Goal: Information Seeking & Learning: Learn about a topic

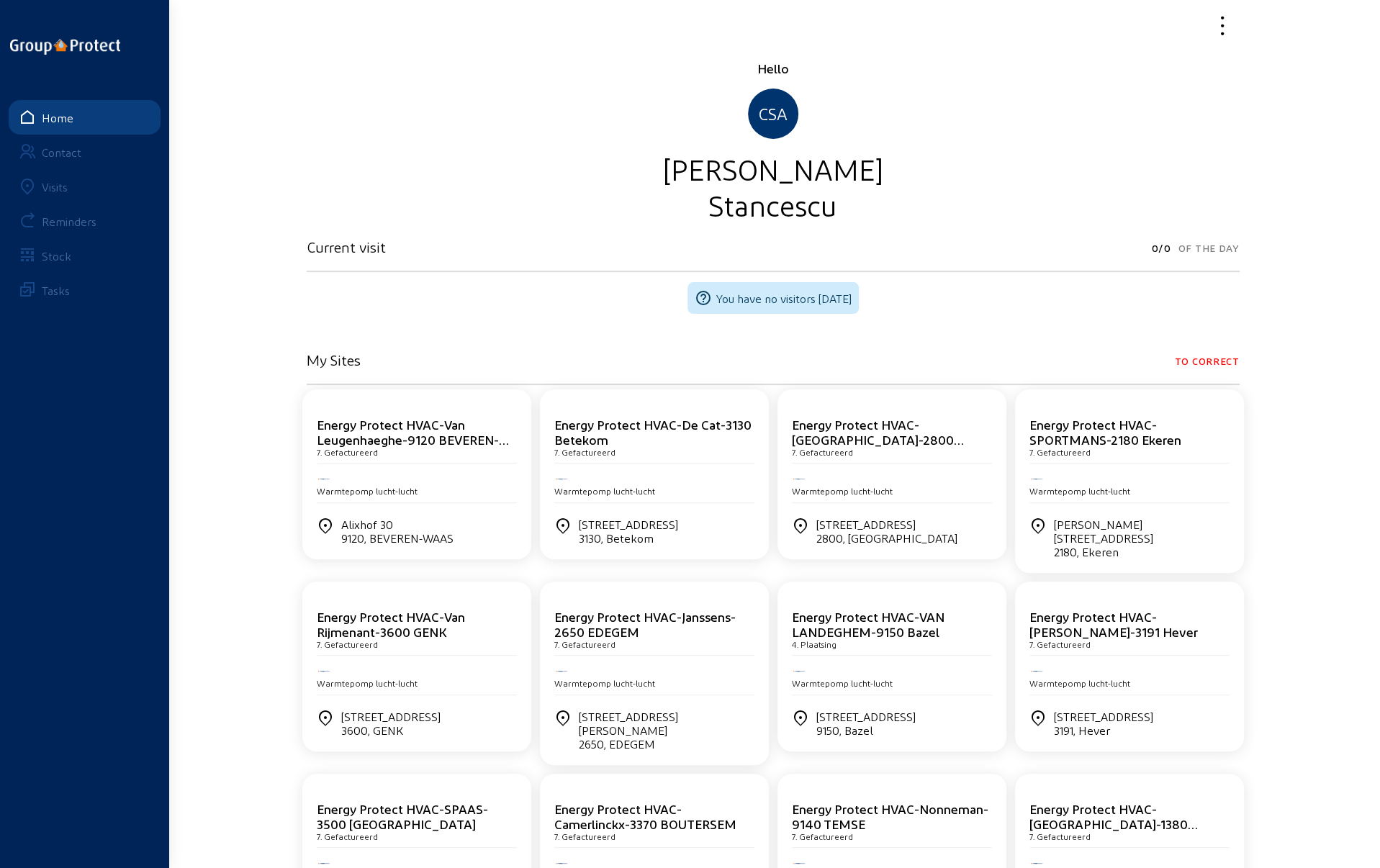
click at [60, 191] on div "Visits" at bounding box center [54, 186] width 26 height 13
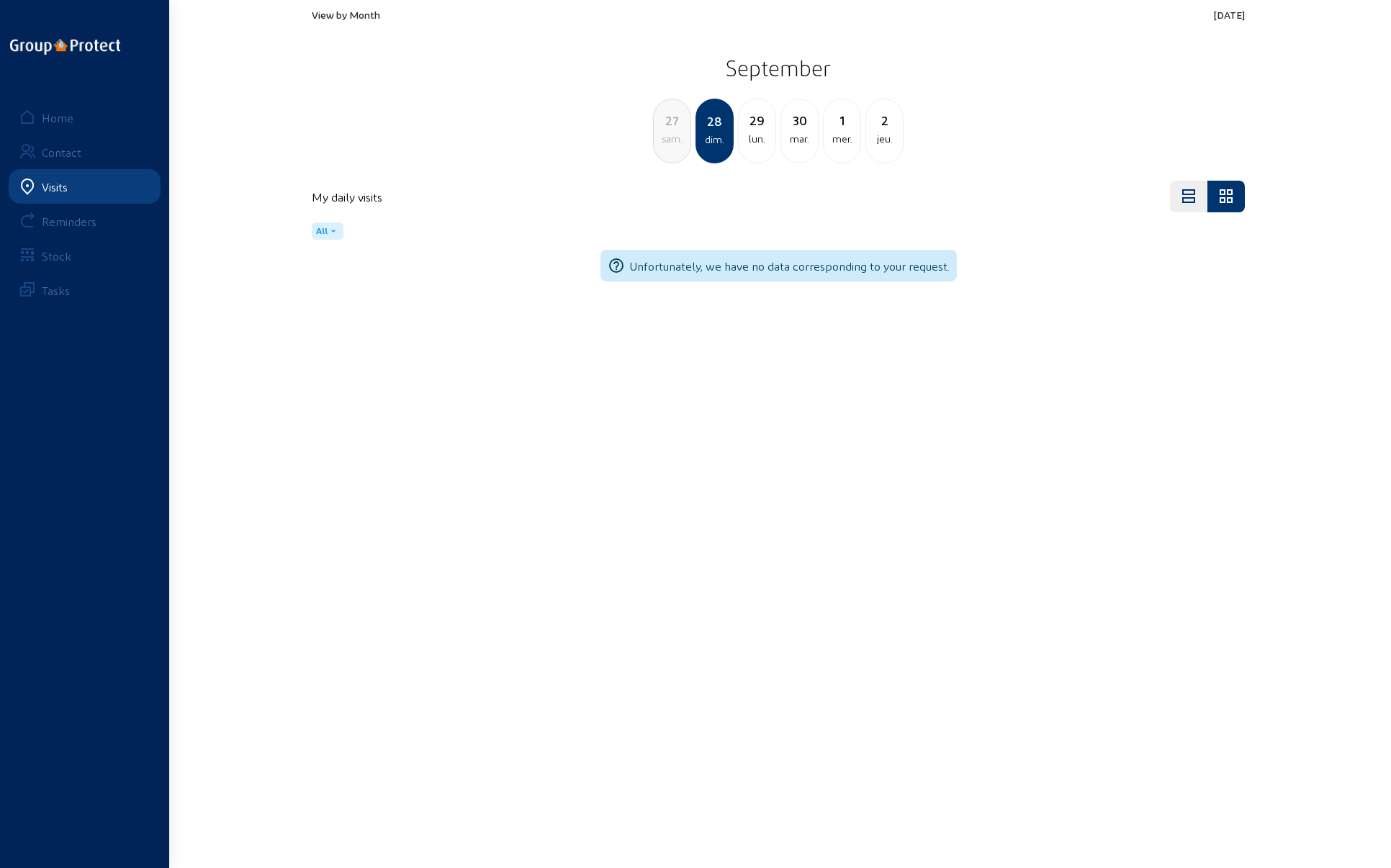
click at [753, 123] on div "29" at bounding box center [757, 119] width 36 height 20
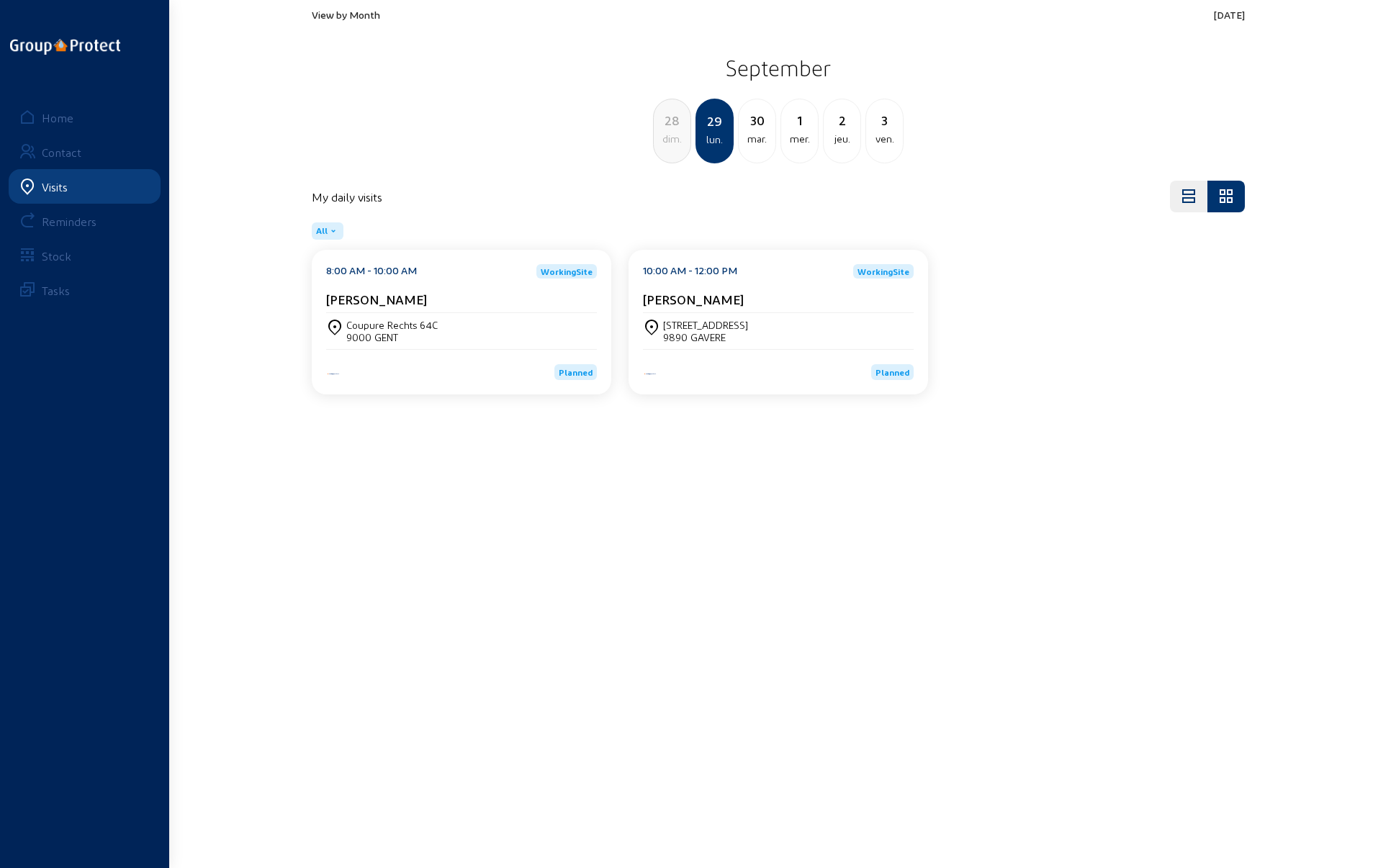
click at [754, 135] on div "mar." at bounding box center [757, 138] width 36 height 17
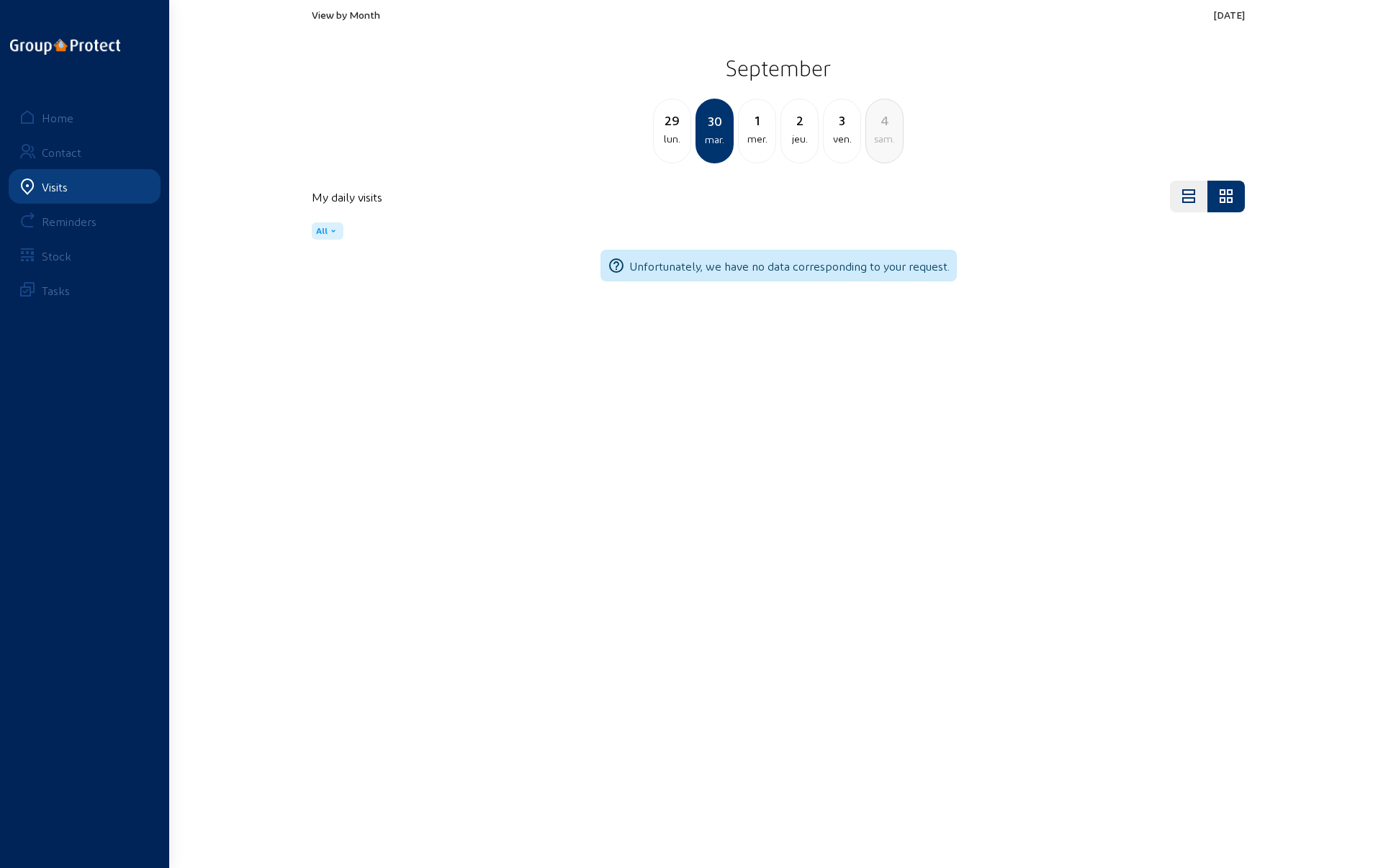
click at [800, 138] on div "jeu." at bounding box center [800, 138] width 36 height 17
click at [751, 130] on div "ven." at bounding box center [757, 138] width 36 height 17
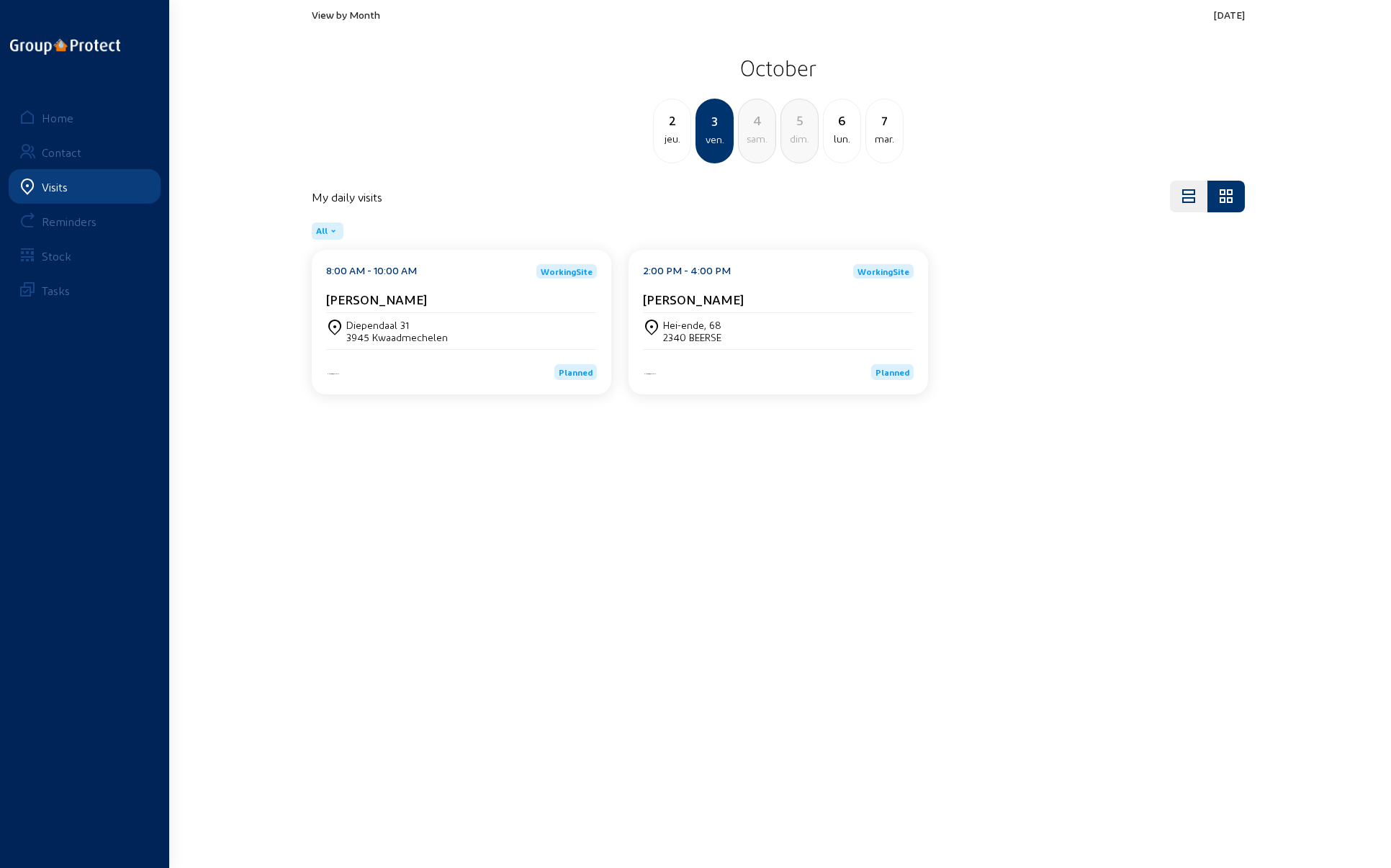
click at [363, 333] on div "3945 Kwaadmechelen" at bounding box center [397, 337] width 101 height 12
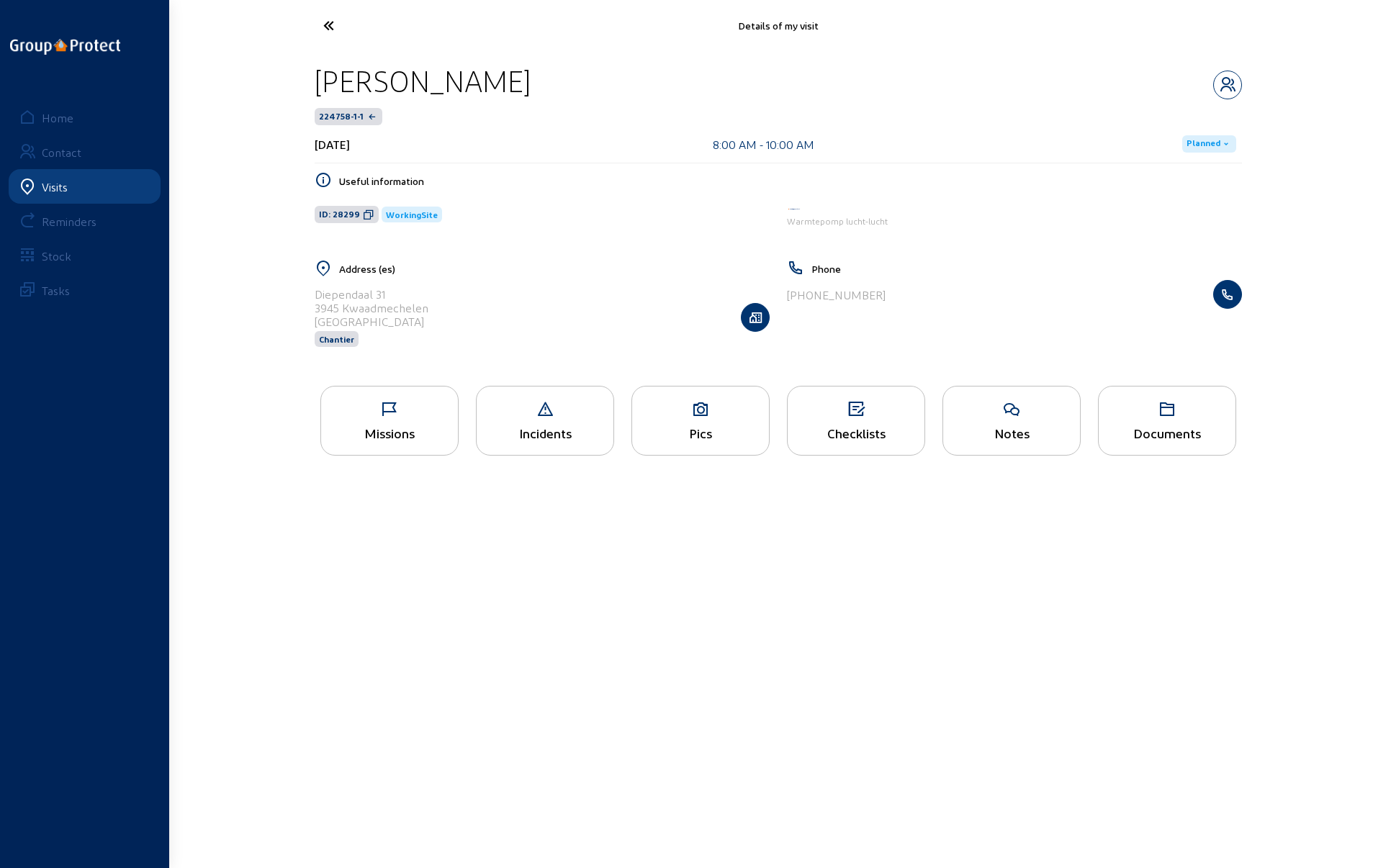
click at [402, 425] on div "Missions" at bounding box center [389, 433] width 137 height 15
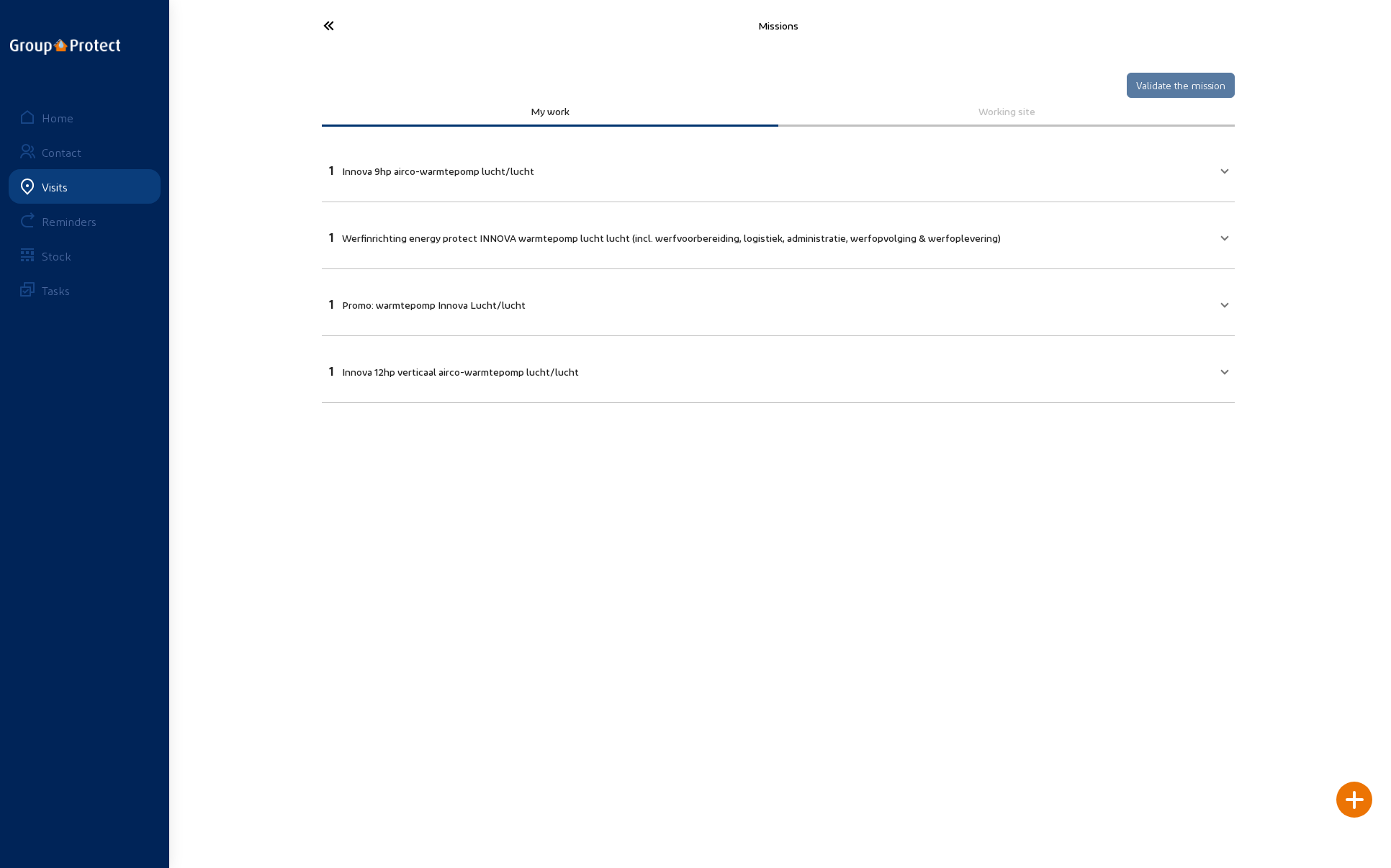
click at [332, 25] on icon at bounding box center [382, 26] width 133 height 25
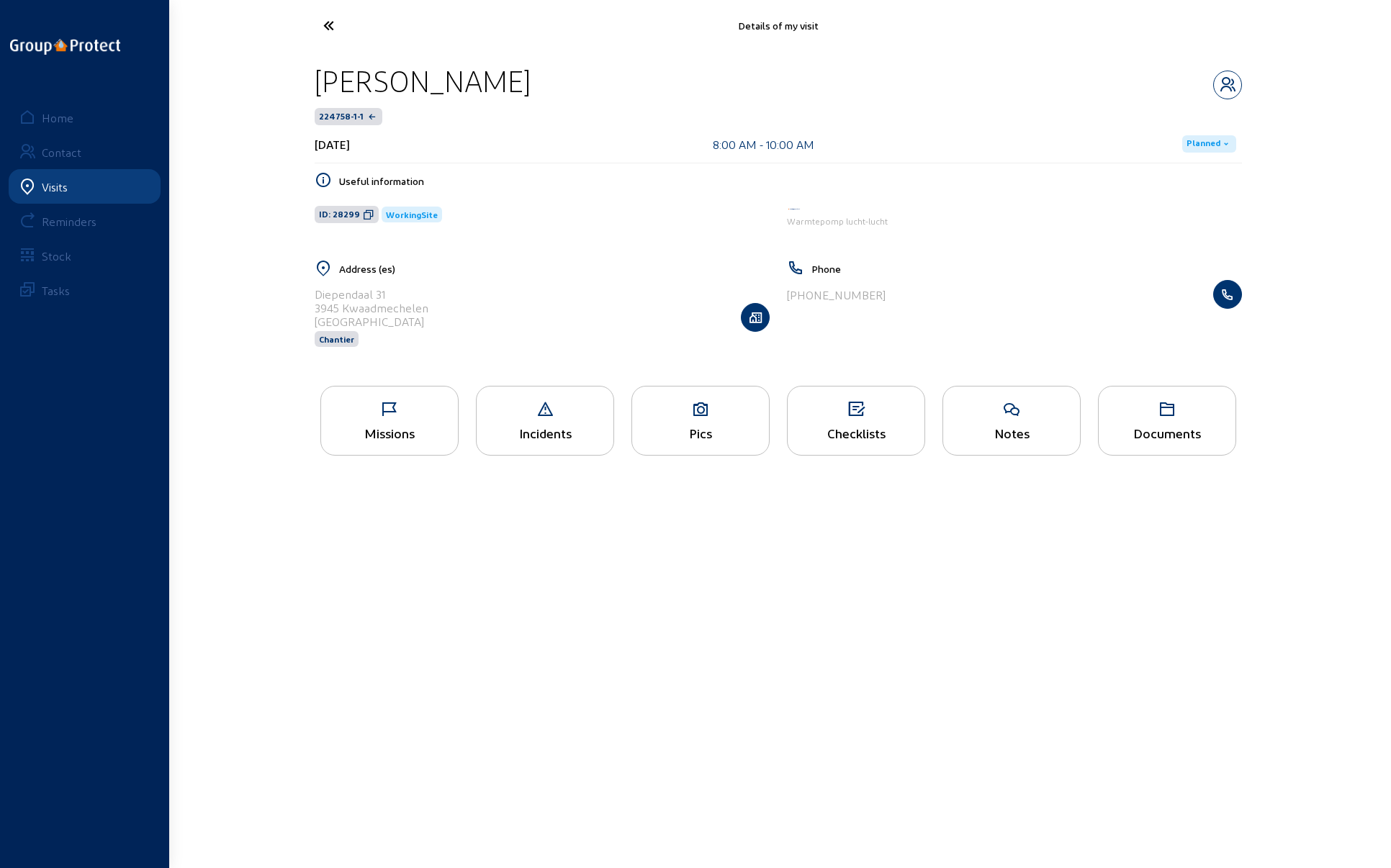
click at [330, 22] on icon at bounding box center [382, 26] width 133 height 25
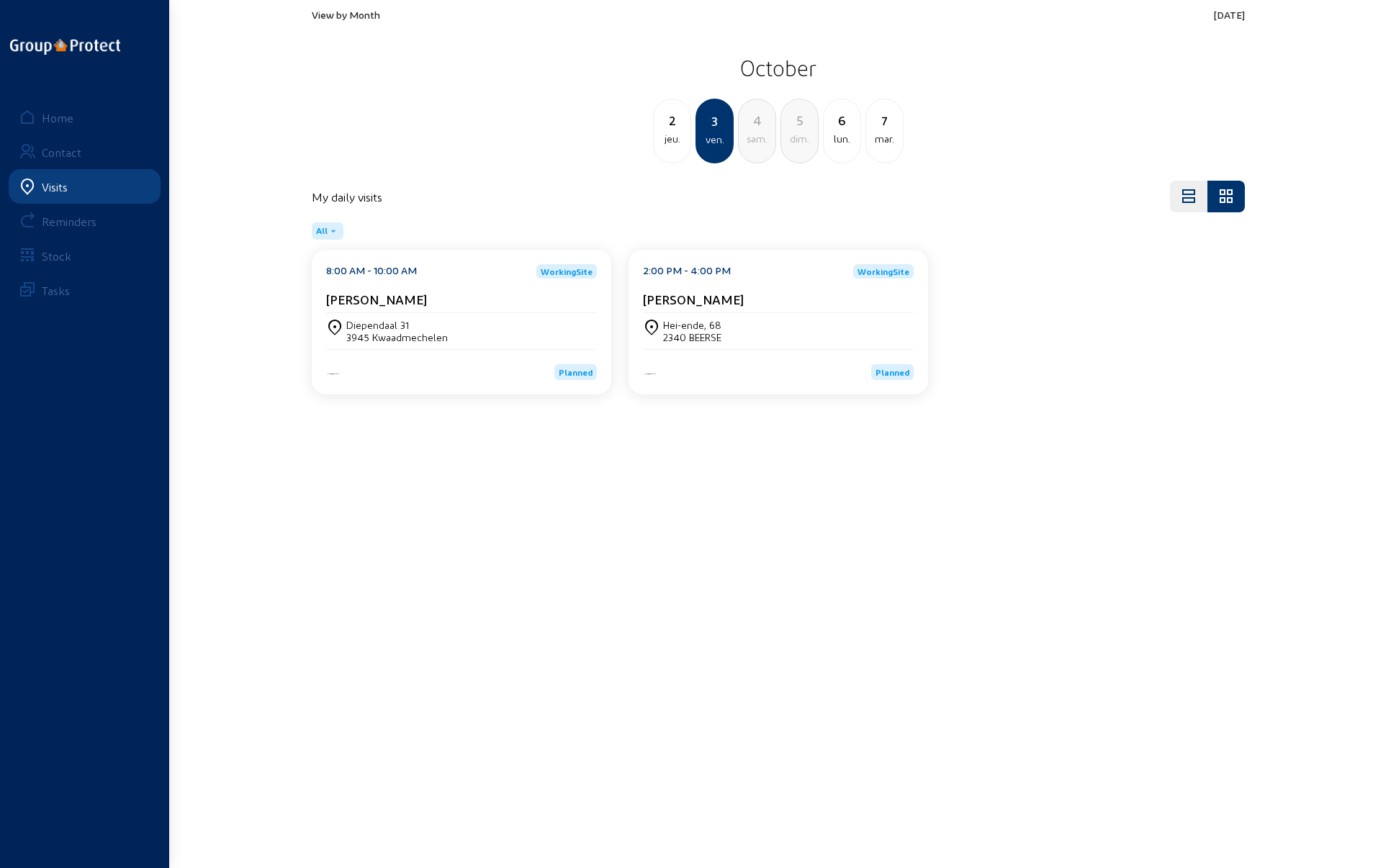
click at [692, 326] on div "Hei-ende, 68" at bounding box center [692, 325] width 58 height 12
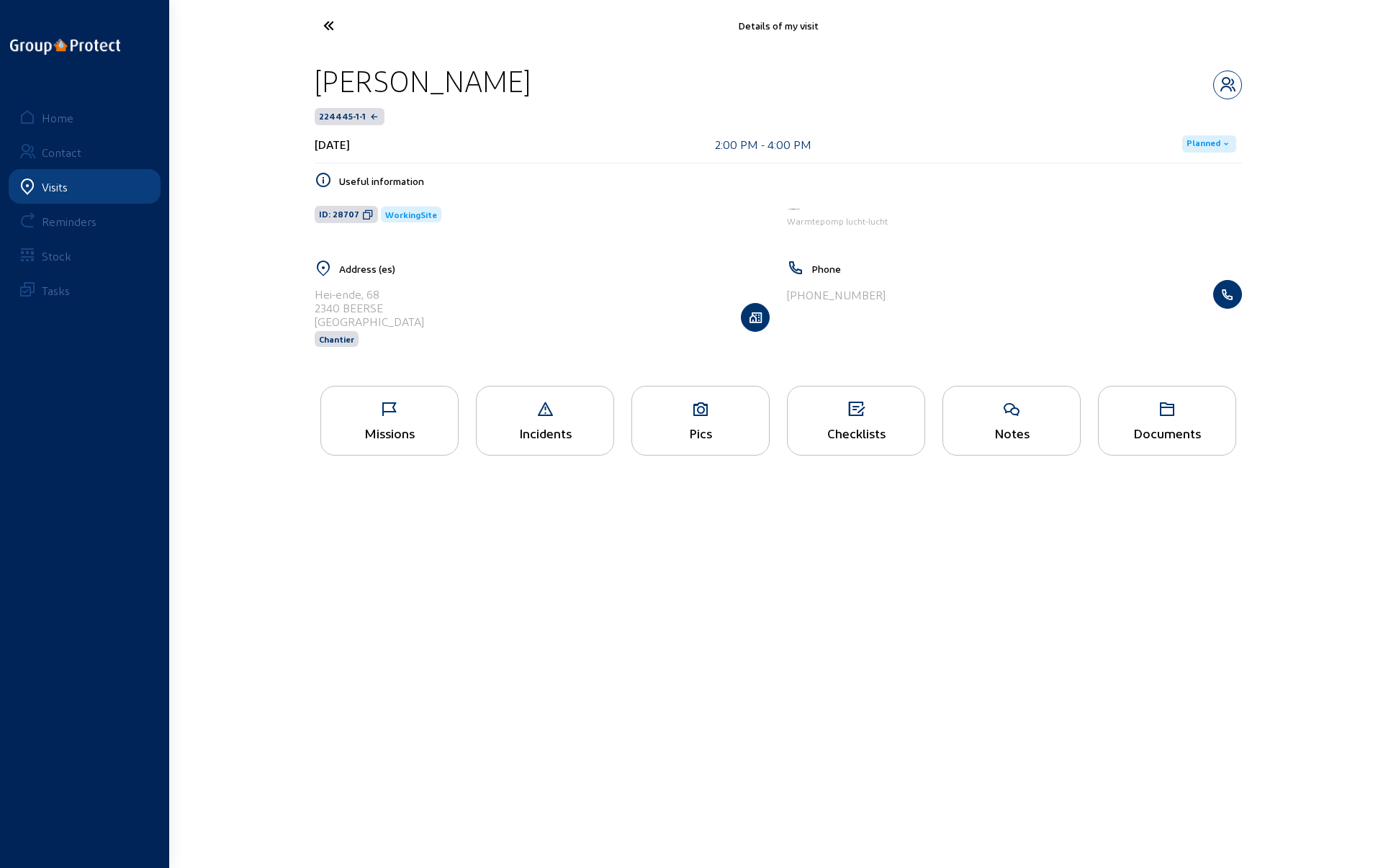
click at [388, 422] on div "Missions" at bounding box center [389, 420] width 139 height 70
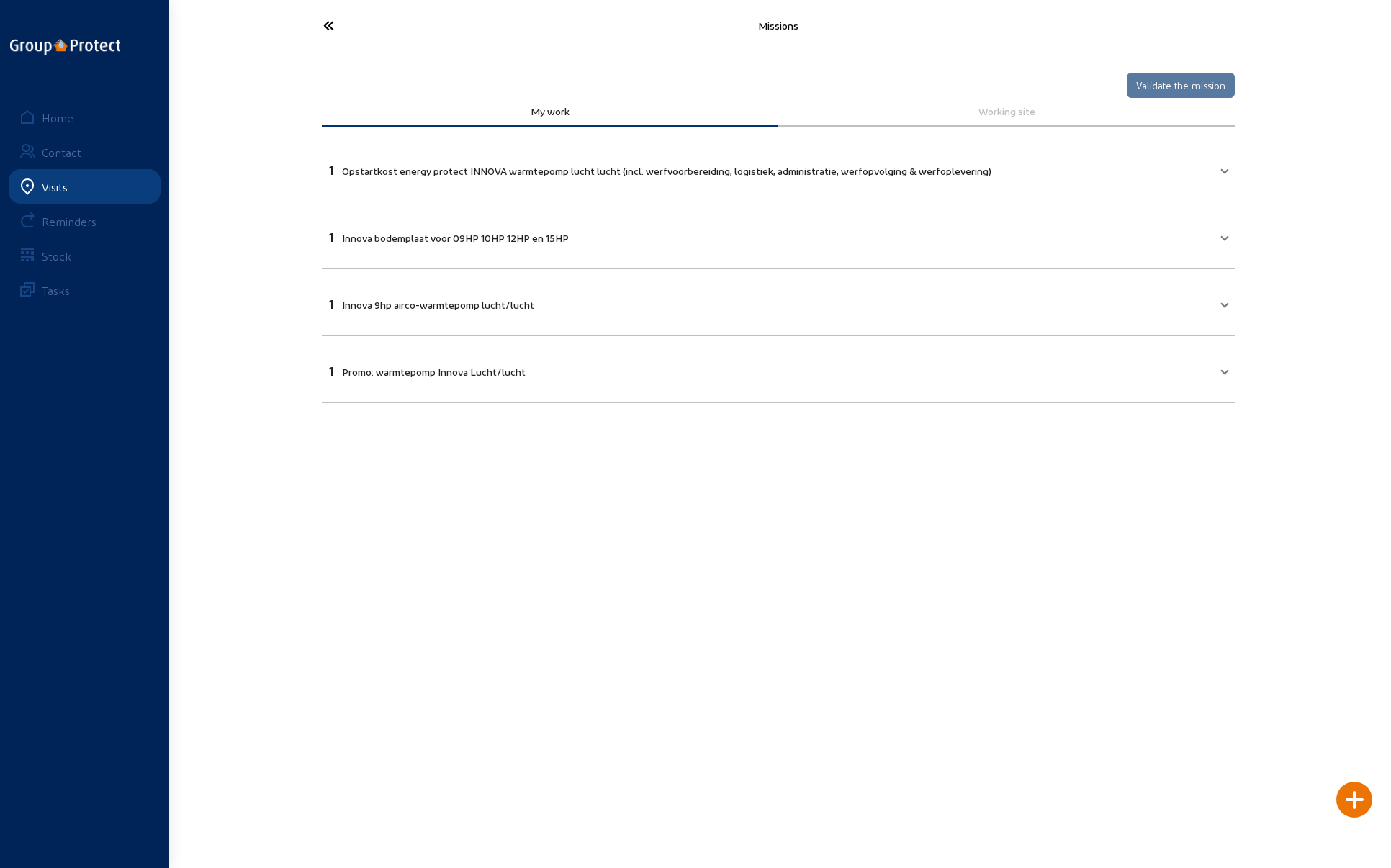
click at [328, 20] on icon at bounding box center [382, 26] width 133 height 25
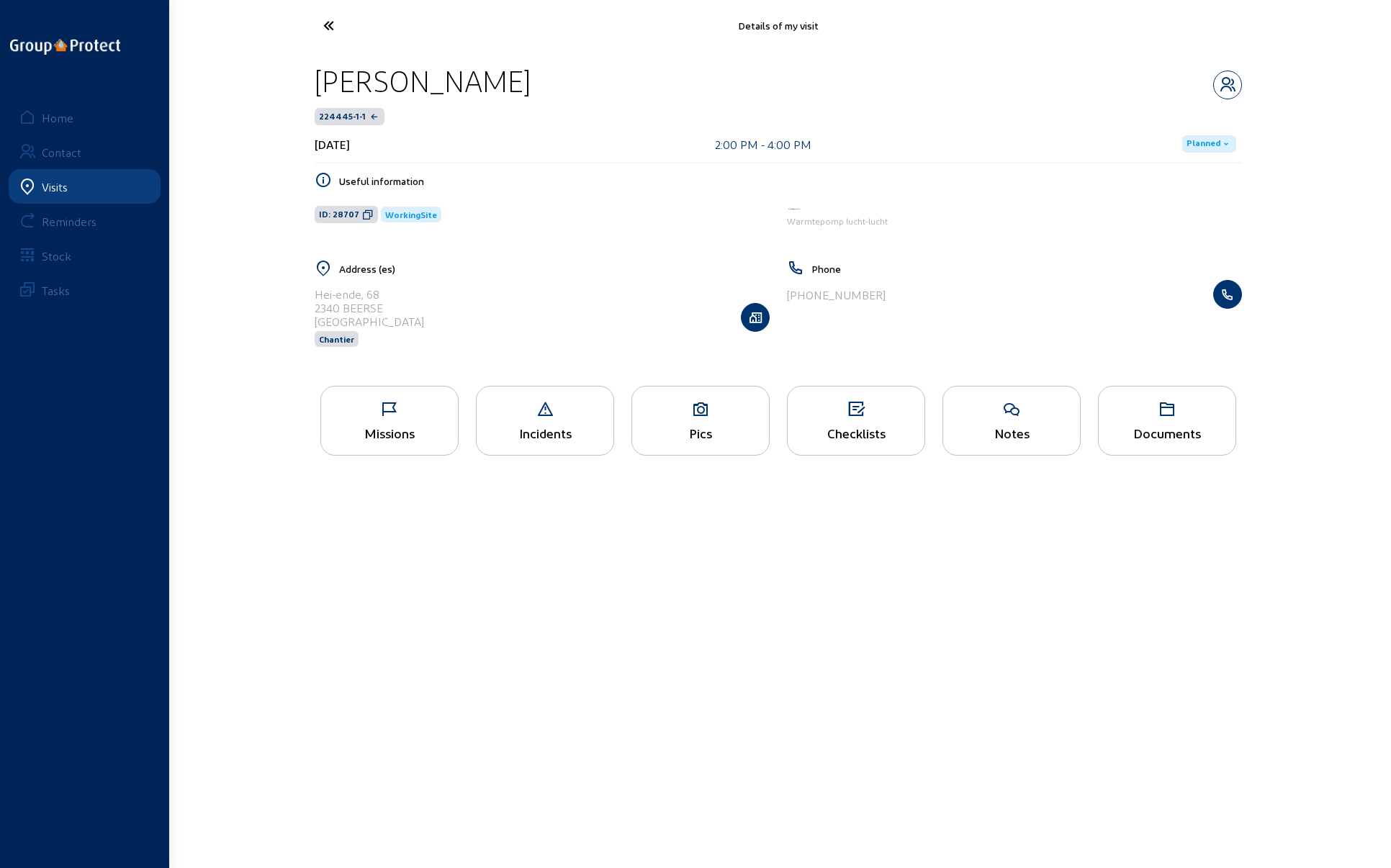
click at [328, 20] on icon at bounding box center [382, 26] width 133 height 25
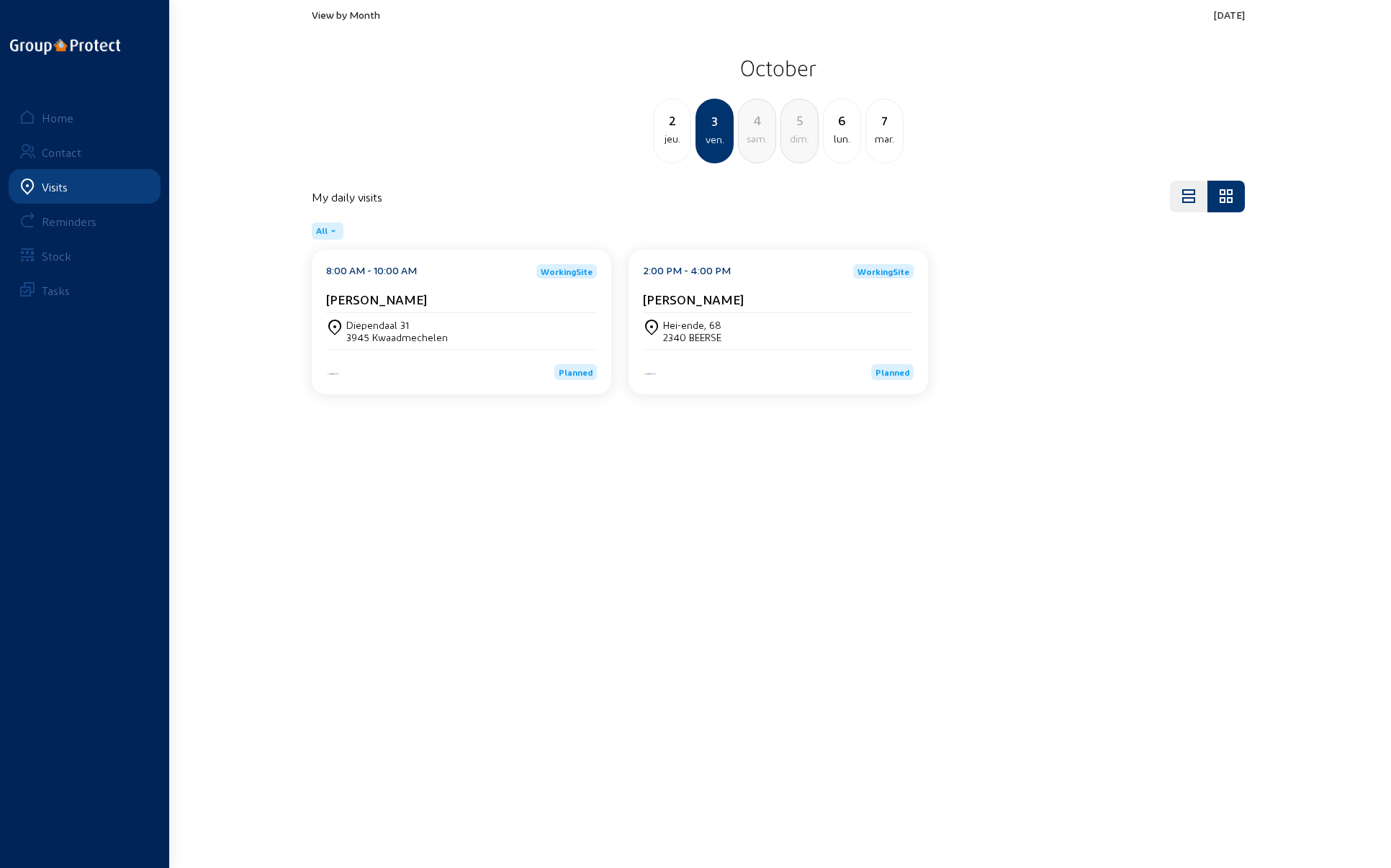
click at [346, 15] on span "View by Month" at bounding box center [346, 14] width 69 height 12
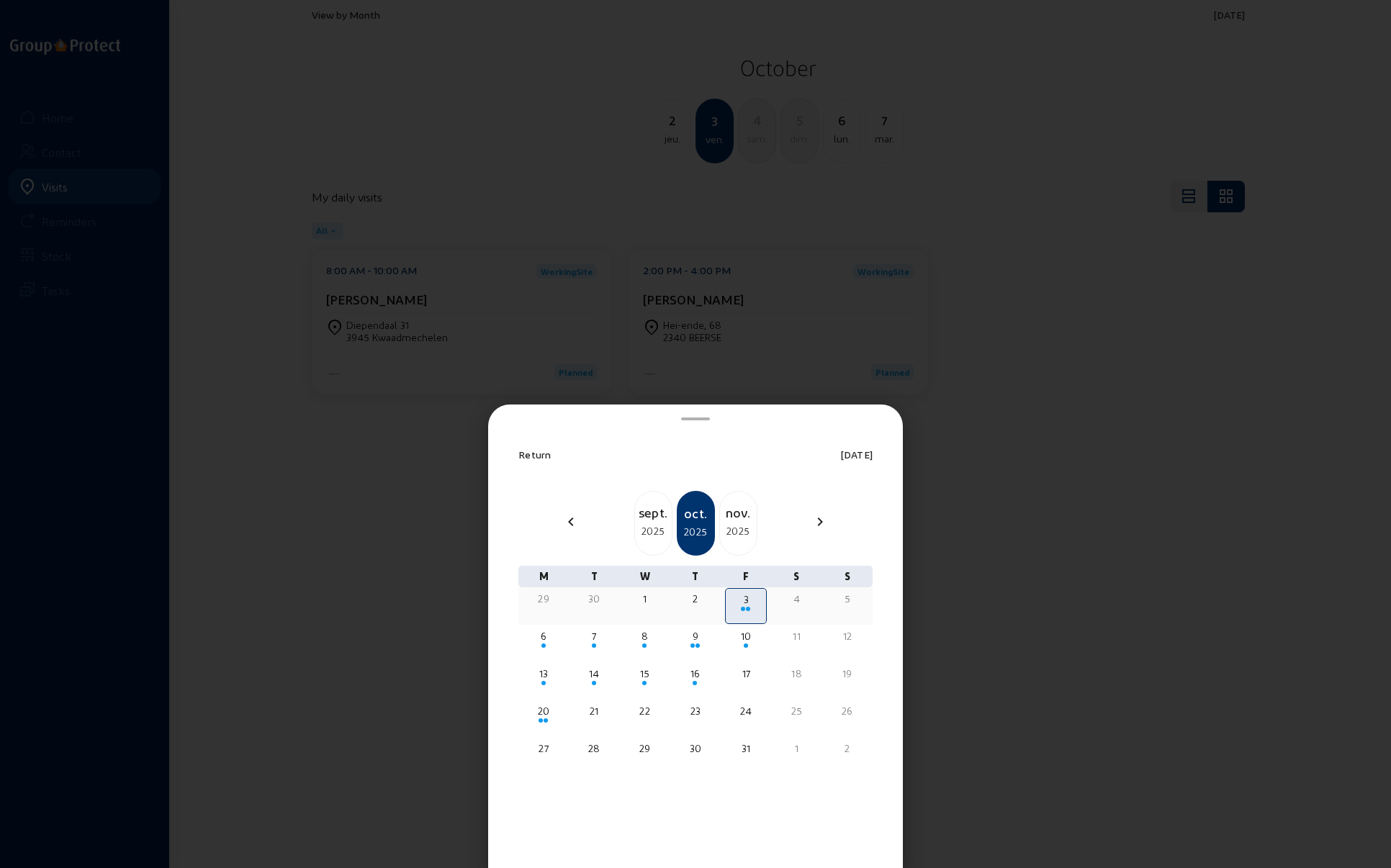
click at [543, 596] on div "29" at bounding box center [544, 599] width 39 height 14
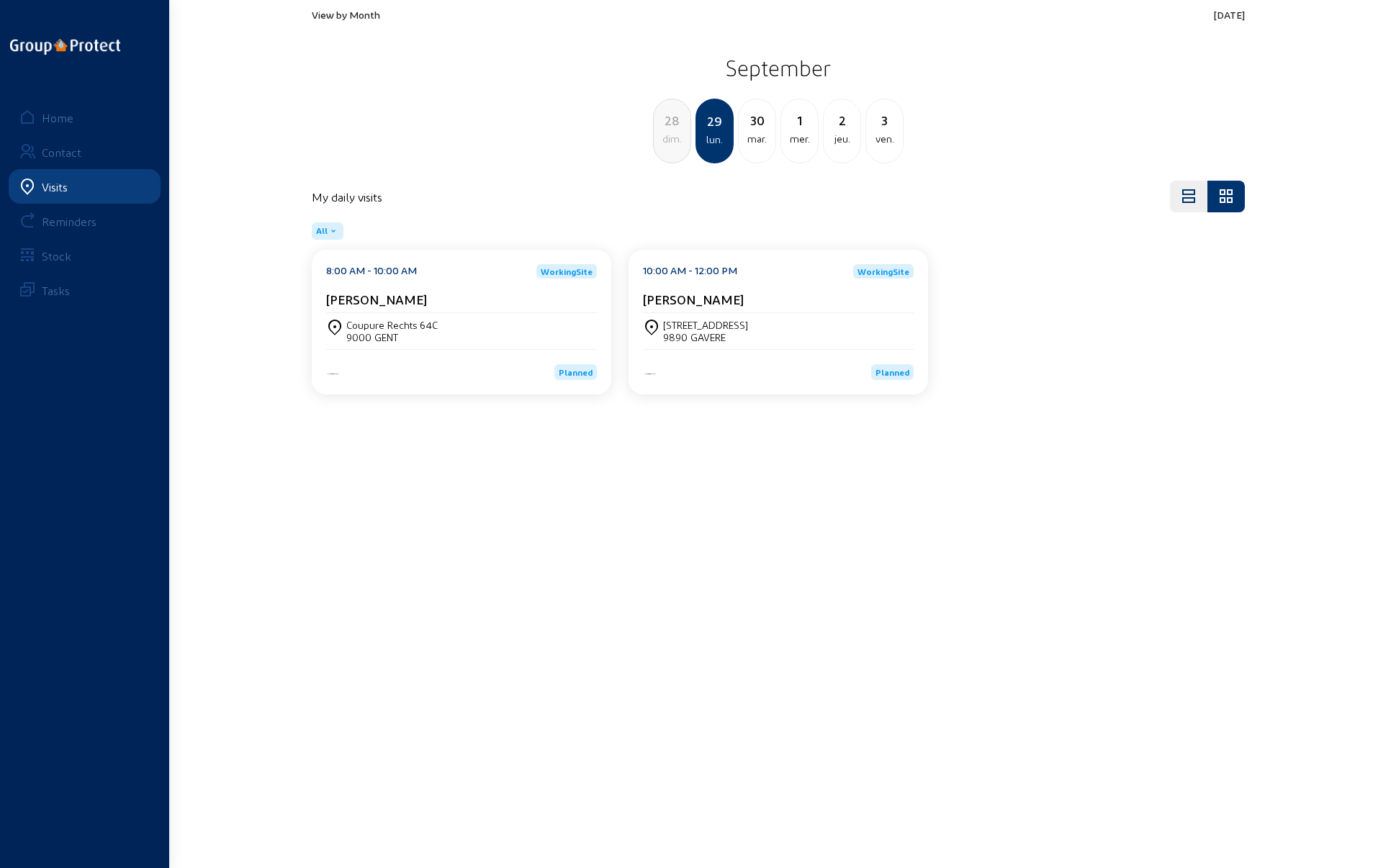
click at [389, 297] on cam-card-title "[PERSON_NAME]" at bounding box center [376, 299] width 101 height 15
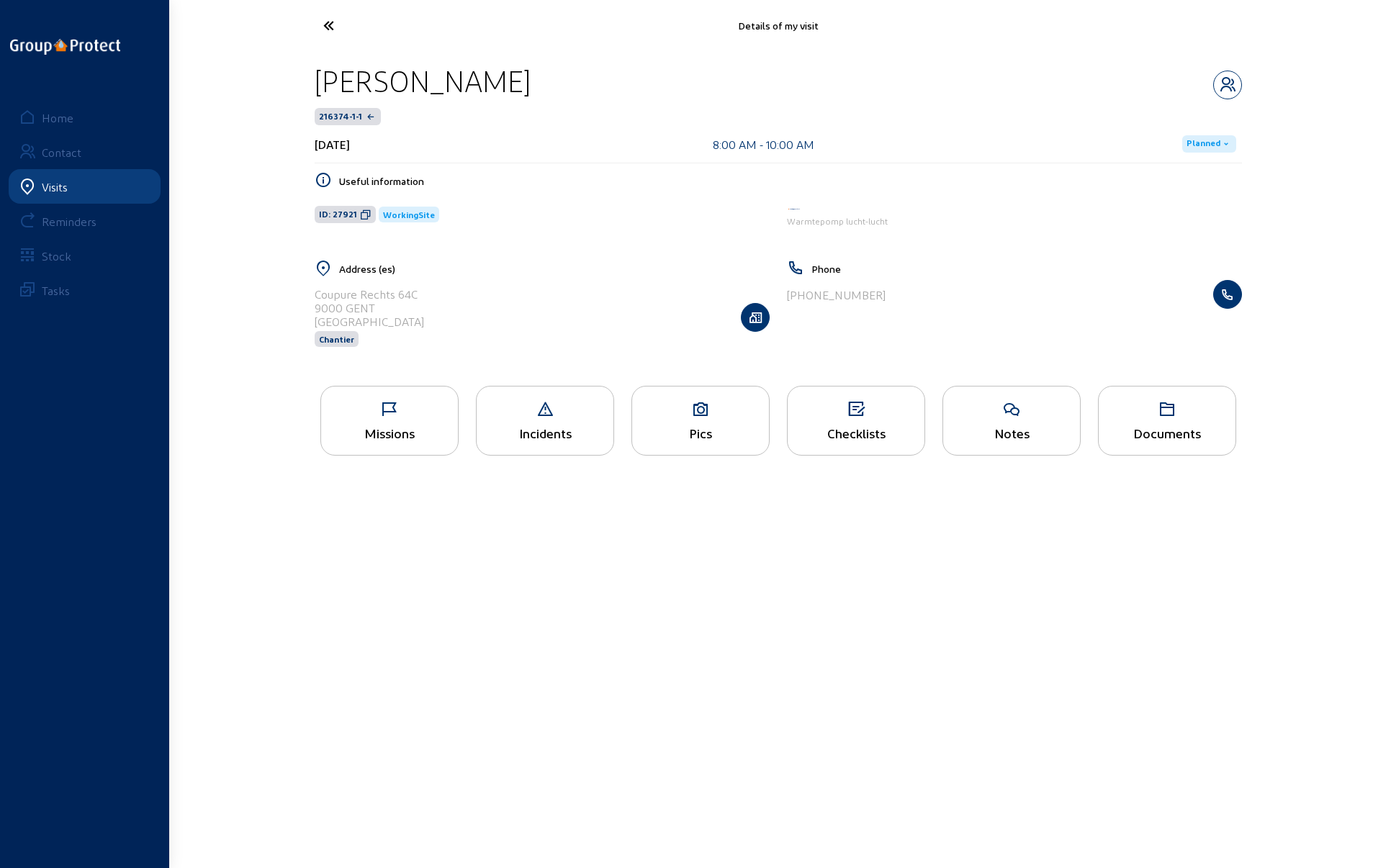
click at [392, 421] on div "Missions" at bounding box center [389, 420] width 139 height 70
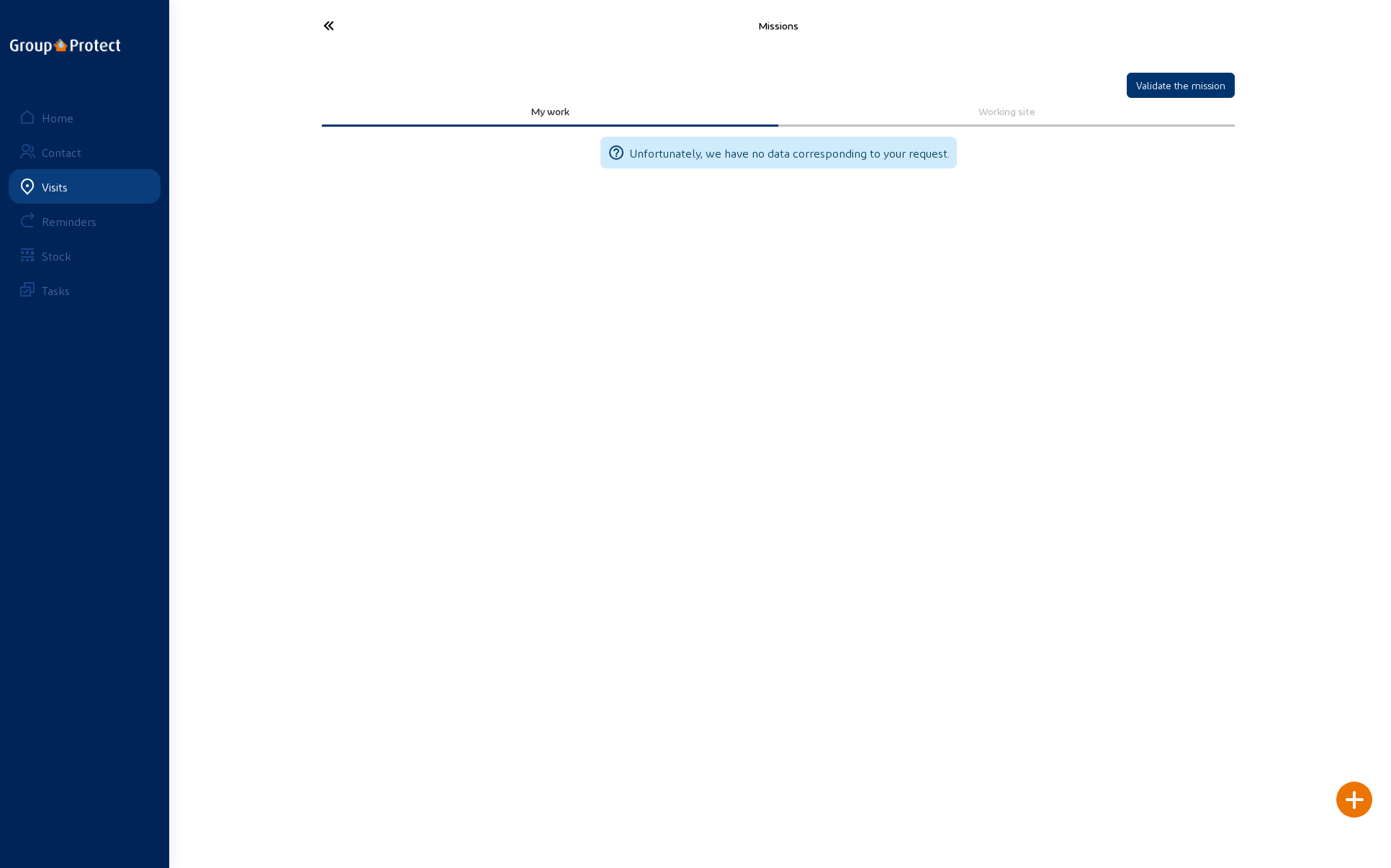
click at [332, 29] on icon at bounding box center [382, 26] width 133 height 25
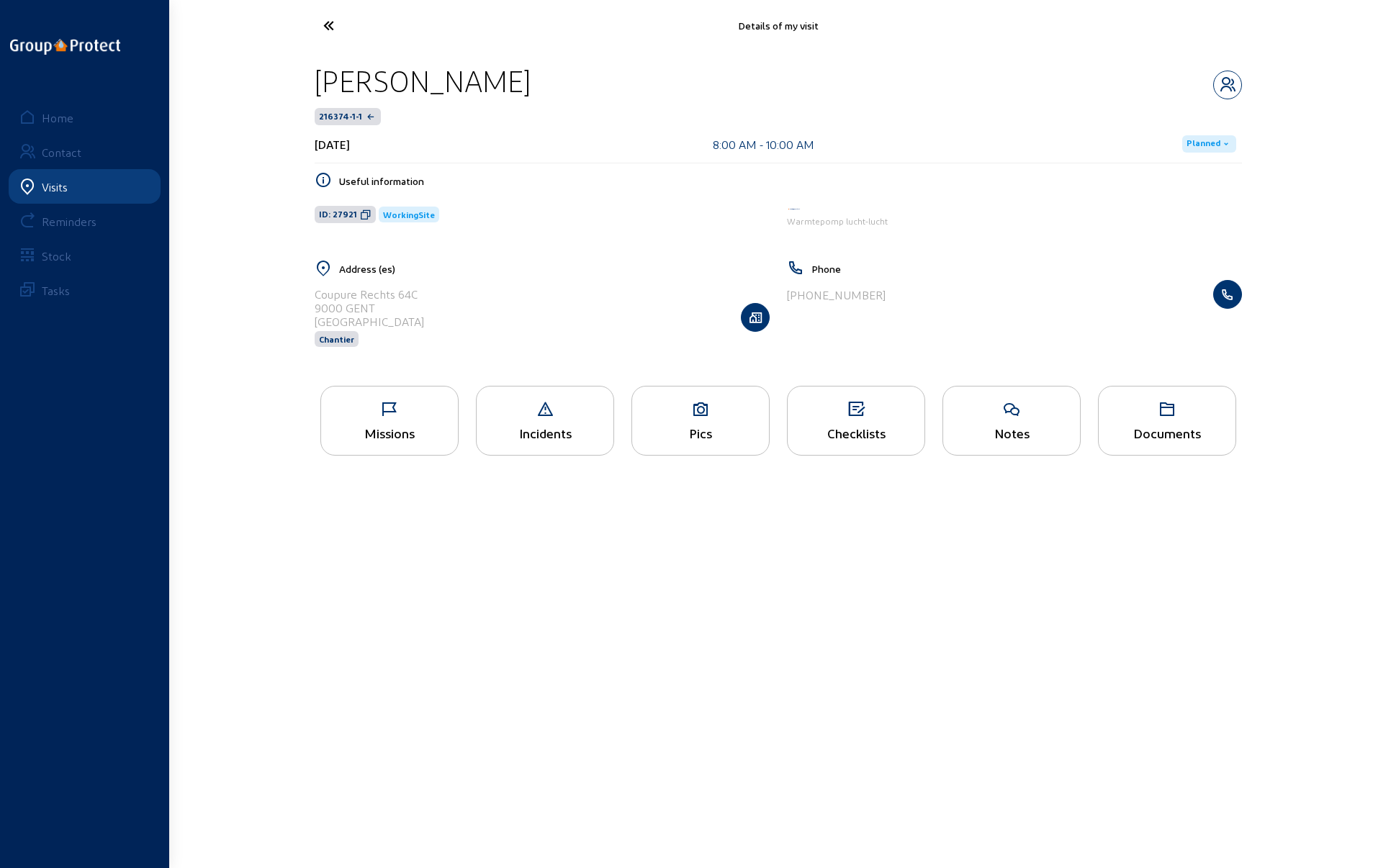
click at [326, 32] on icon at bounding box center [382, 26] width 133 height 25
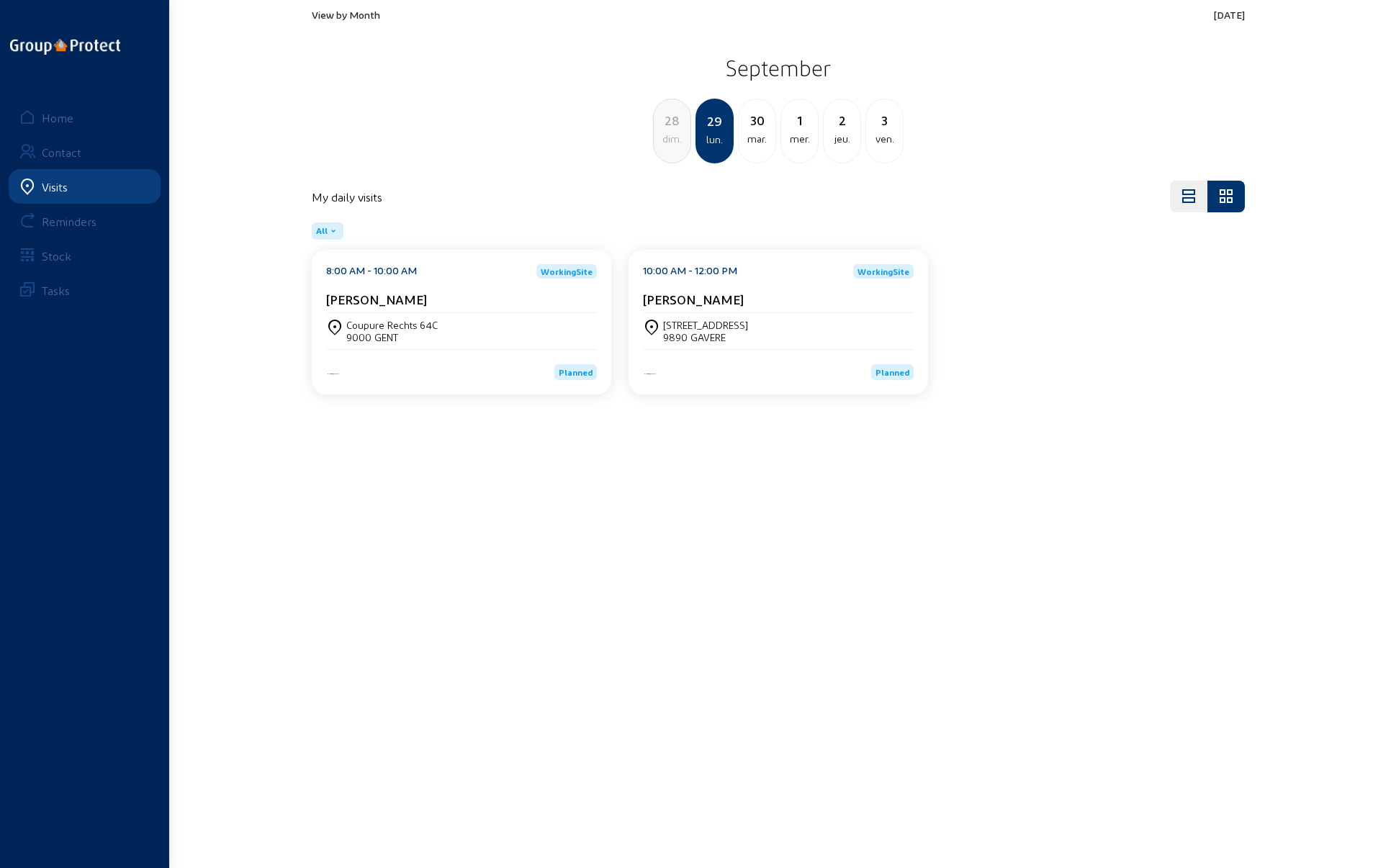
click at [690, 324] on div "[STREET_ADDRESS]" at bounding box center [705, 325] width 85 height 12
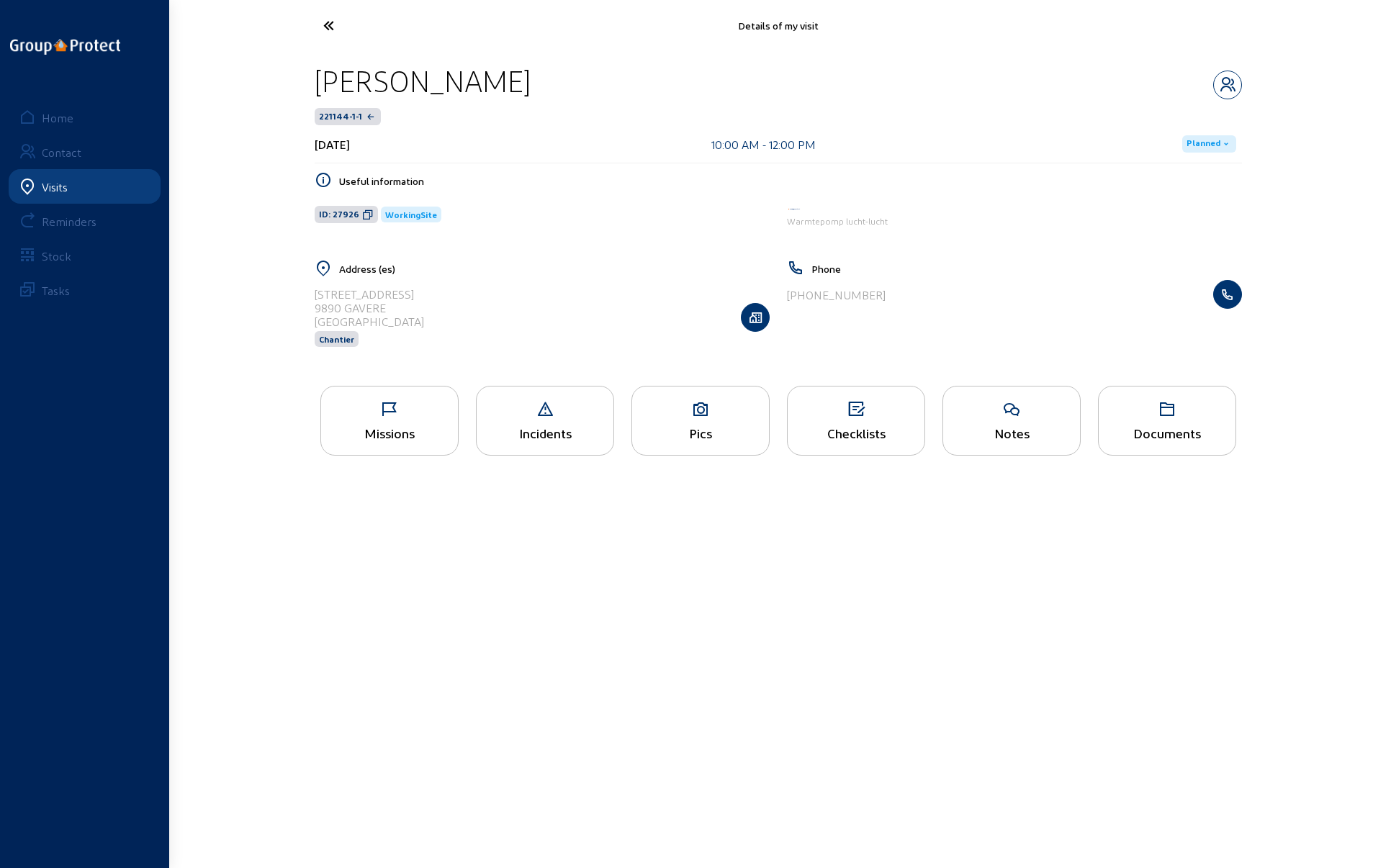
click at [395, 435] on div "Missions" at bounding box center [389, 433] width 137 height 15
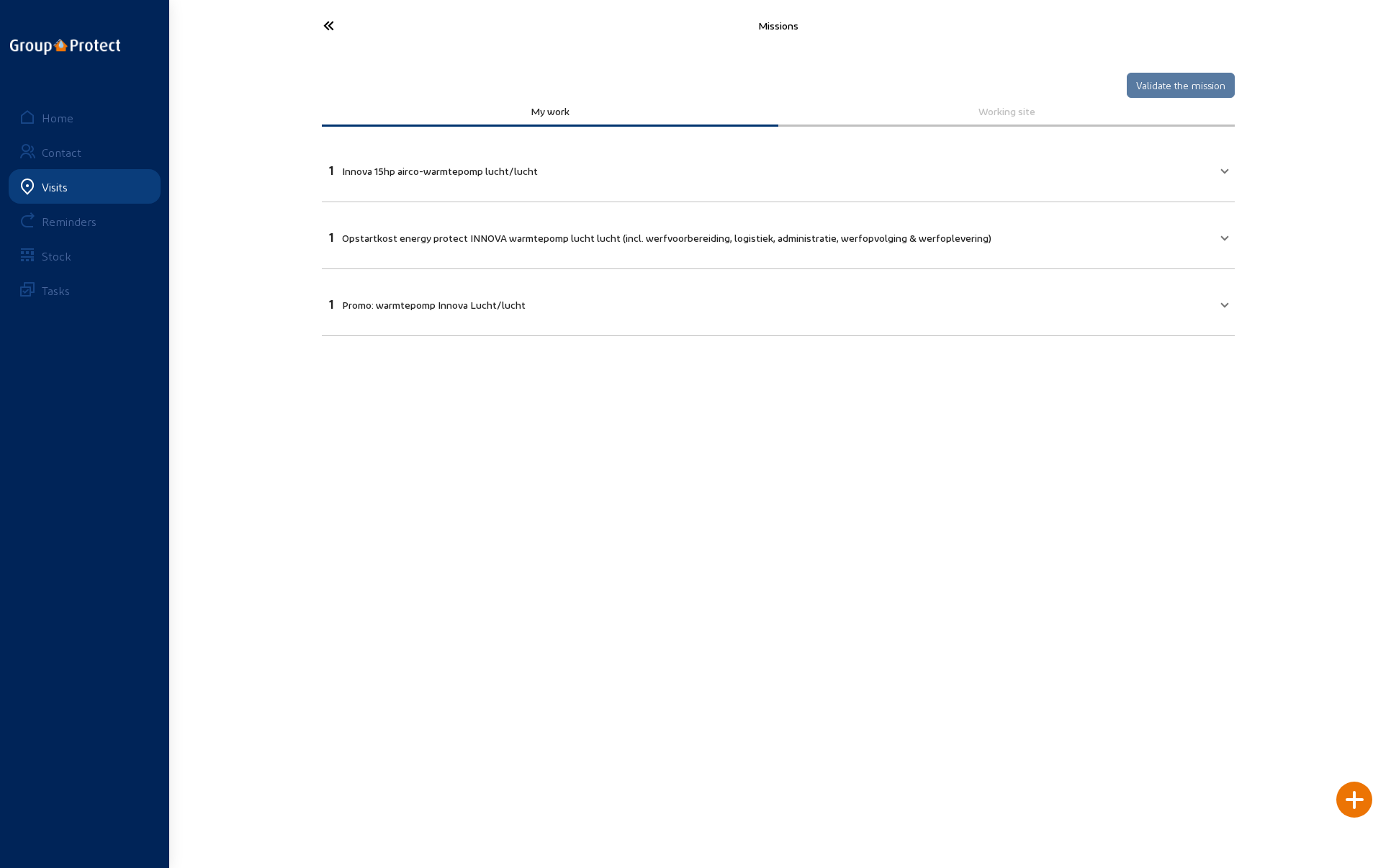
click at [317, 28] on icon at bounding box center [382, 26] width 133 height 25
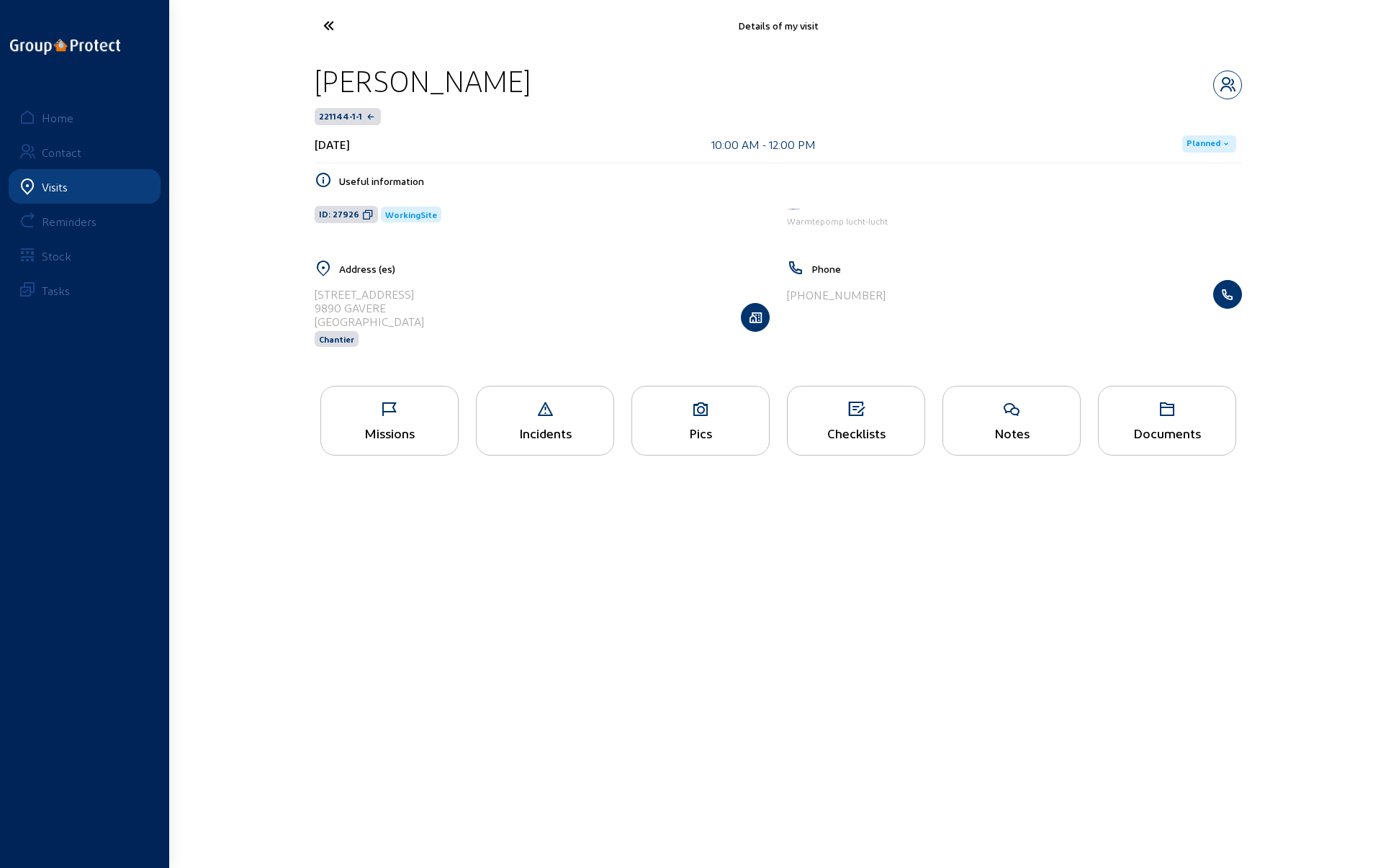
click at [329, 25] on icon at bounding box center [382, 26] width 133 height 25
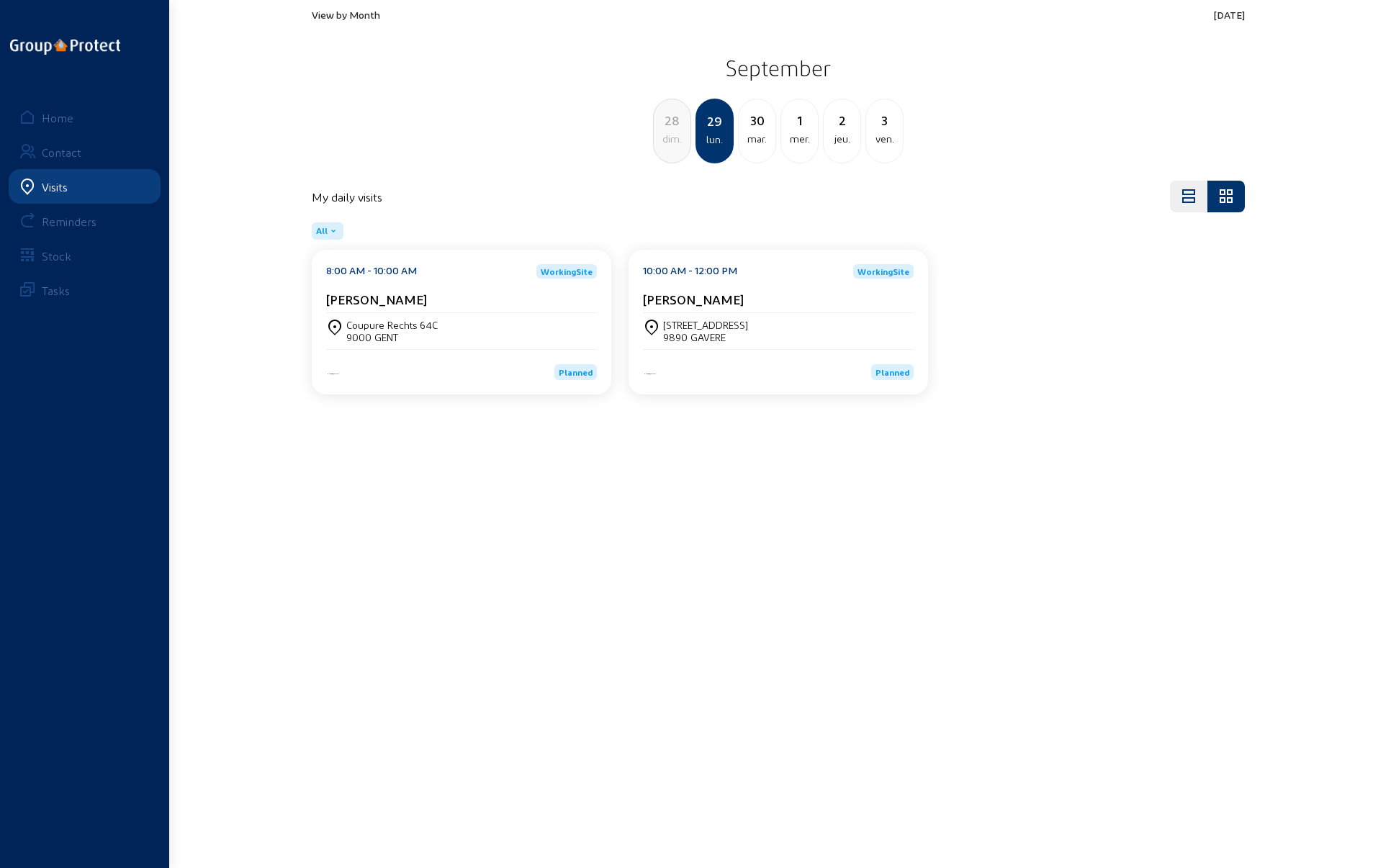
click at [427, 297] on cam-card-title "[PERSON_NAME]" at bounding box center [376, 299] width 101 height 15
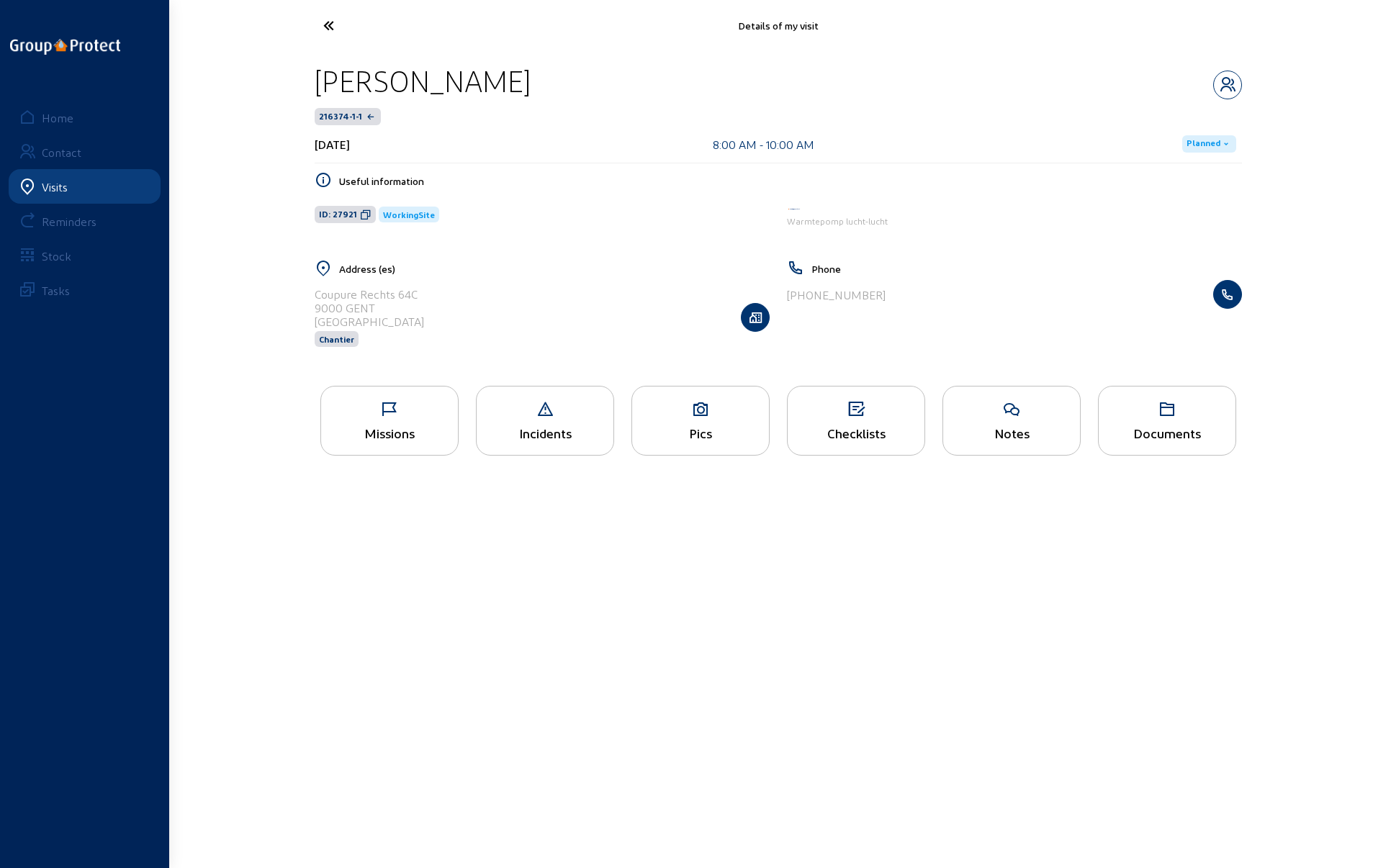
click at [709, 416] on div "Pics" at bounding box center [700, 420] width 139 height 70
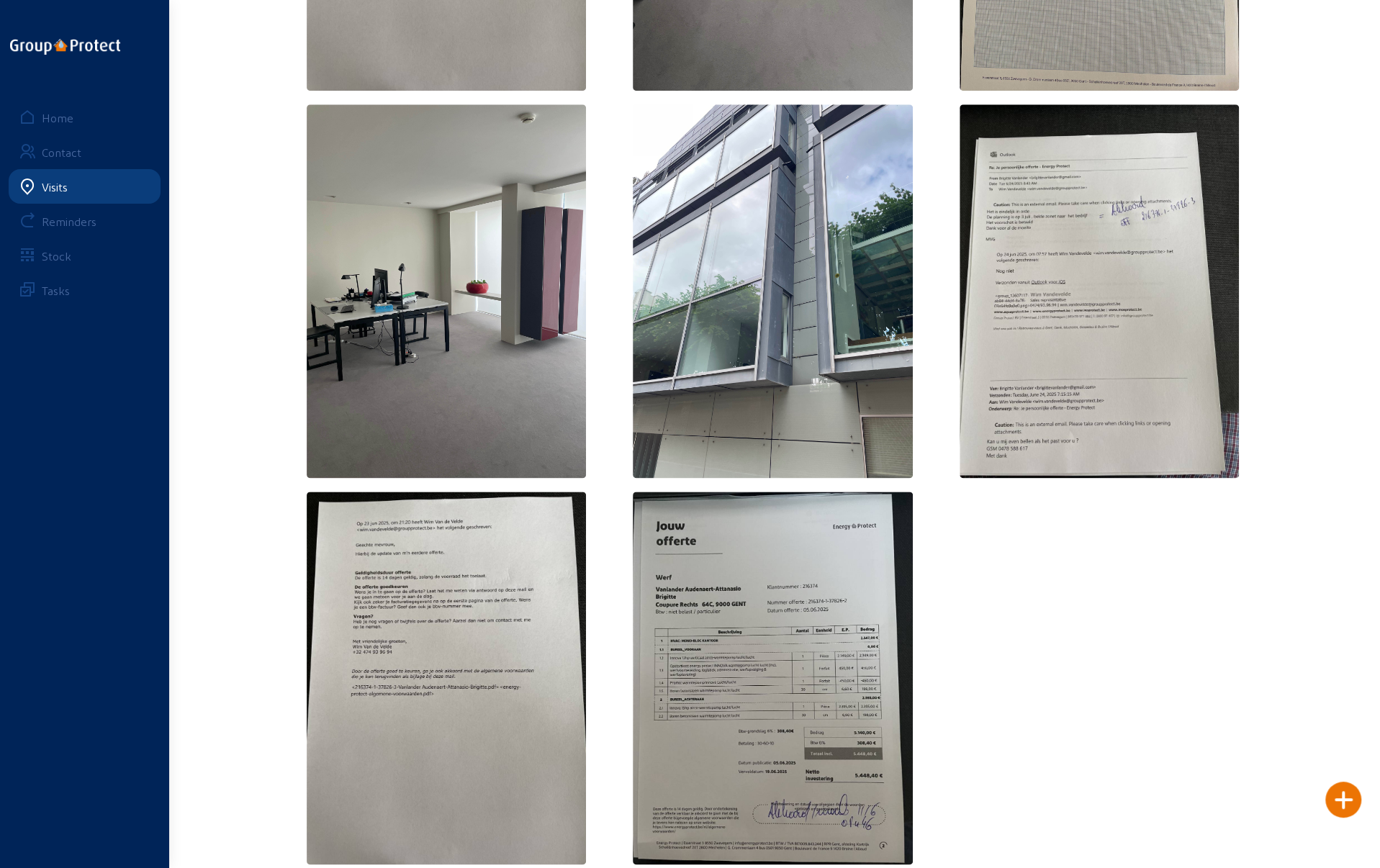
scroll to position [1167, 0]
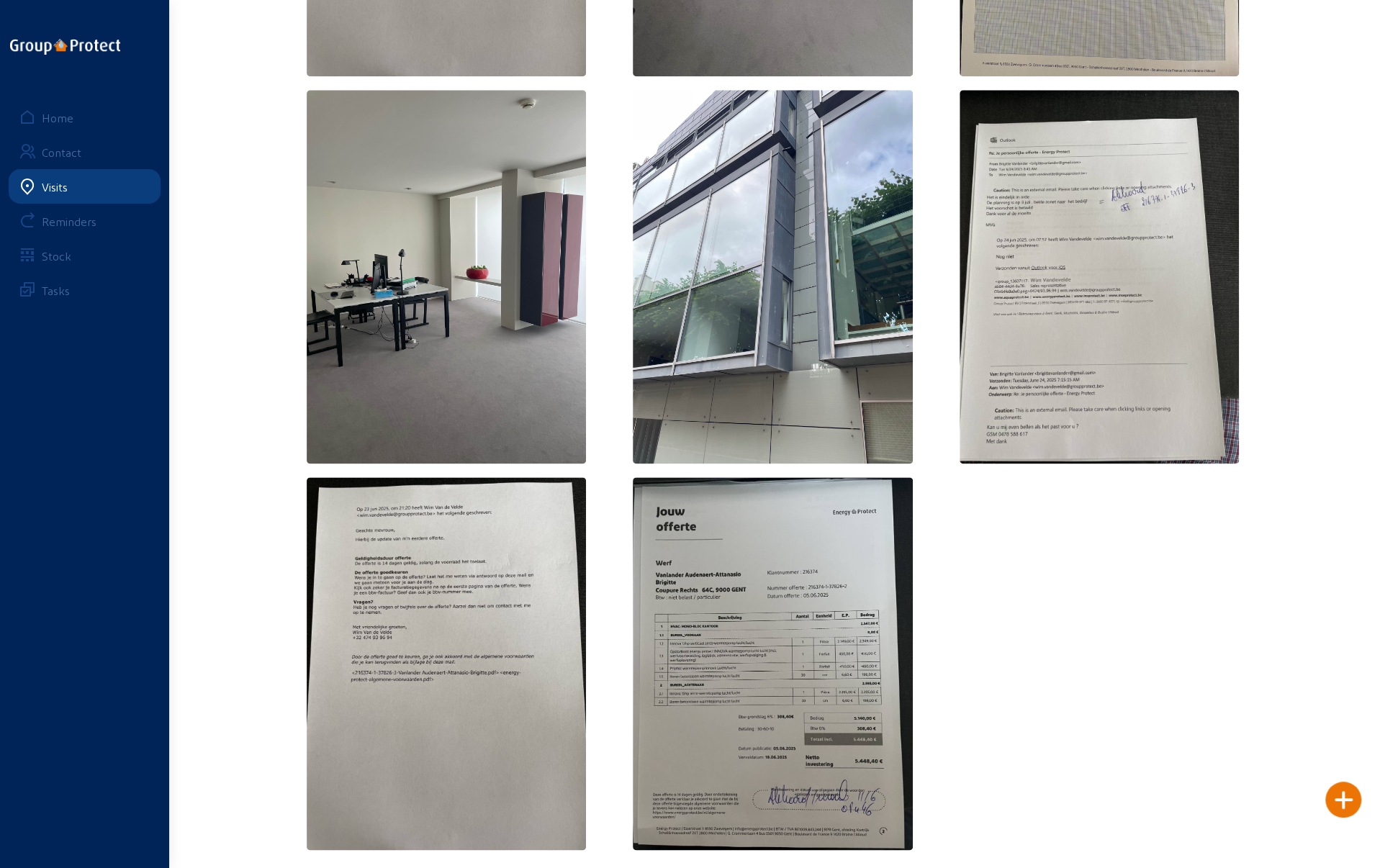
click at [785, 668] on img at bounding box center [772, 664] width 280 height 372
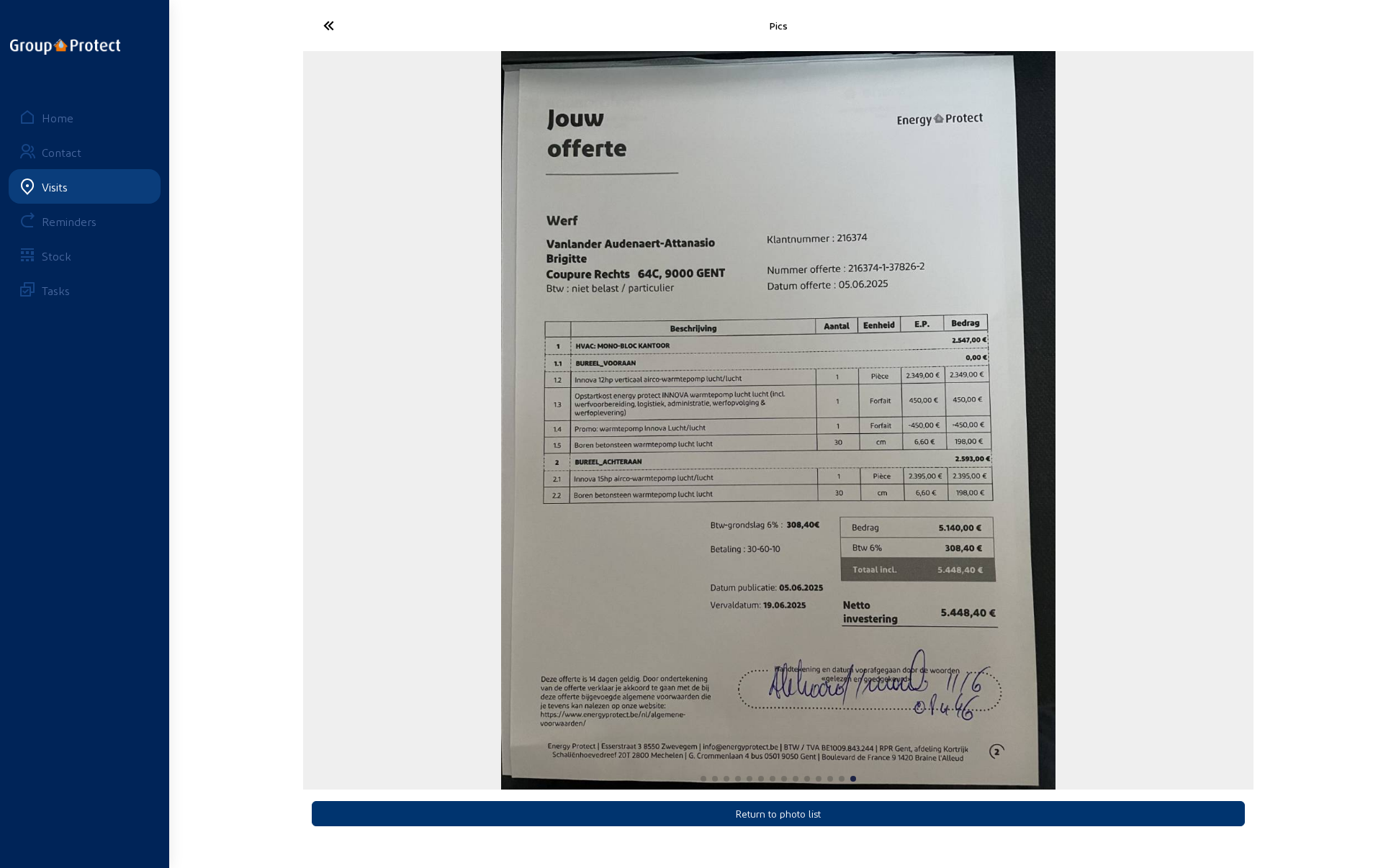
click at [332, 25] on icon at bounding box center [382, 26] width 133 height 25
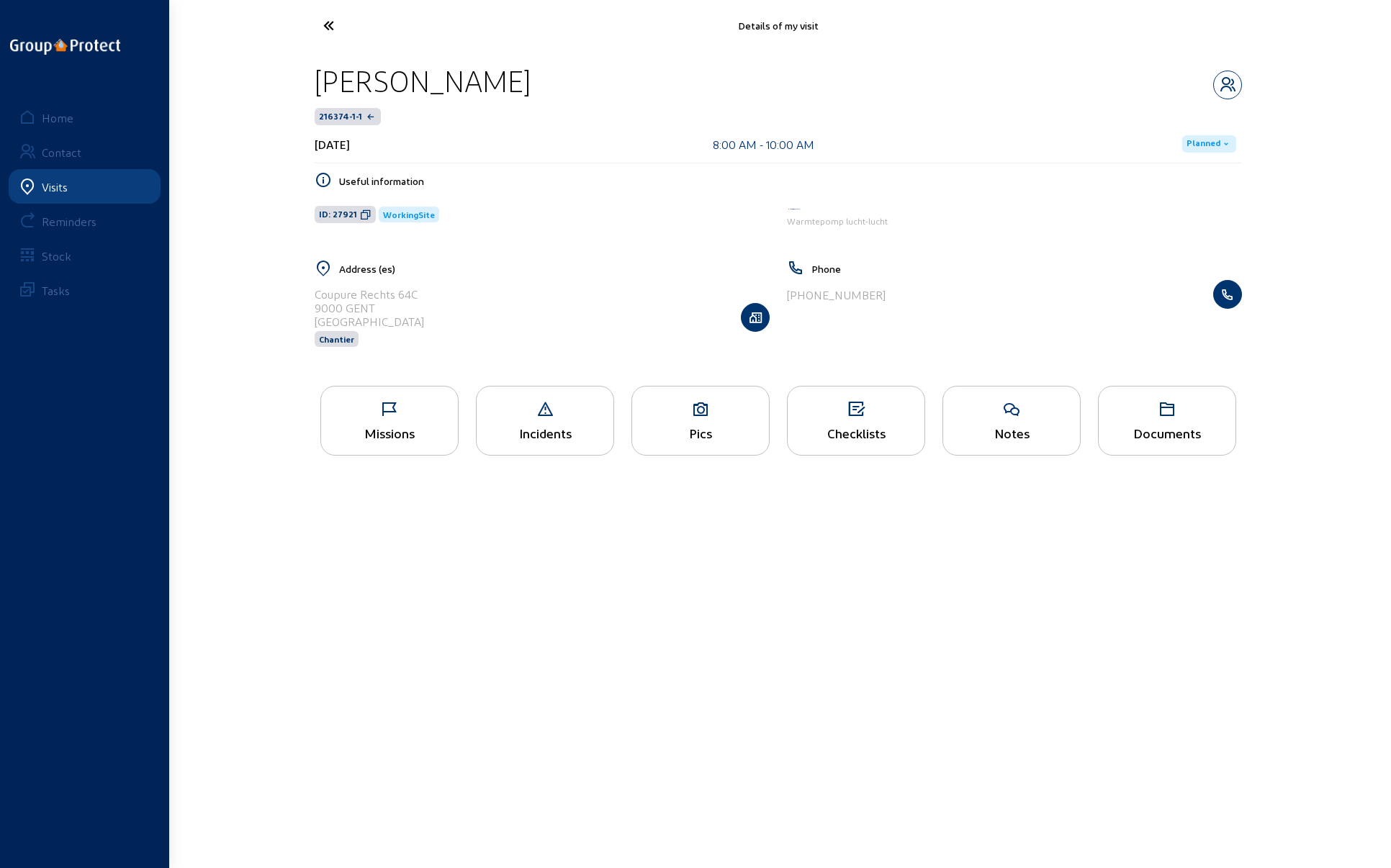
click at [851, 418] on div "Checklists" at bounding box center [856, 420] width 139 height 70
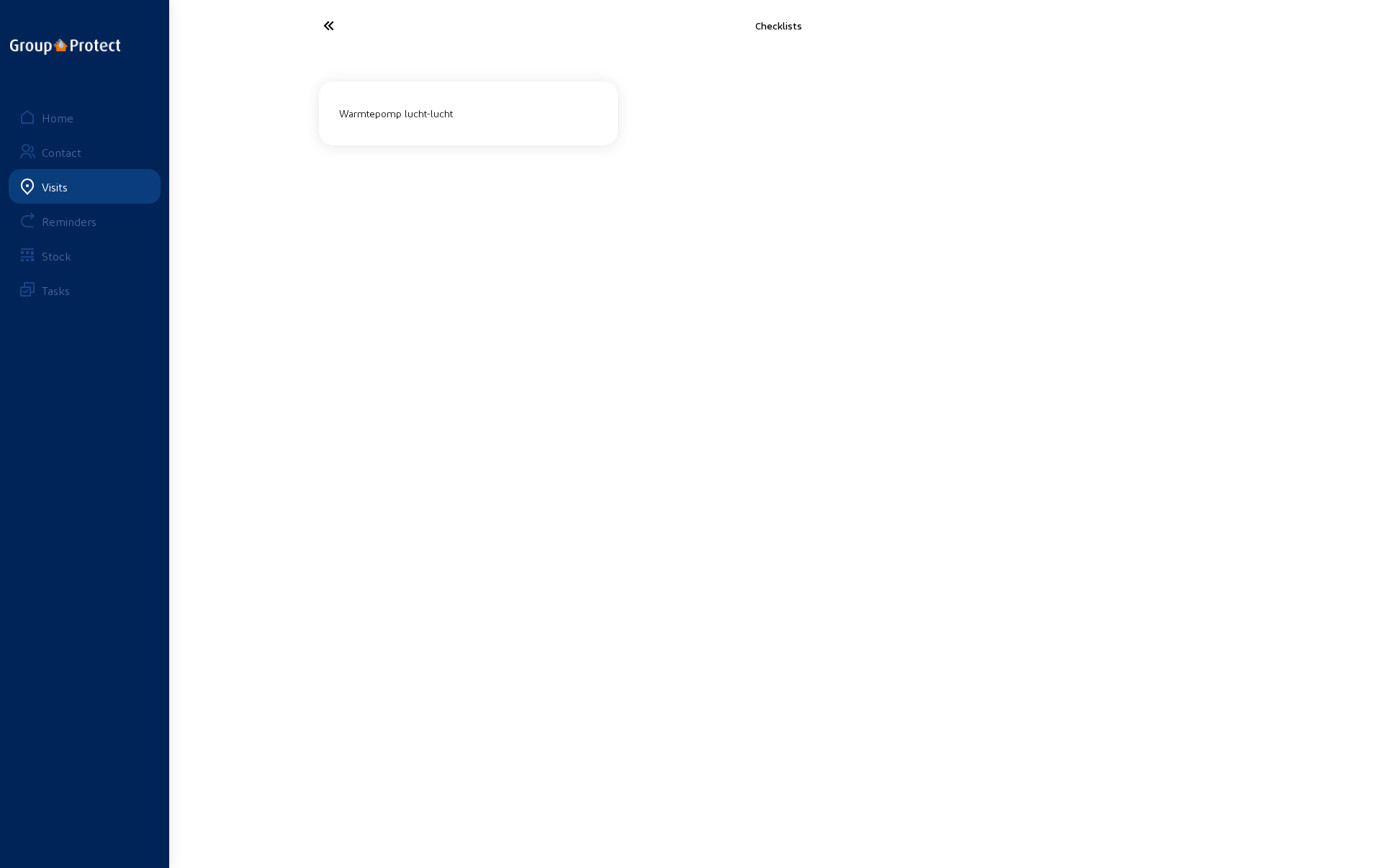
click at [443, 112] on div "Warmtepomp lucht-lucht" at bounding box center [468, 113] width 270 height 24
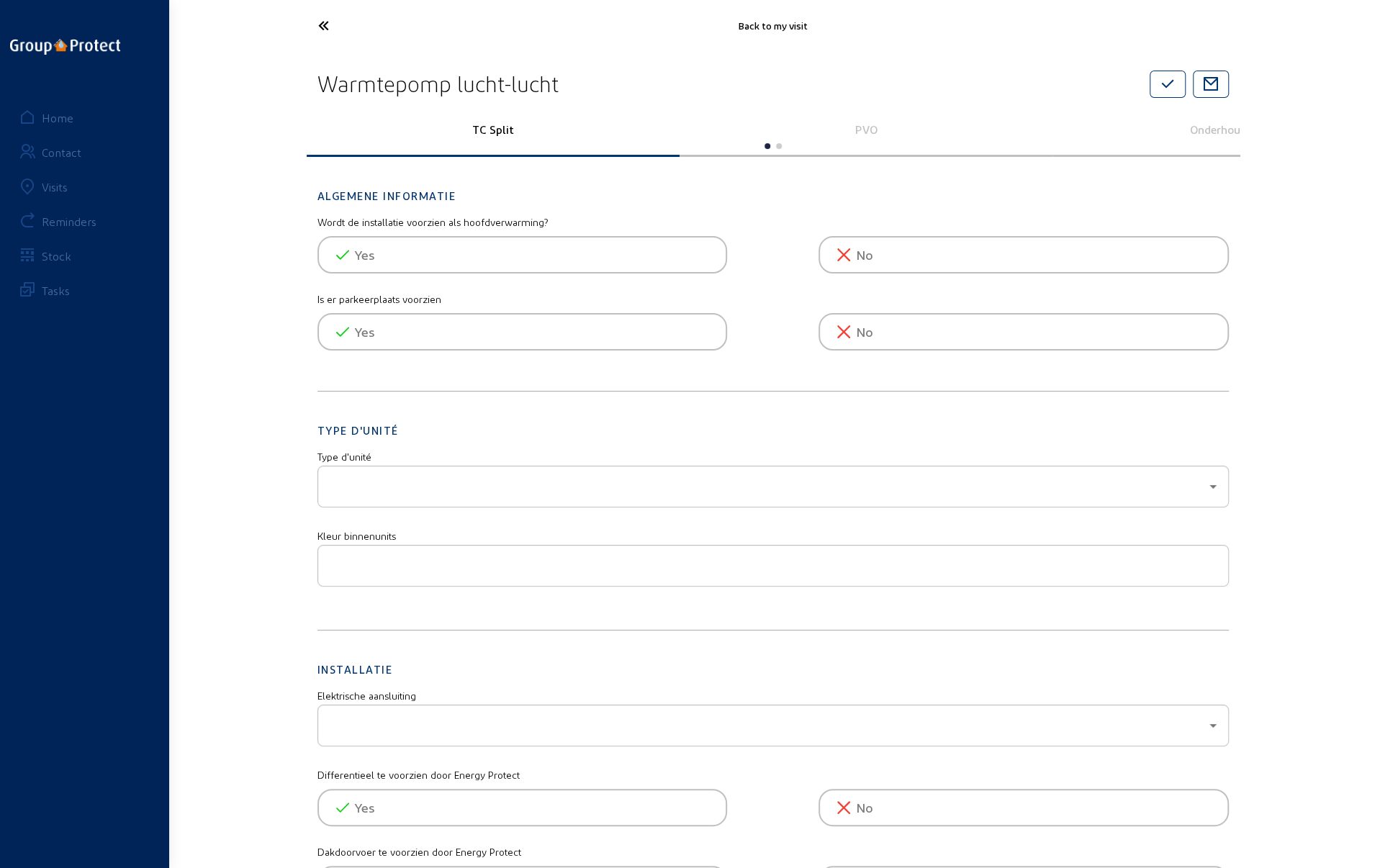
click at [324, 24] on icon at bounding box center [377, 26] width 133 height 25
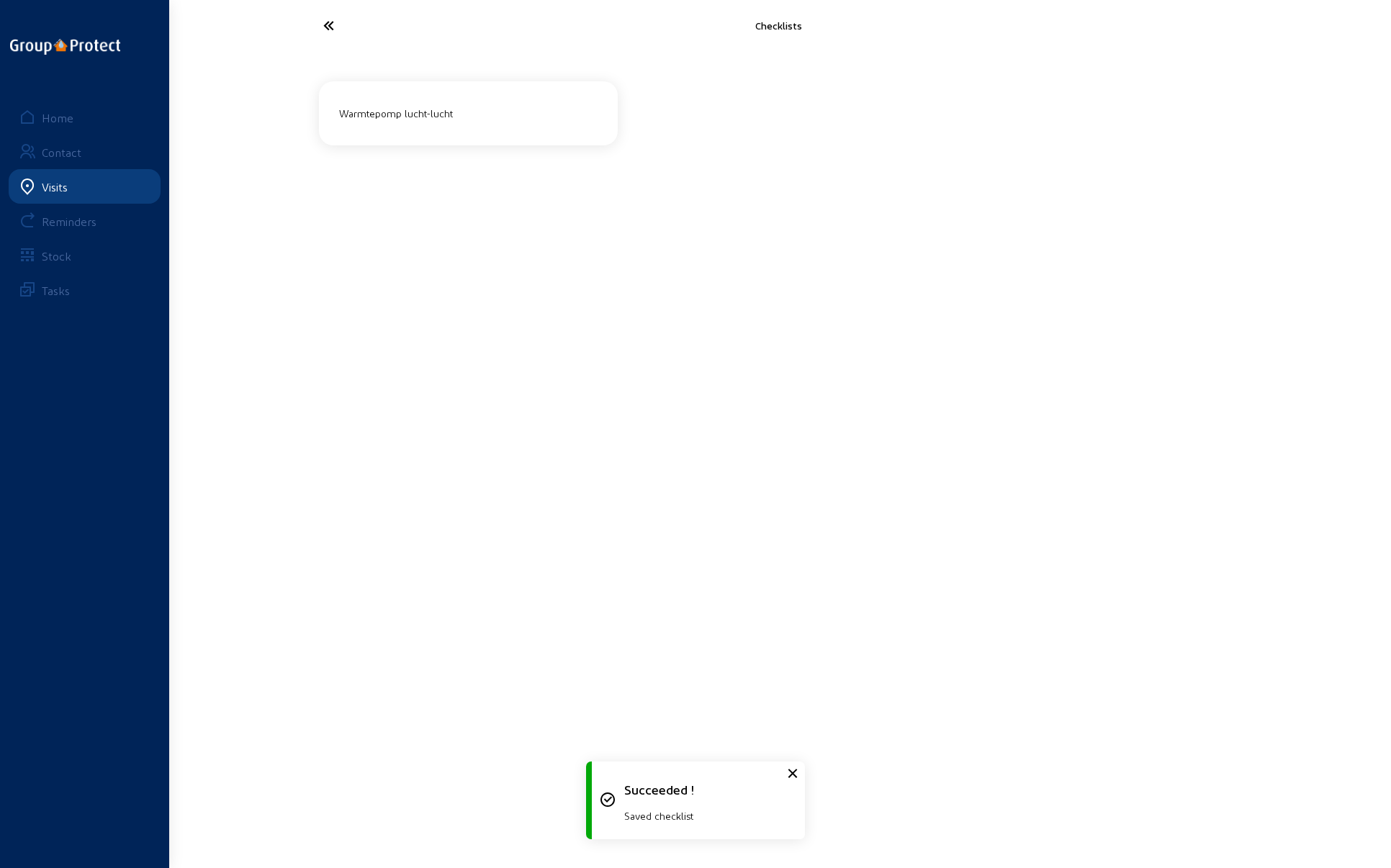
click at [327, 22] on icon at bounding box center [382, 26] width 133 height 25
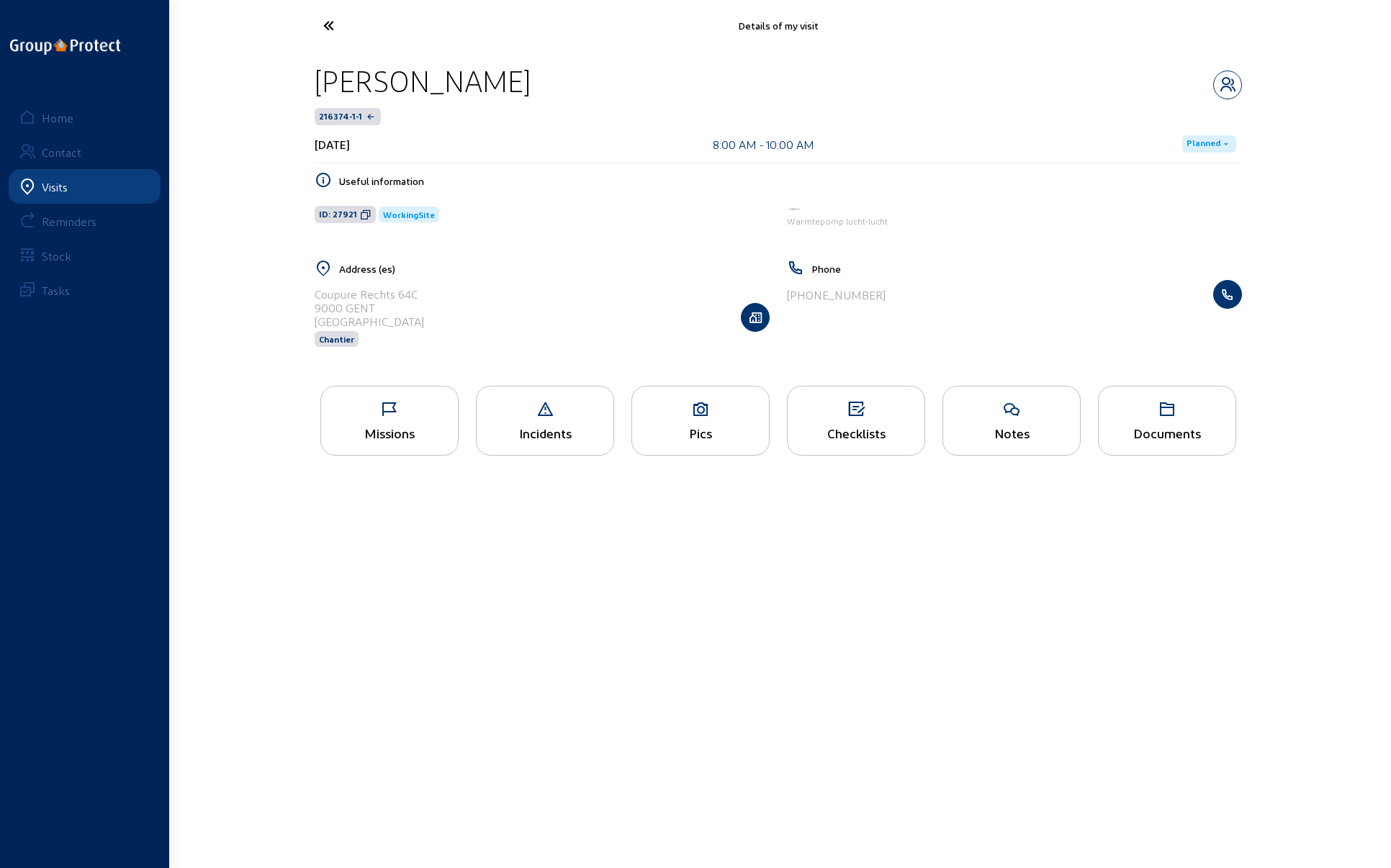
click at [324, 25] on icon at bounding box center [382, 26] width 133 height 25
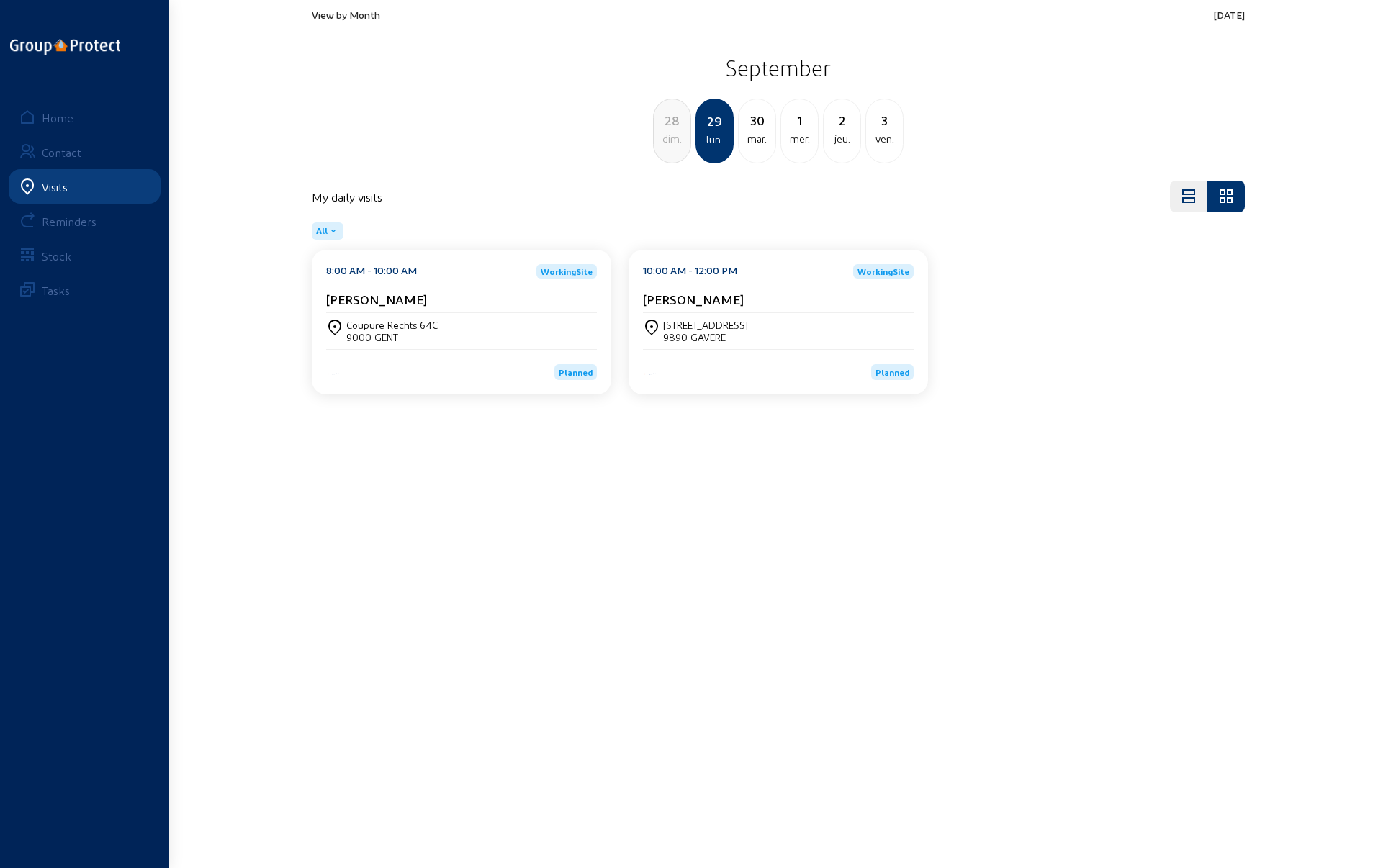
click at [427, 306] on cam-card-title "[PERSON_NAME]" at bounding box center [376, 299] width 101 height 15
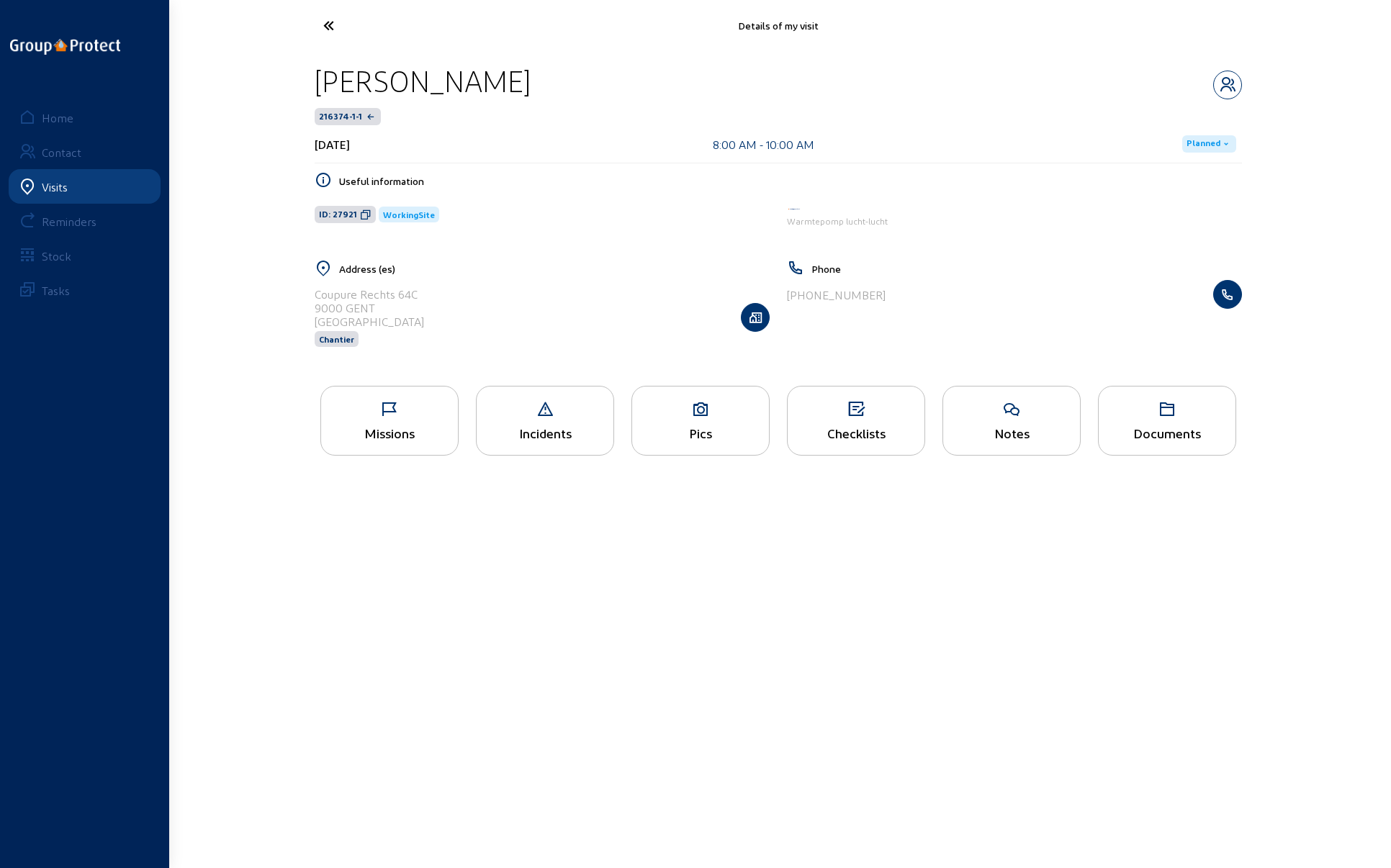
click at [715, 428] on div "Pics" at bounding box center [700, 433] width 137 height 15
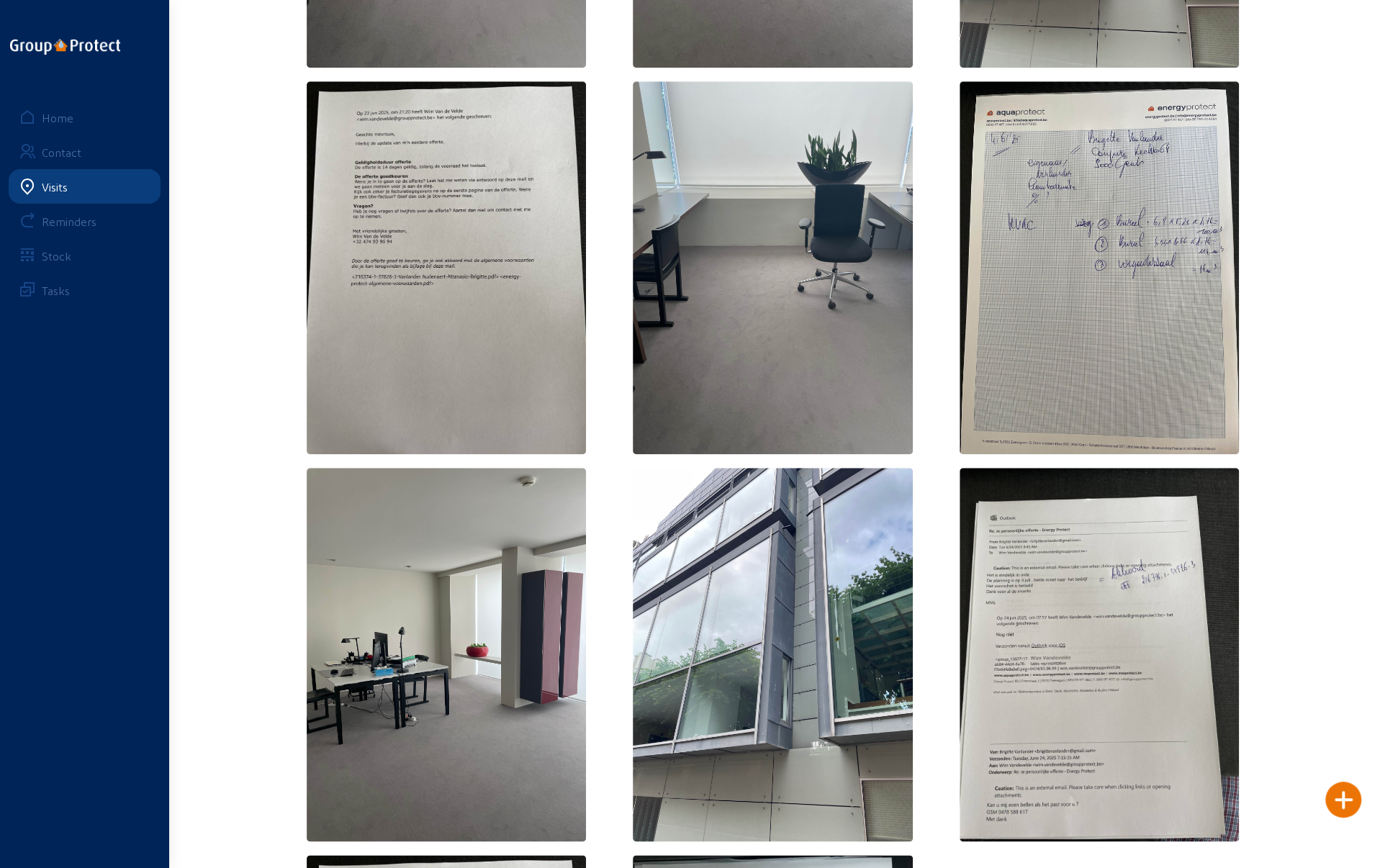
scroll to position [792, 0]
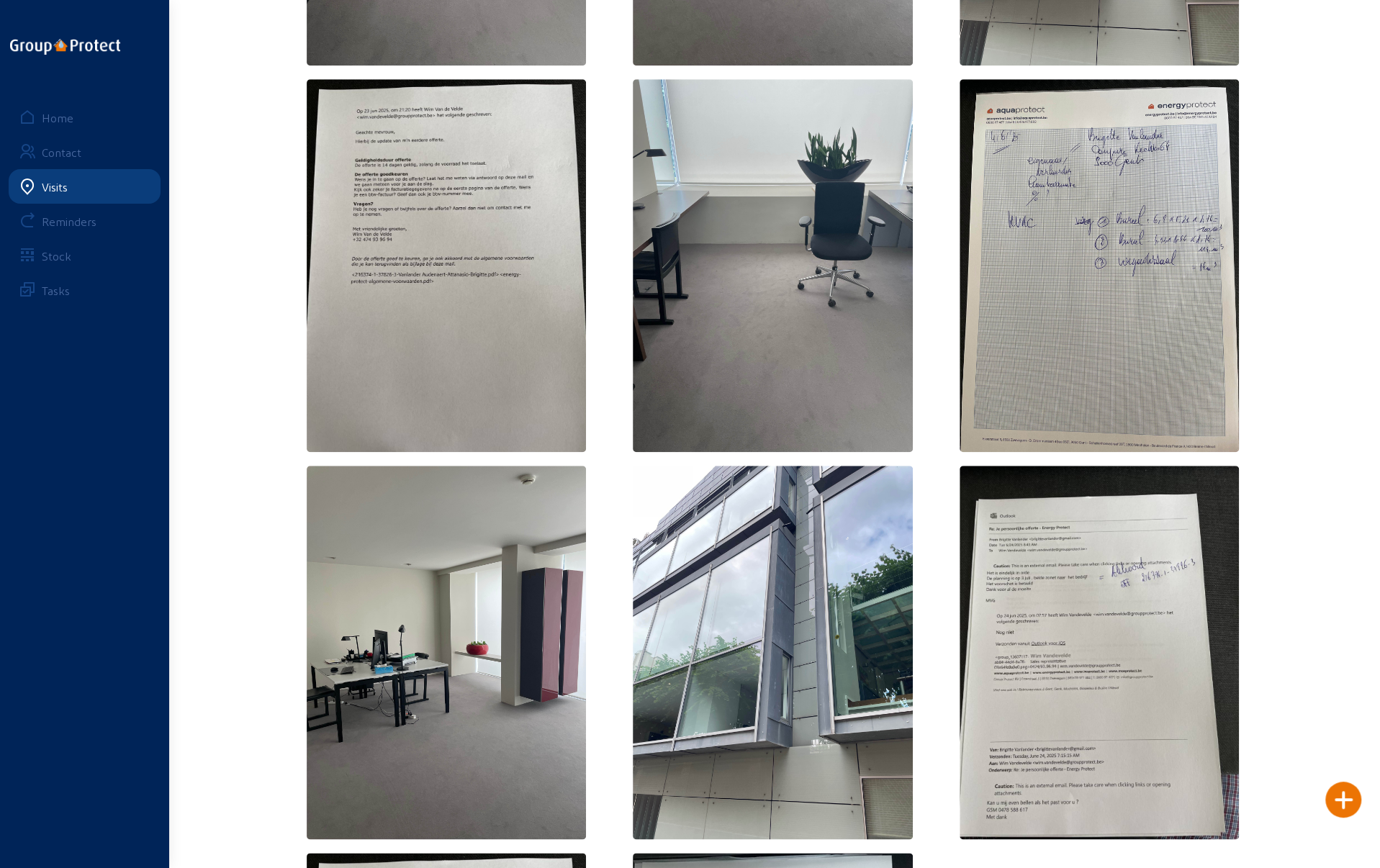
click at [42, 119] on div "Home" at bounding box center [57, 117] width 32 height 13
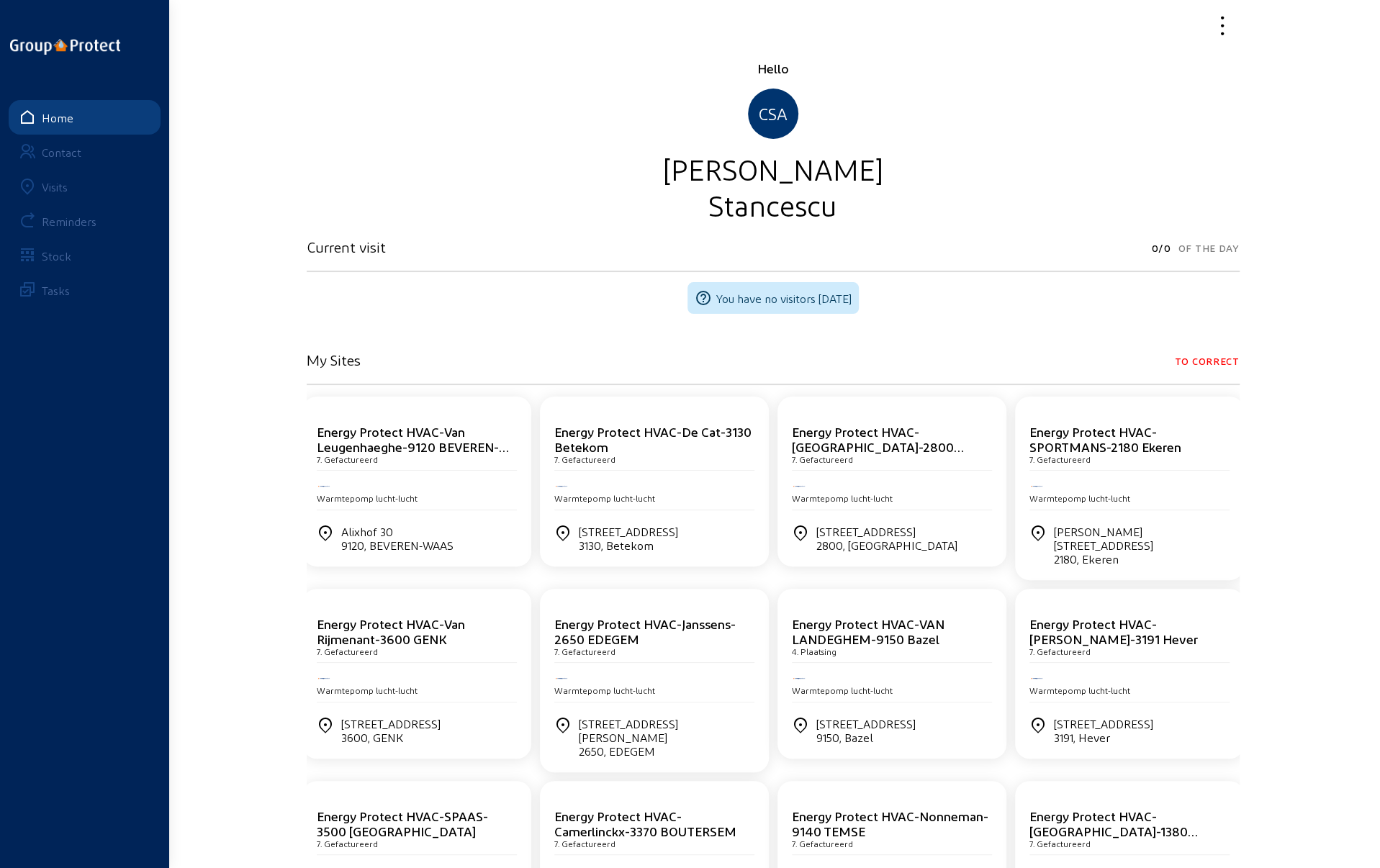
click at [52, 189] on div "Visits" at bounding box center [54, 186] width 26 height 13
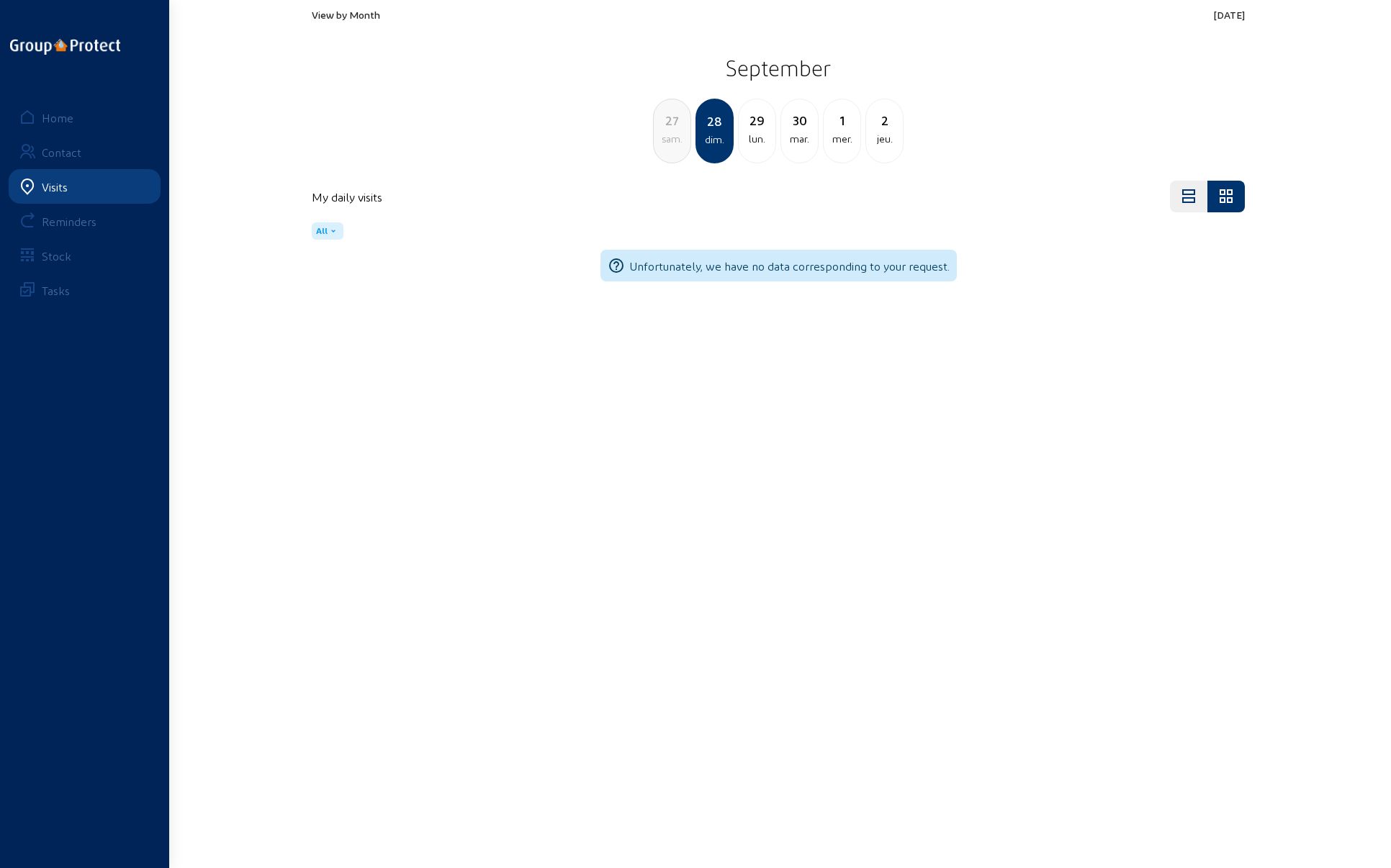
click at [338, 16] on span "View by Month" at bounding box center [346, 14] width 69 height 12
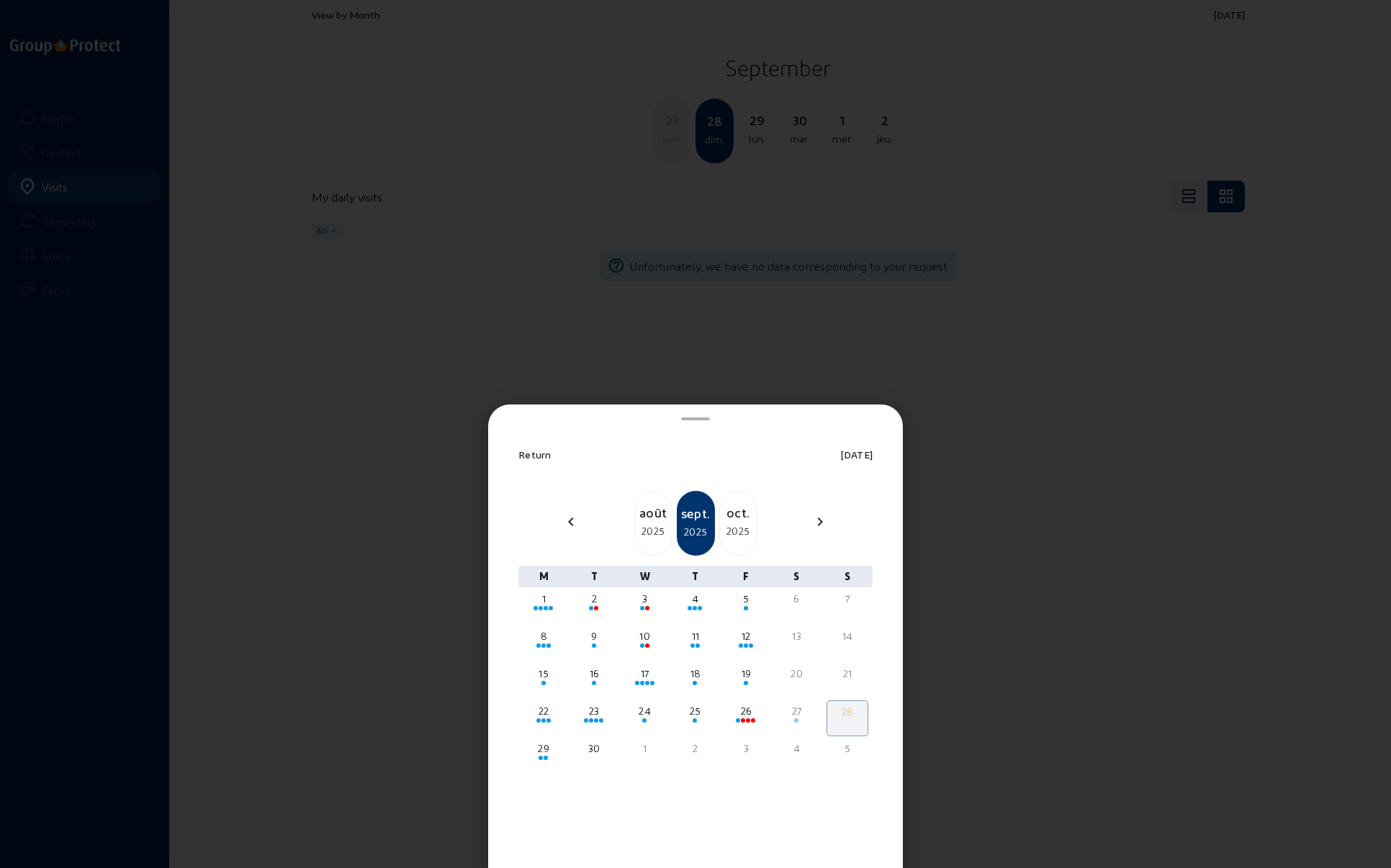
click at [740, 527] on div "2025" at bounding box center [738, 531] width 36 height 17
click at [545, 644] on div at bounding box center [544, 646] width 39 height 5
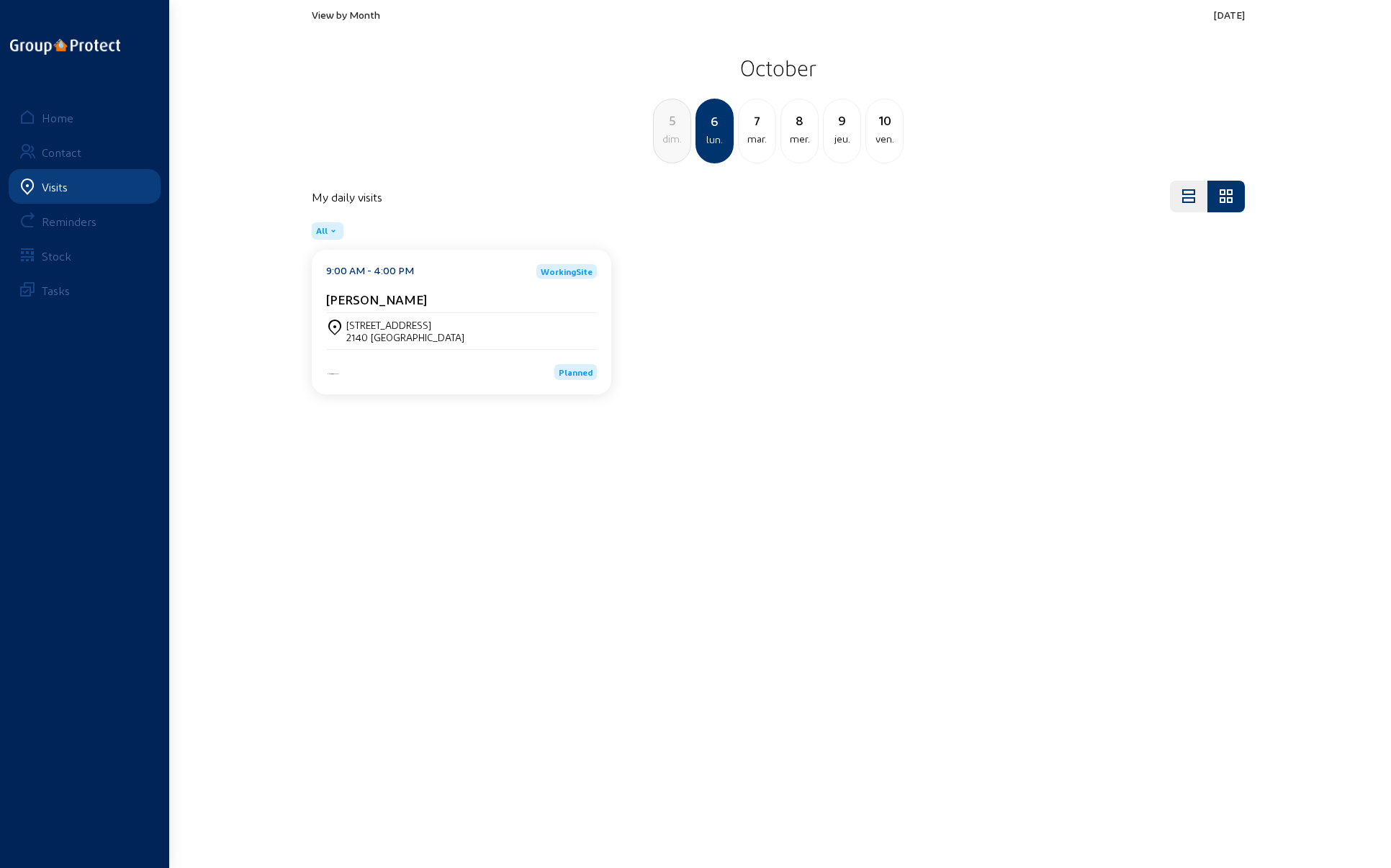
click at [374, 317] on div "[STREET_ADDRESS]" at bounding box center [460, 331] width 270 height 36
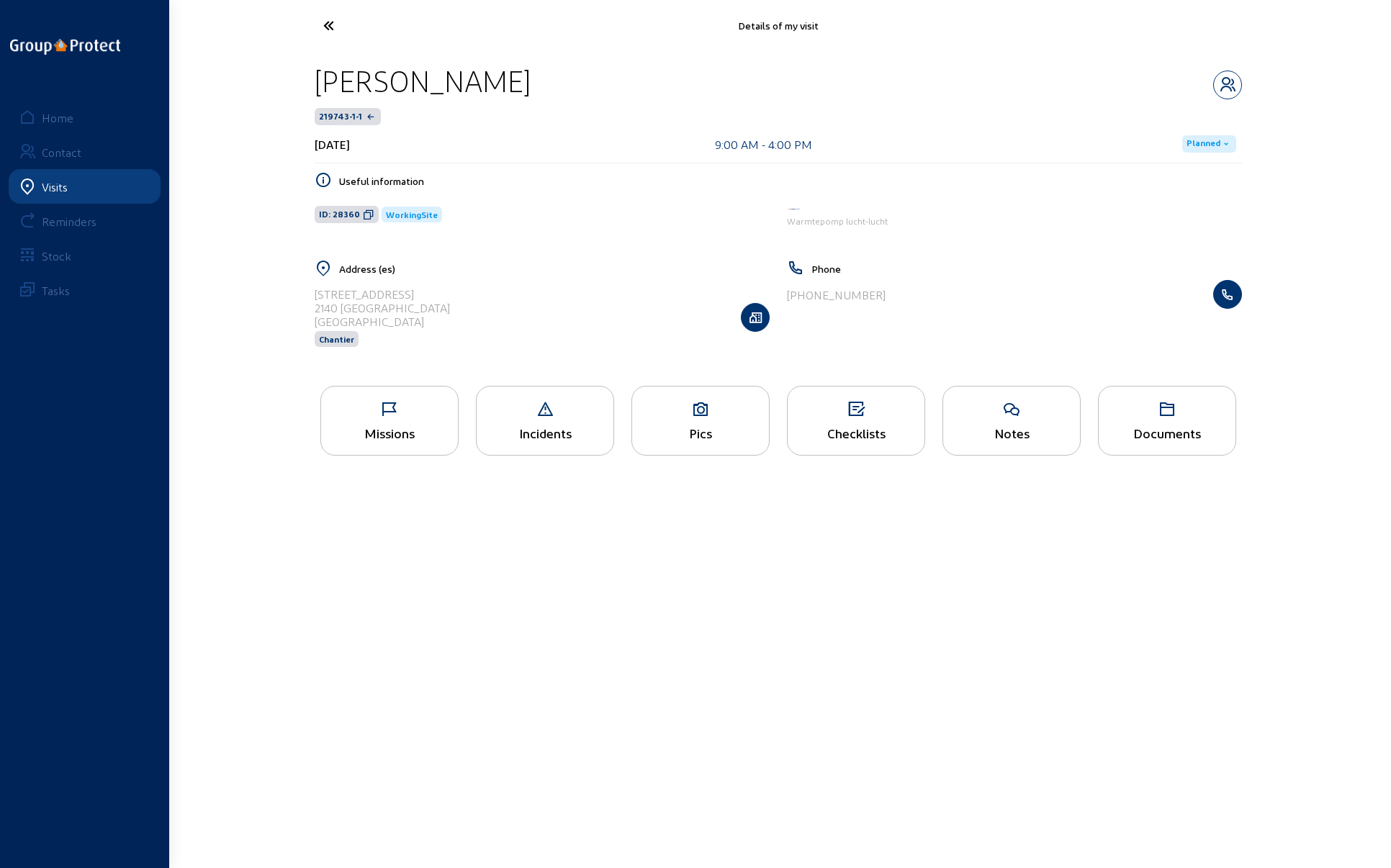
click at [392, 416] on icon at bounding box center [389, 410] width 137 height 17
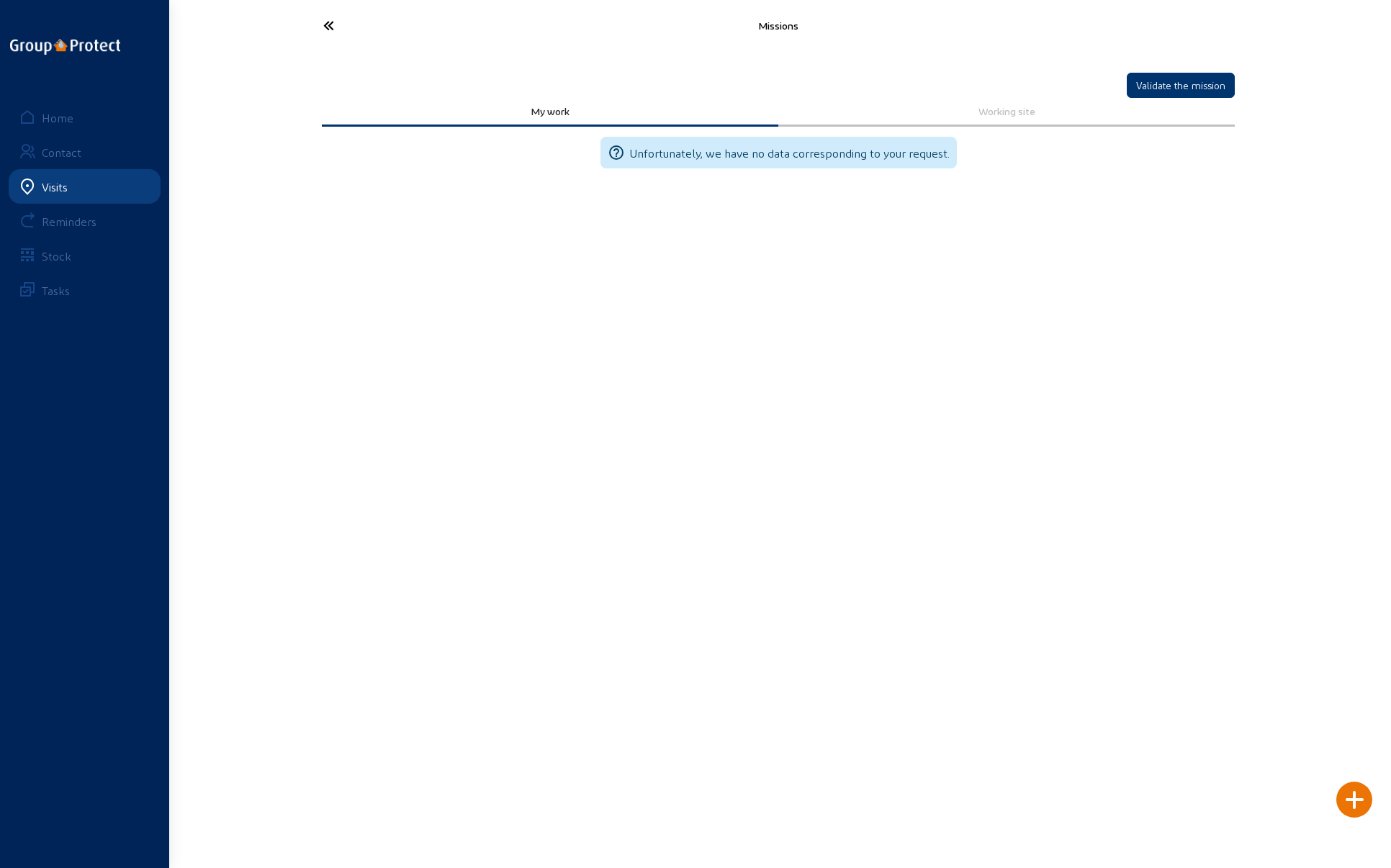
click at [325, 17] on icon at bounding box center [382, 26] width 133 height 25
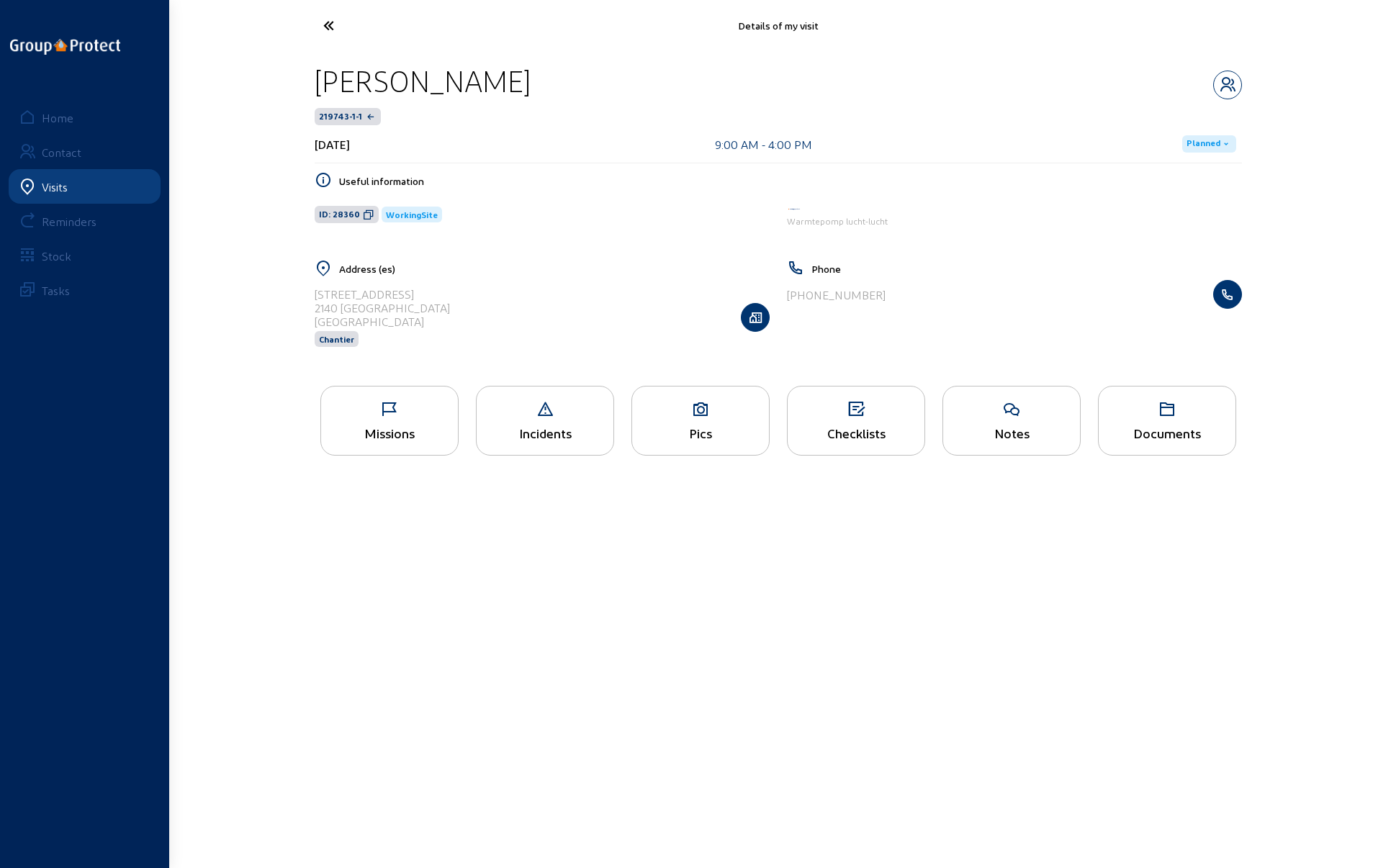
click at [692, 410] on icon at bounding box center [700, 410] width 137 height 17
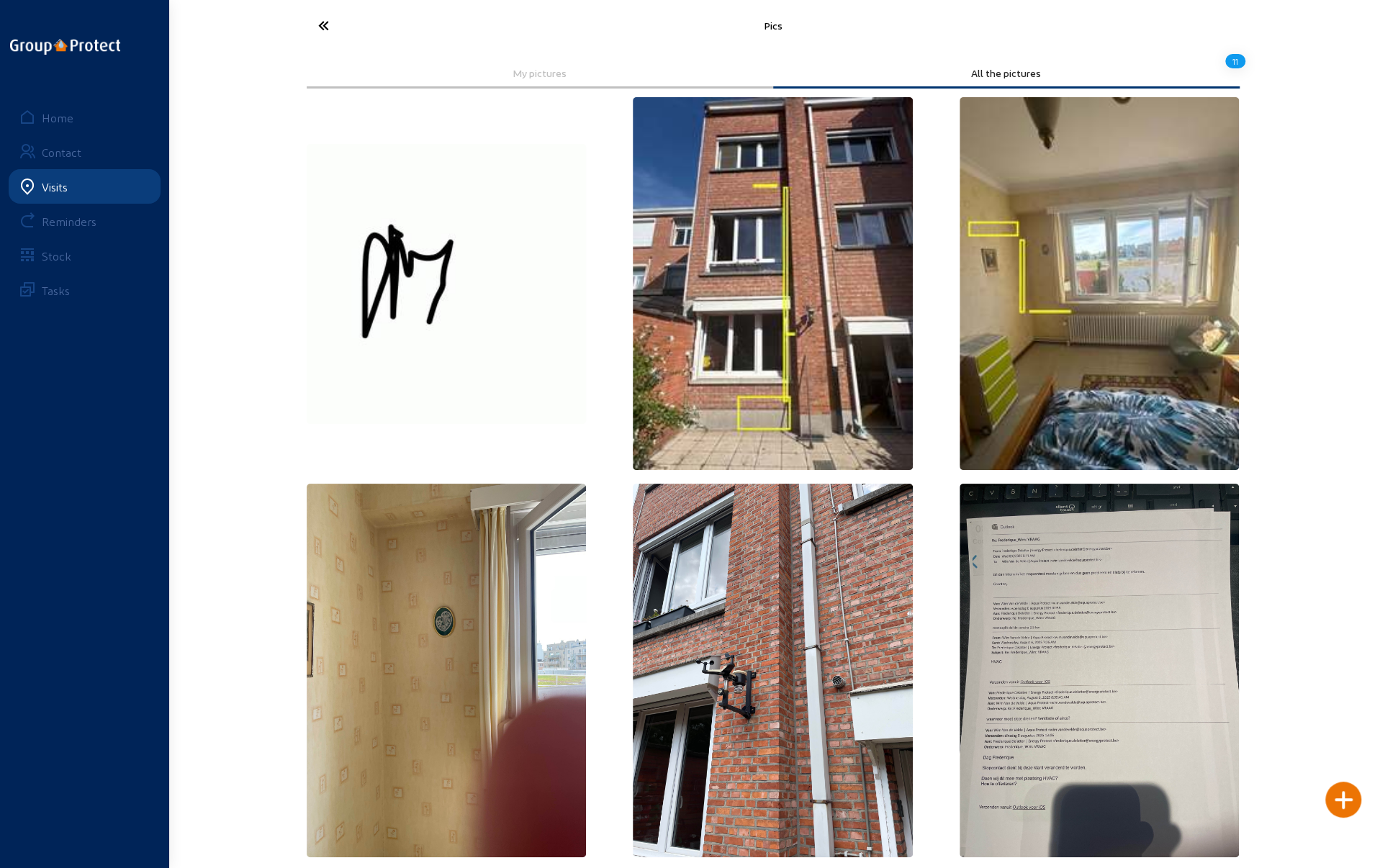
click at [325, 22] on icon at bounding box center [377, 26] width 133 height 25
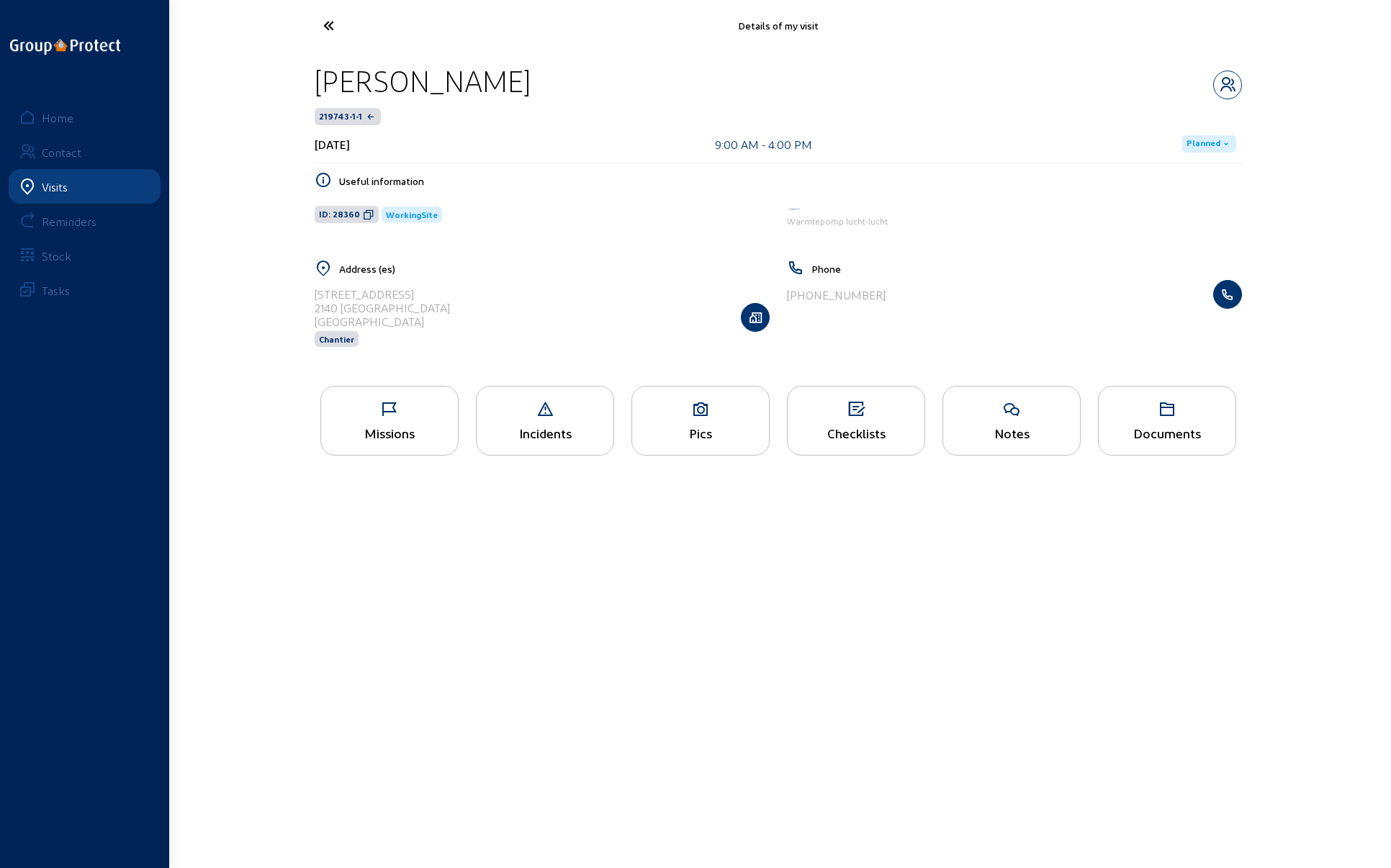
click at [864, 428] on div "Checklists" at bounding box center [856, 433] width 137 height 15
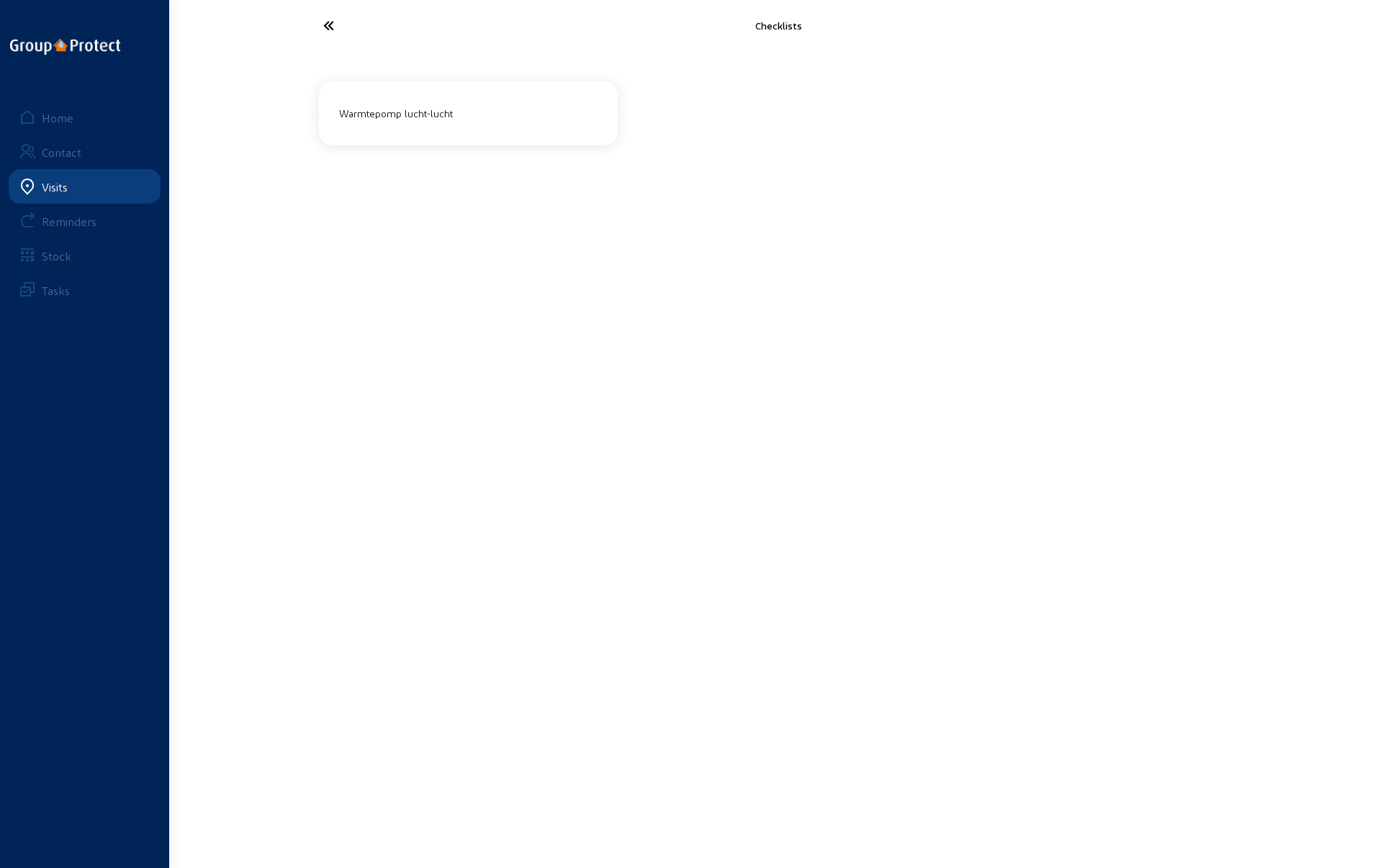
click at [407, 116] on div "Warmtepomp lucht-lucht" at bounding box center [468, 113] width 270 height 24
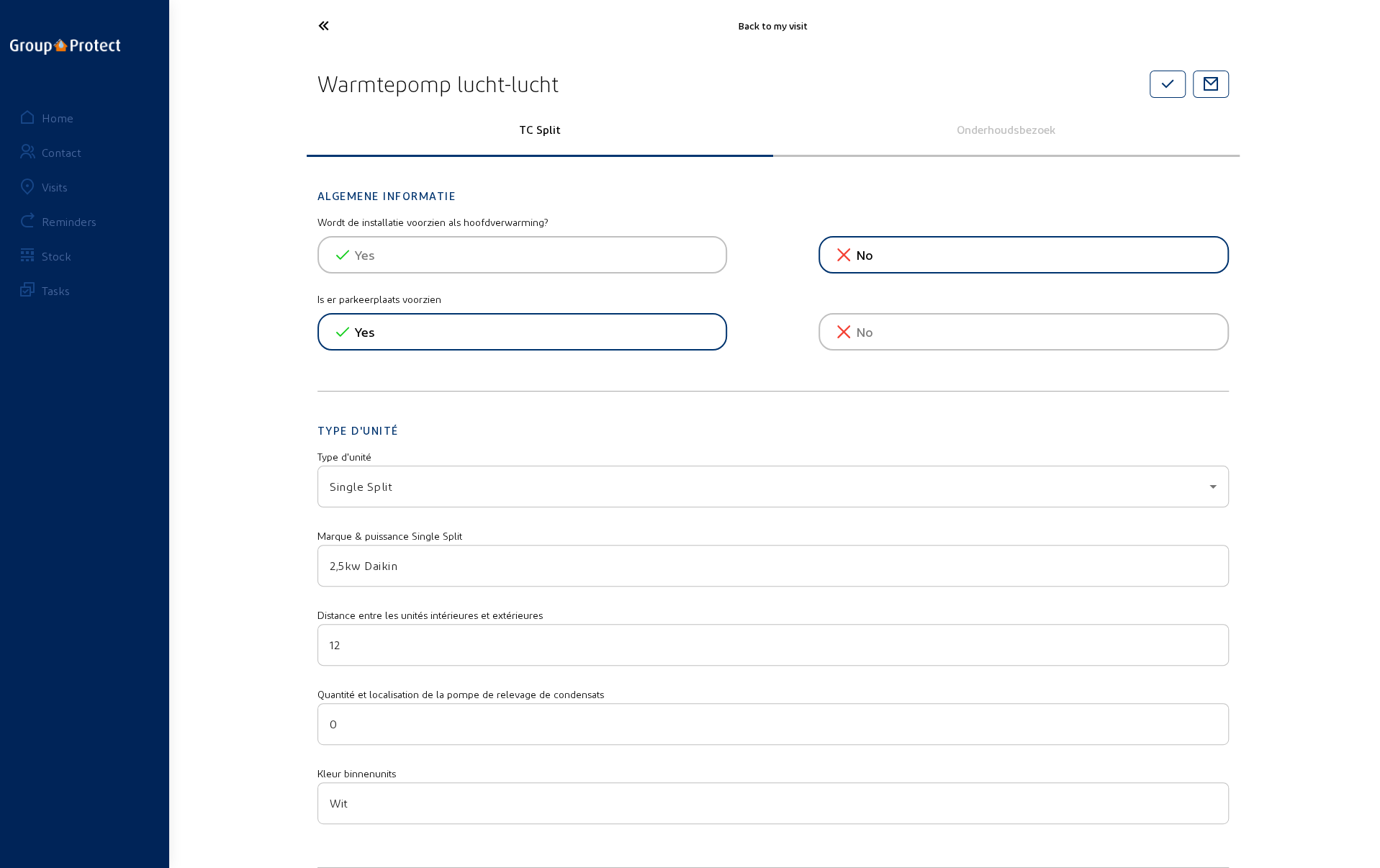
click at [324, 27] on icon at bounding box center [377, 26] width 133 height 25
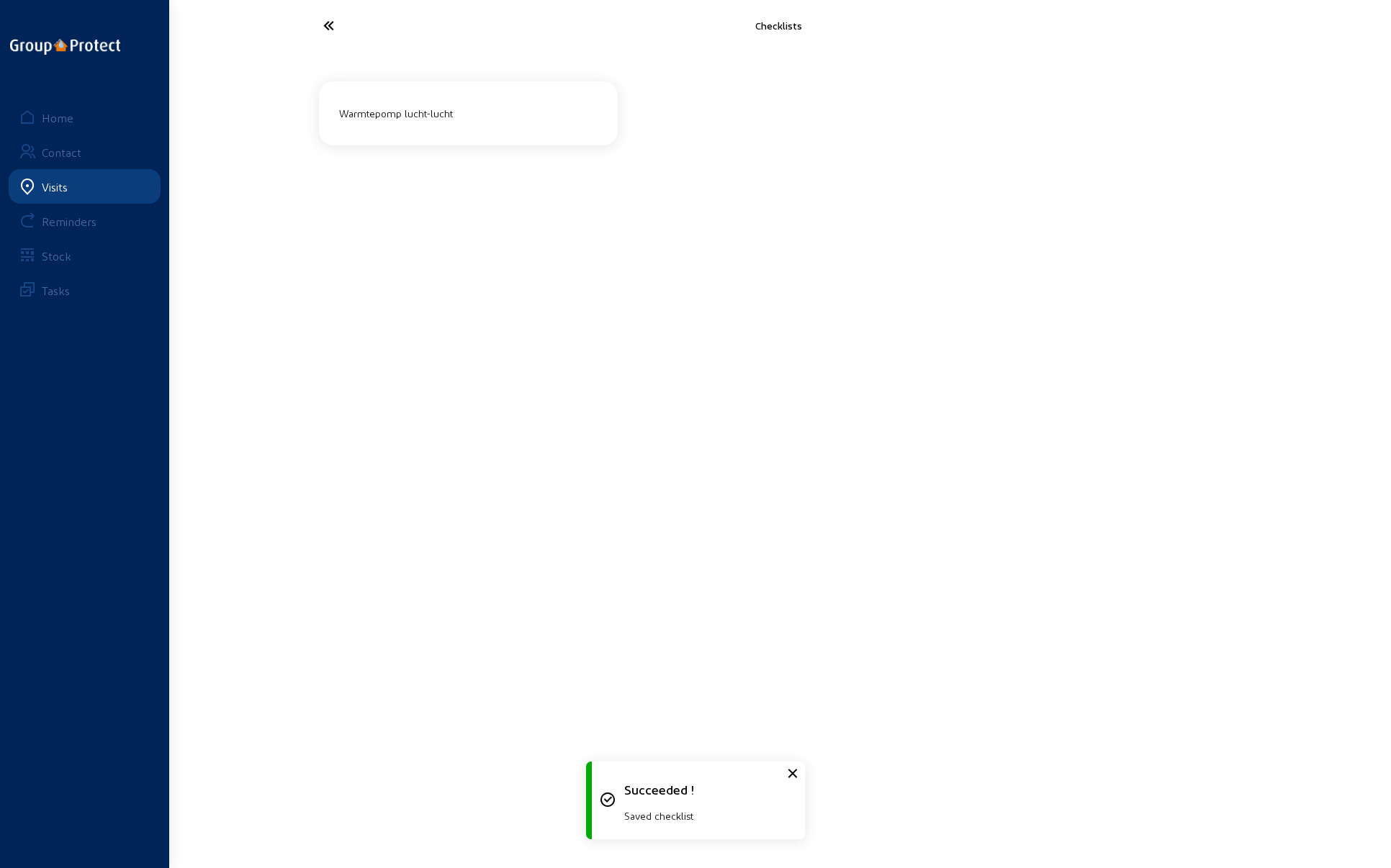
click at [324, 27] on icon at bounding box center [382, 26] width 133 height 25
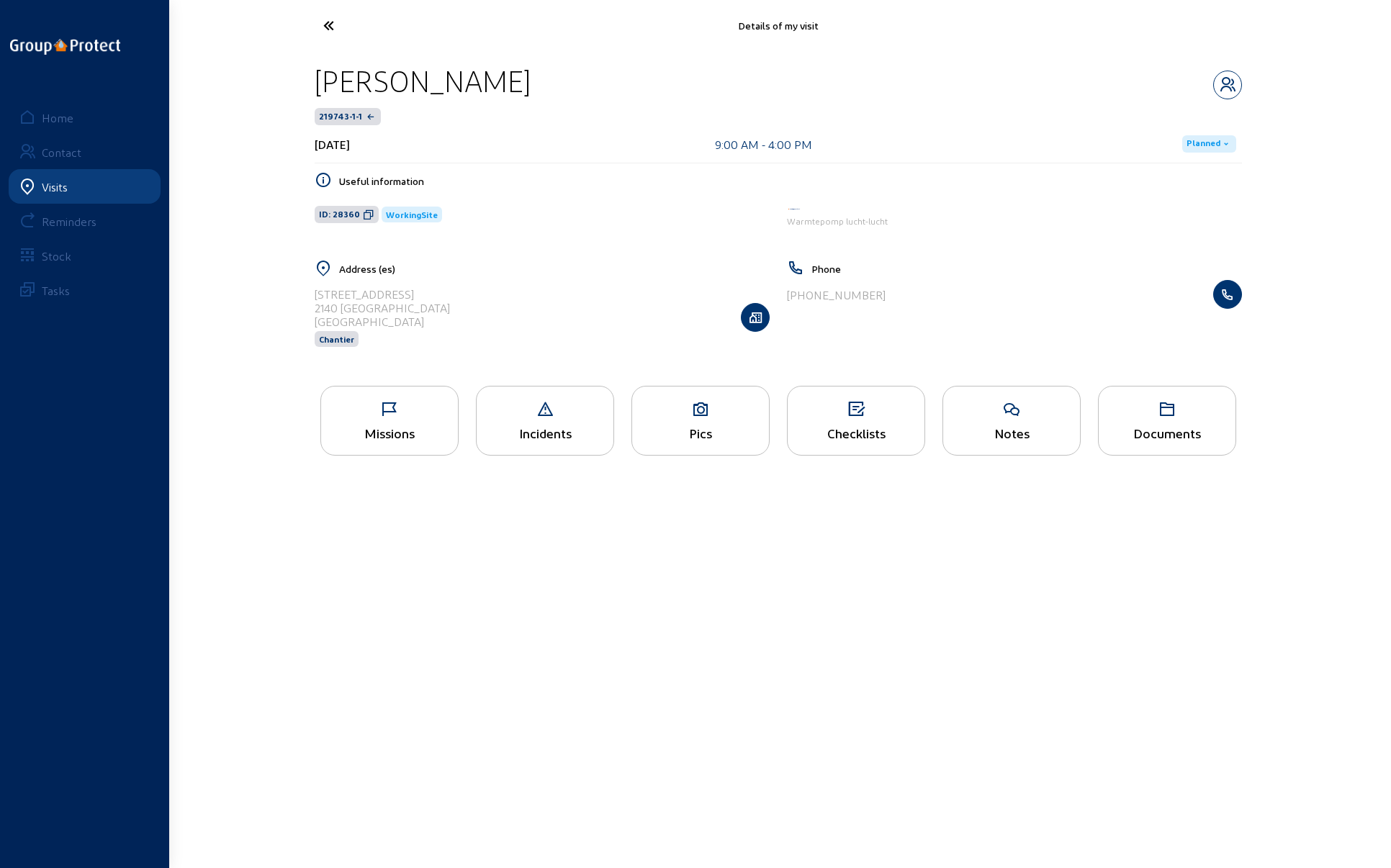
click at [327, 25] on icon at bounding box center [382, 26] width 133 height 25
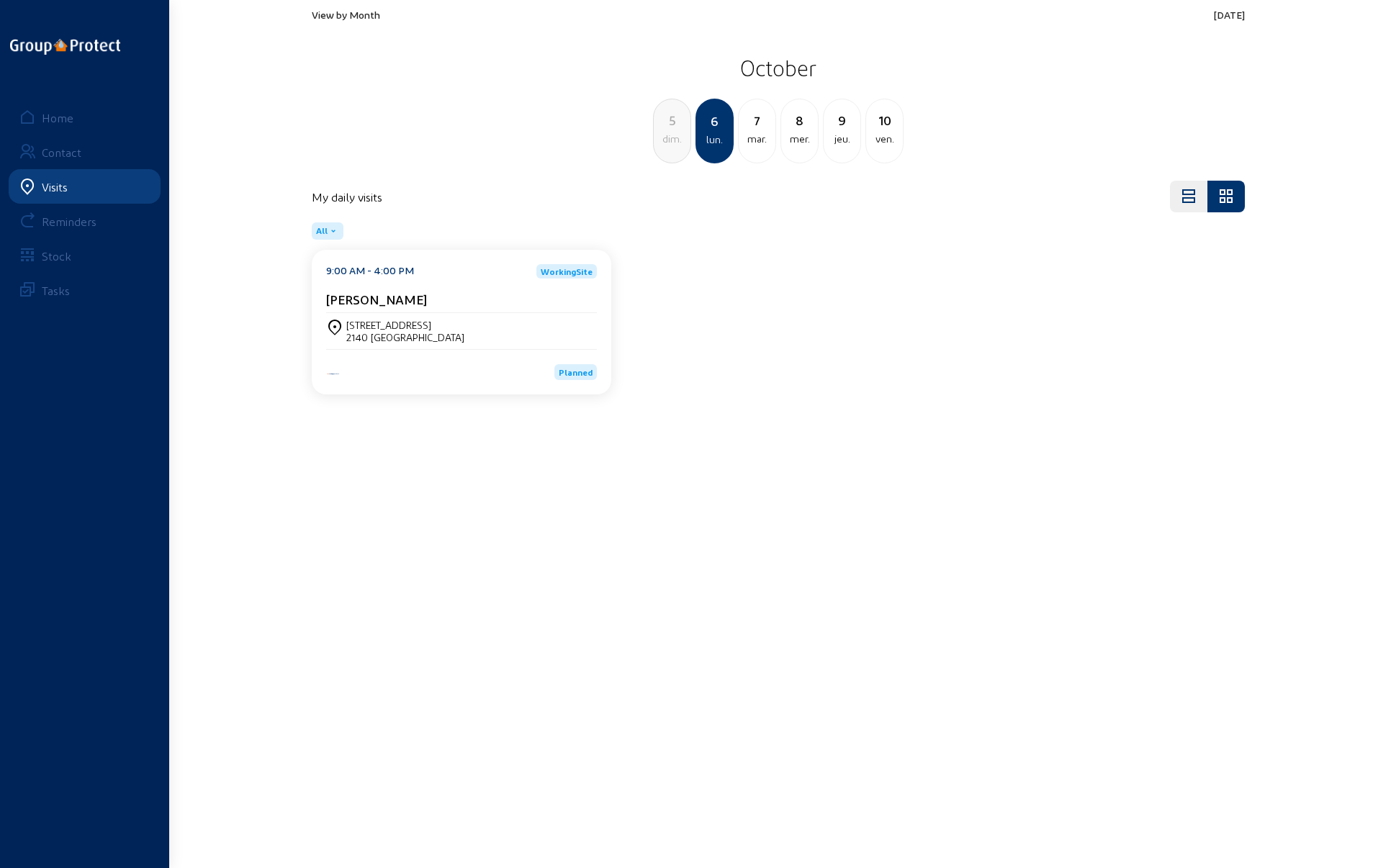
click at [760, 135] on div "mar." at bounding box center [757, 138] width 36 height 17
click at [391, 326] on div "[STREET_ADDRESS]" at bounding box center [389, 325] width 85 height 12
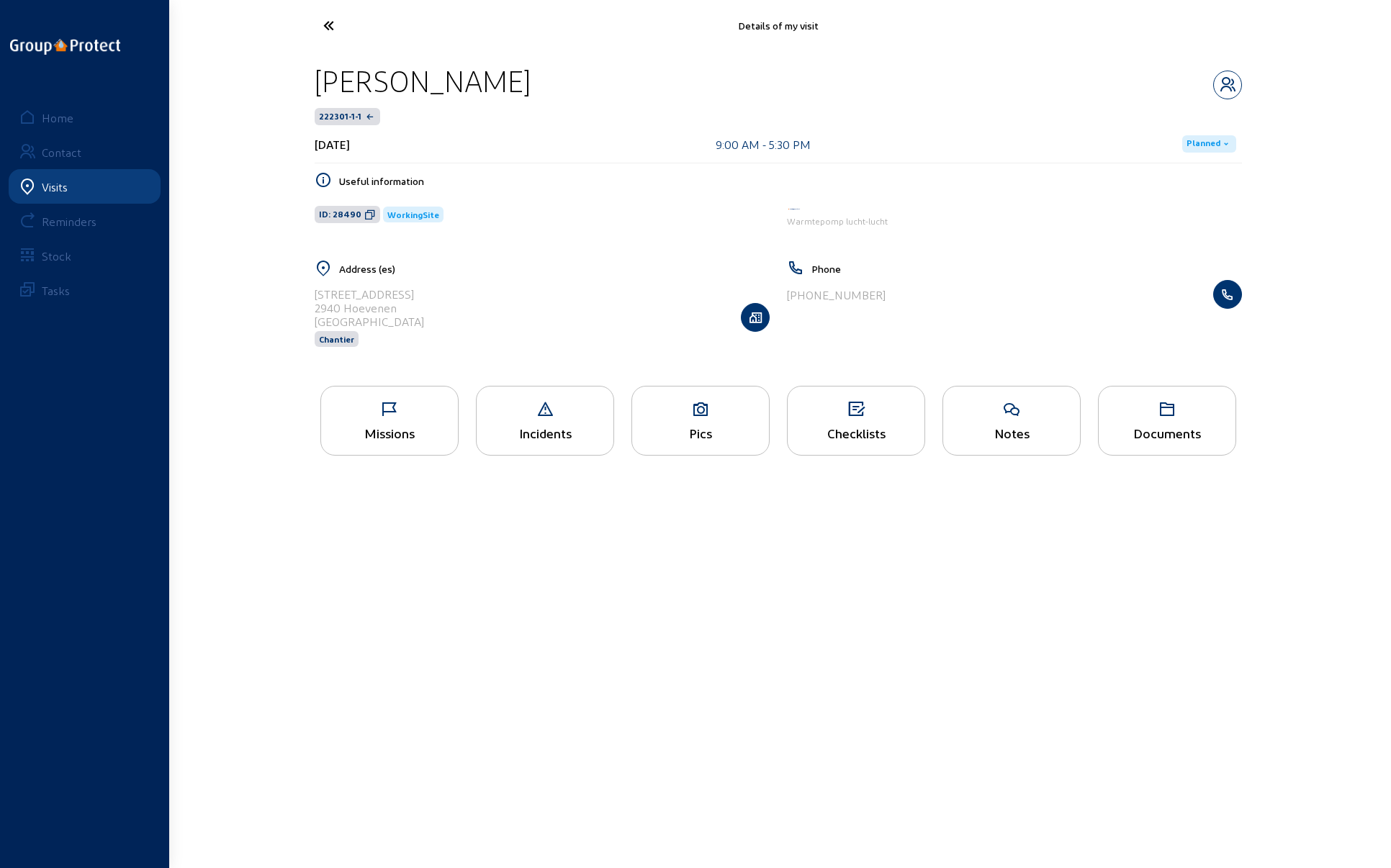
click at [696, 421] on div "Pics" at bounding box center [700, 420] width 139 height 70
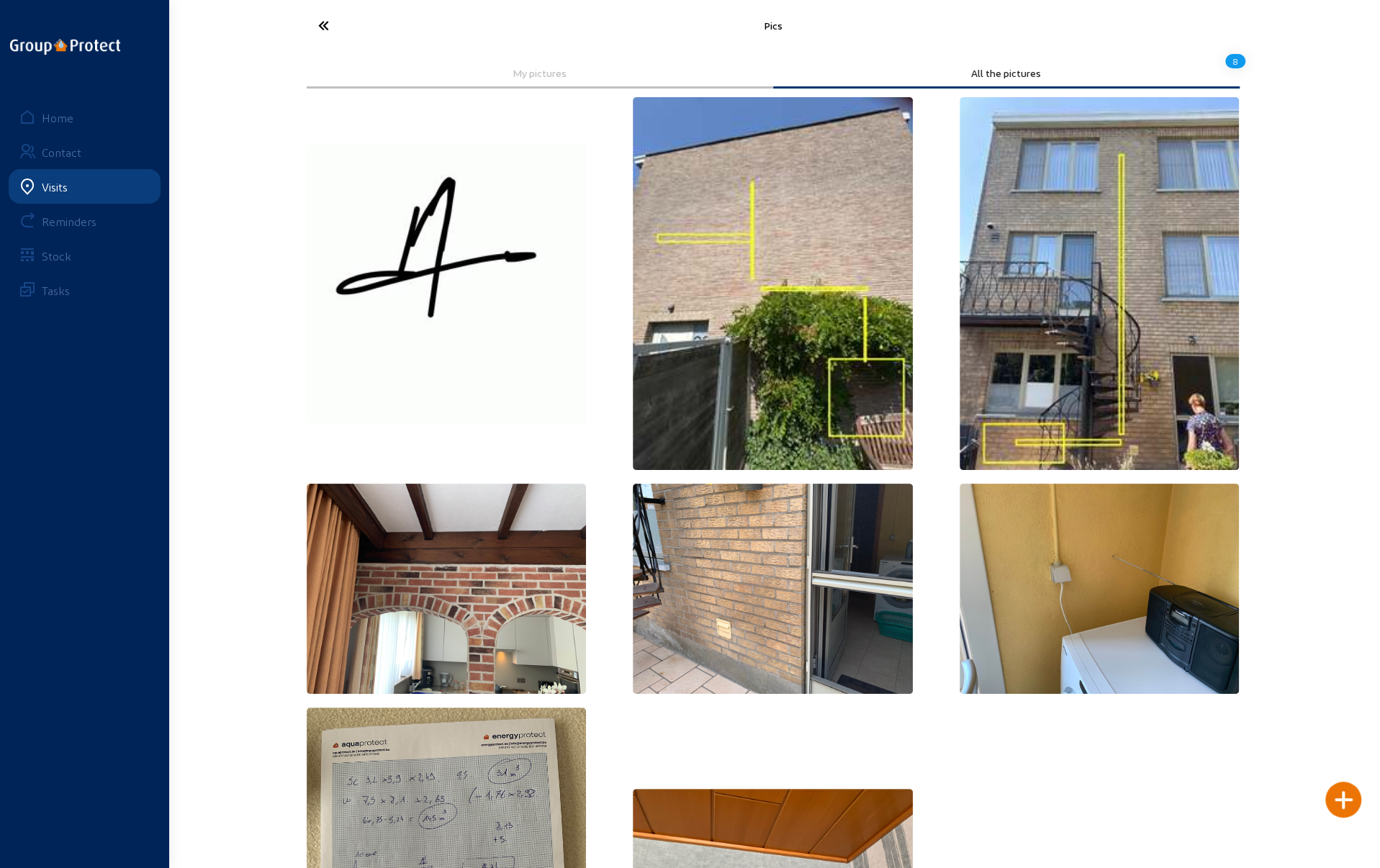
click at [326, 24] on icon at bounding box center [377, 26] width 133 height 25
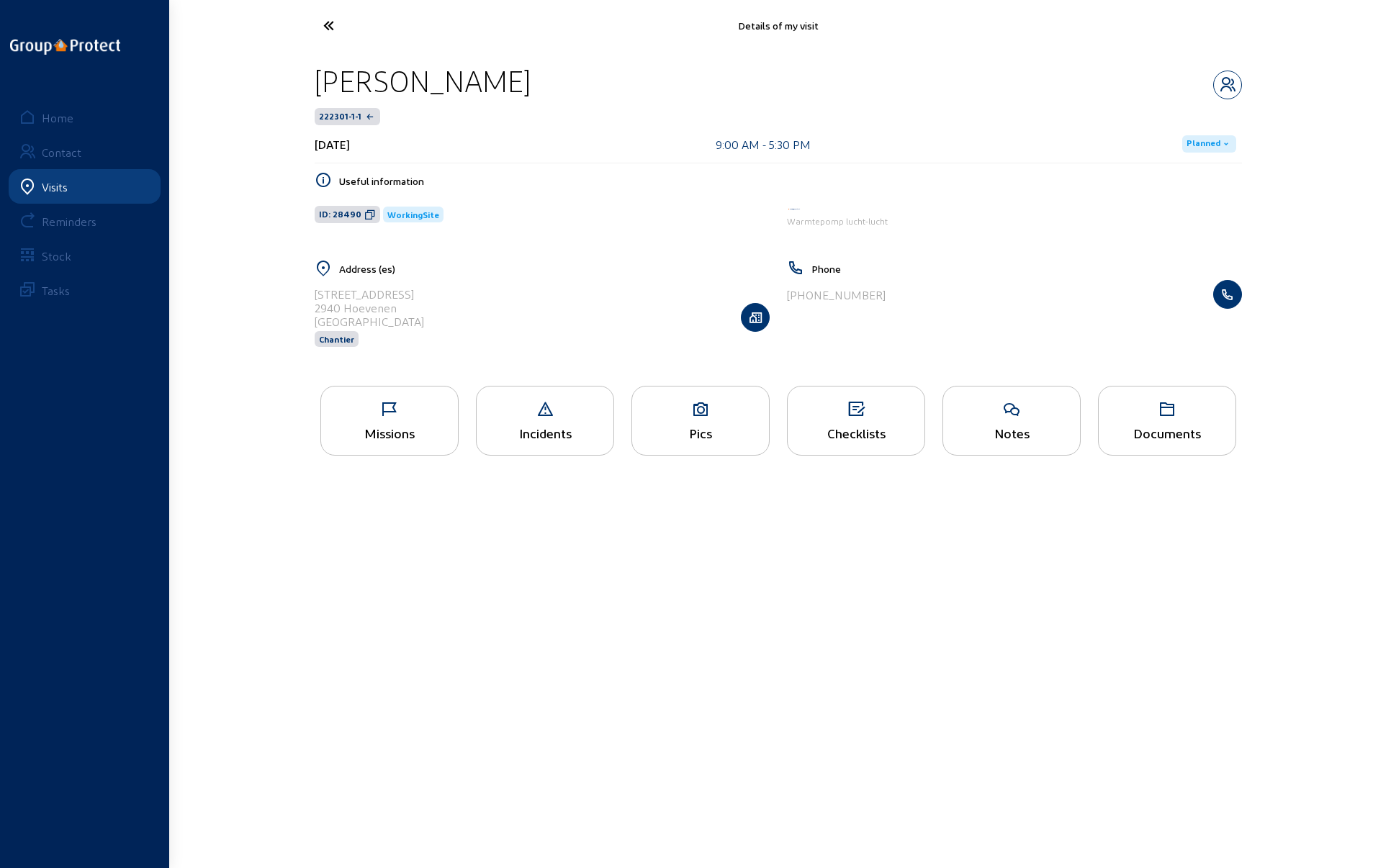
click at [326, 24] on icon at bounding box center [382, 26] width 133 height 25
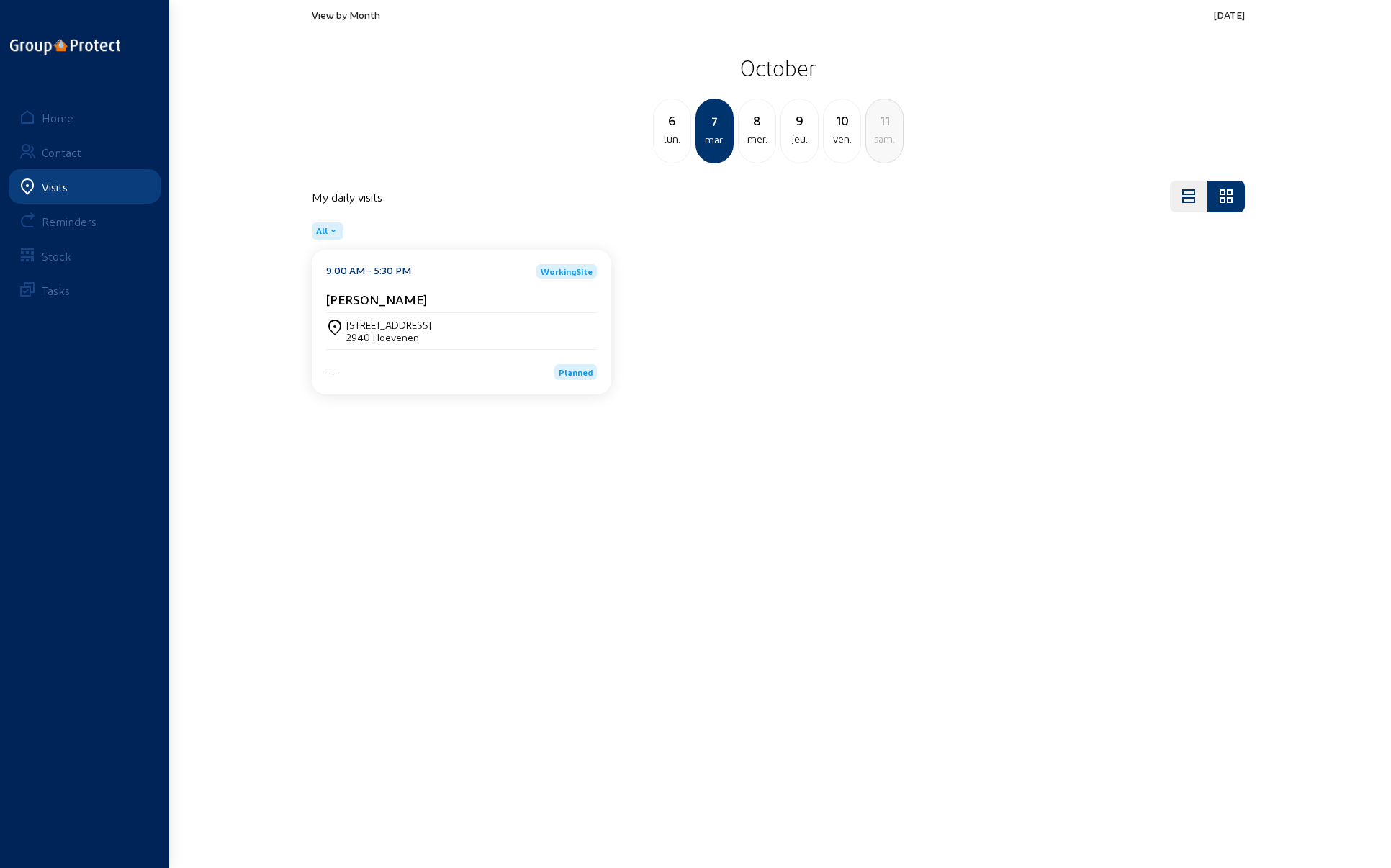
click at [750, 133] on div "mer." at bounding box center [757, 138] width 36 height 17
click at [379, 331] on div "8310 [GEOGRAPHIC_DATA]" at bounding box center [417, 337] width 141 height 12
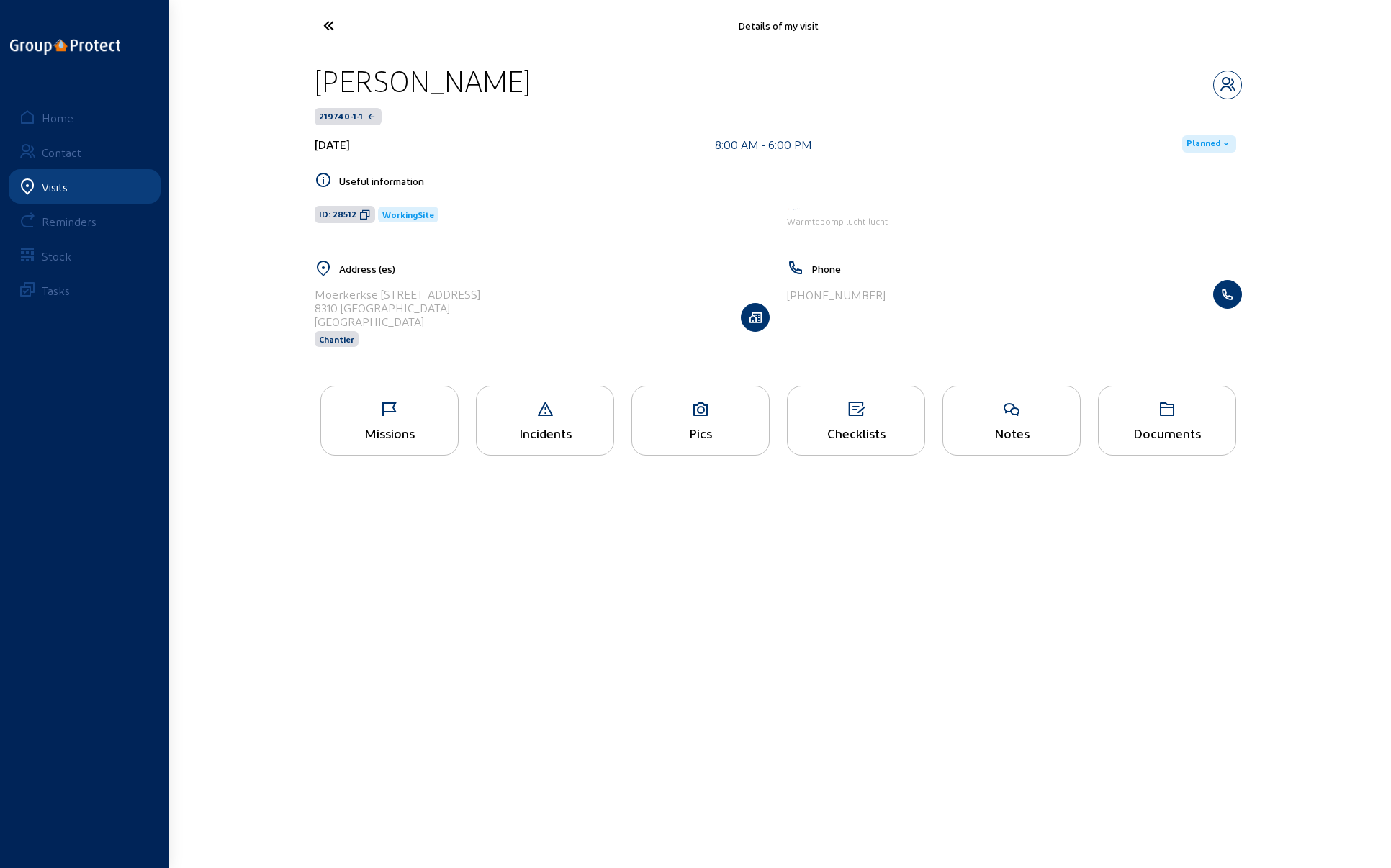
click at [695, 416] on div "Pics" at bounding box center [700, 420] width 139 height 70
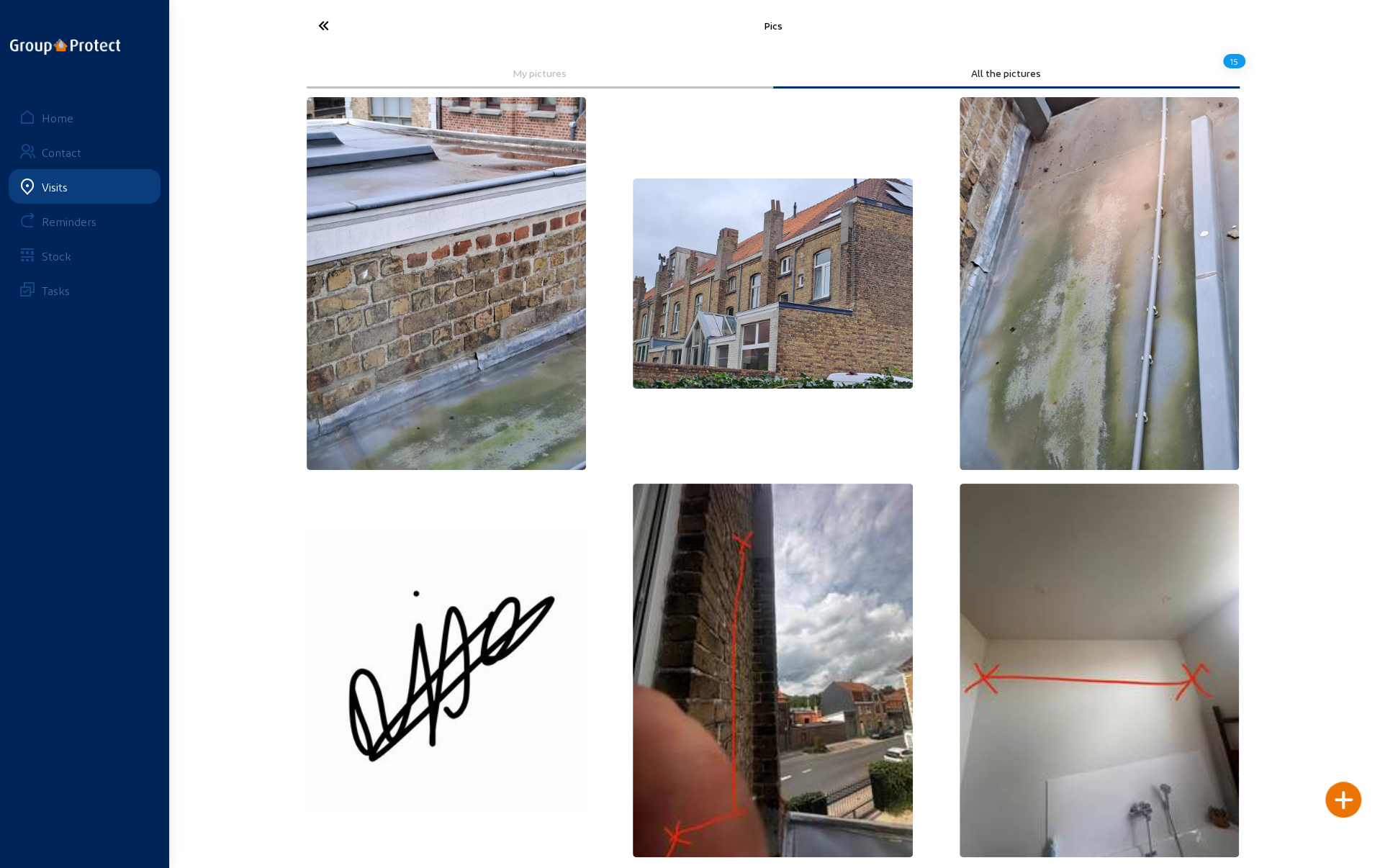
click at [321, 22] on icon at bounding box center [377, 26] width 133 height 25
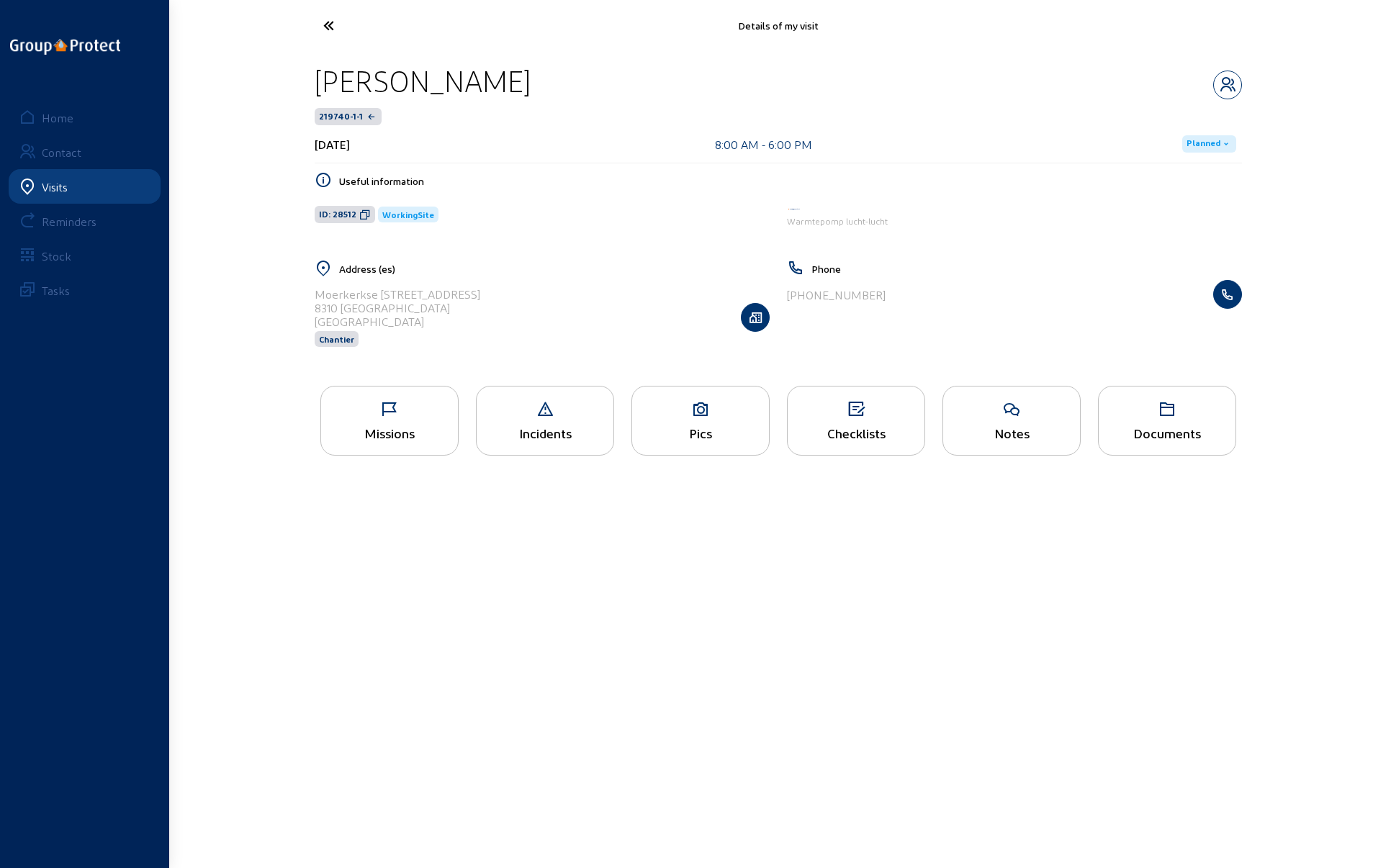
click at [330, 20] on icon at bounding box center [382, 26] width 133 height 25
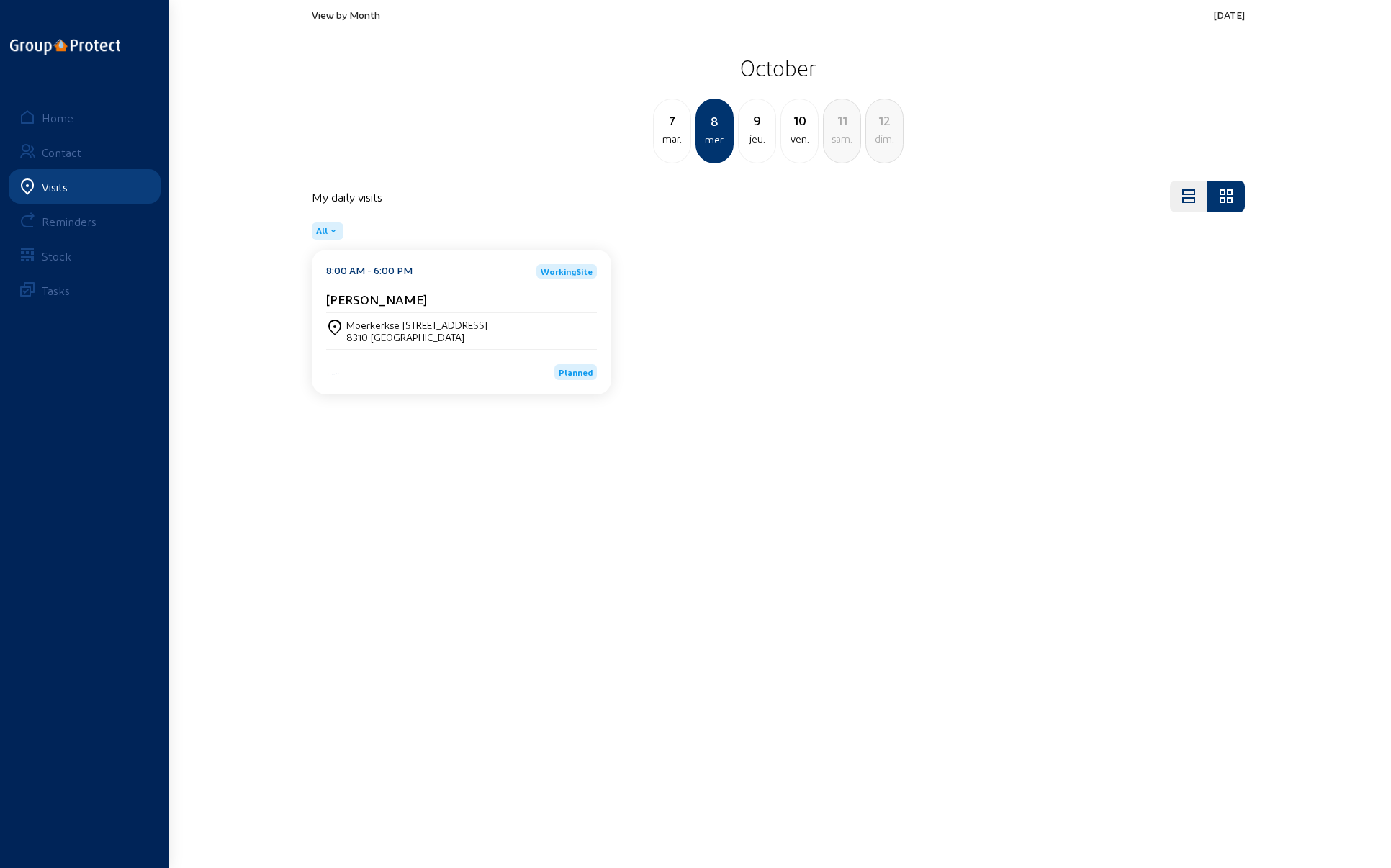
click at [756, 128] on div "9" at bounding box center [757, 119] width 36 height 20
click at [394, 325] on div "[STREET_ADDRESS]" at bounding box center [389, 325] width 85 height 12
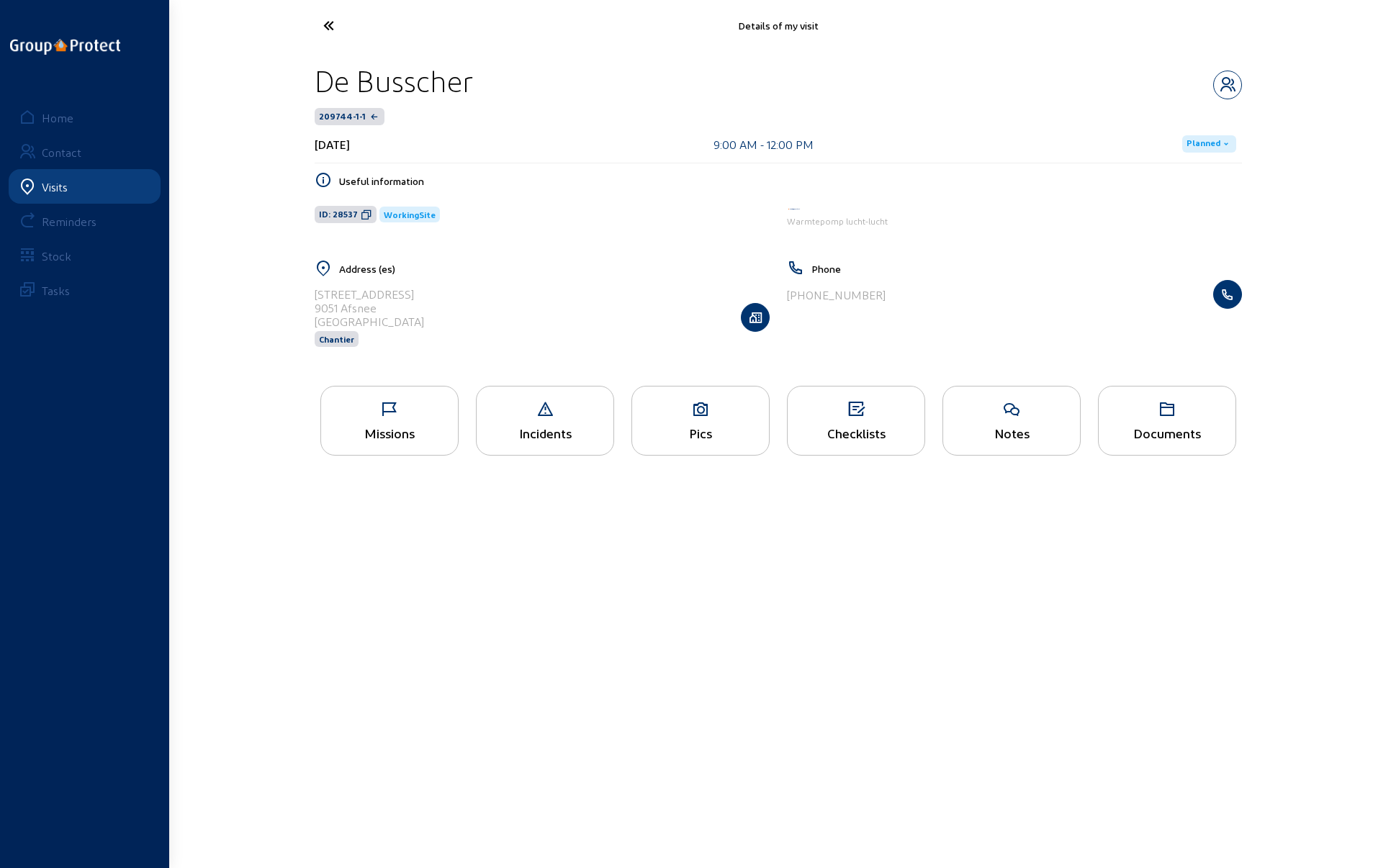
click at [692, 417] on div "Pics" at bounding box center [700, 420] width 139 height 70
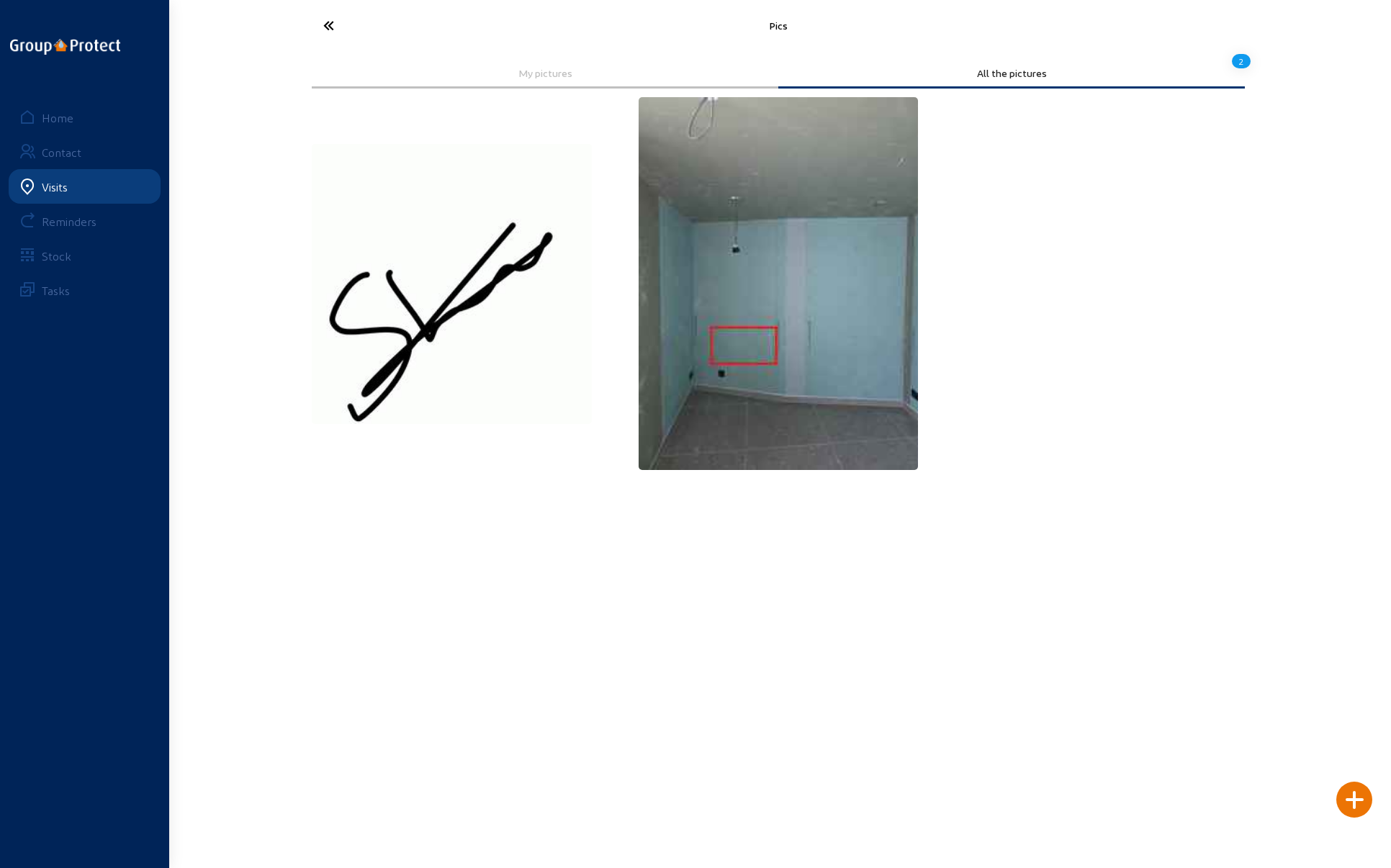
click at [332, 23] on icon at bounding box center [382, 26] width 133 height 25
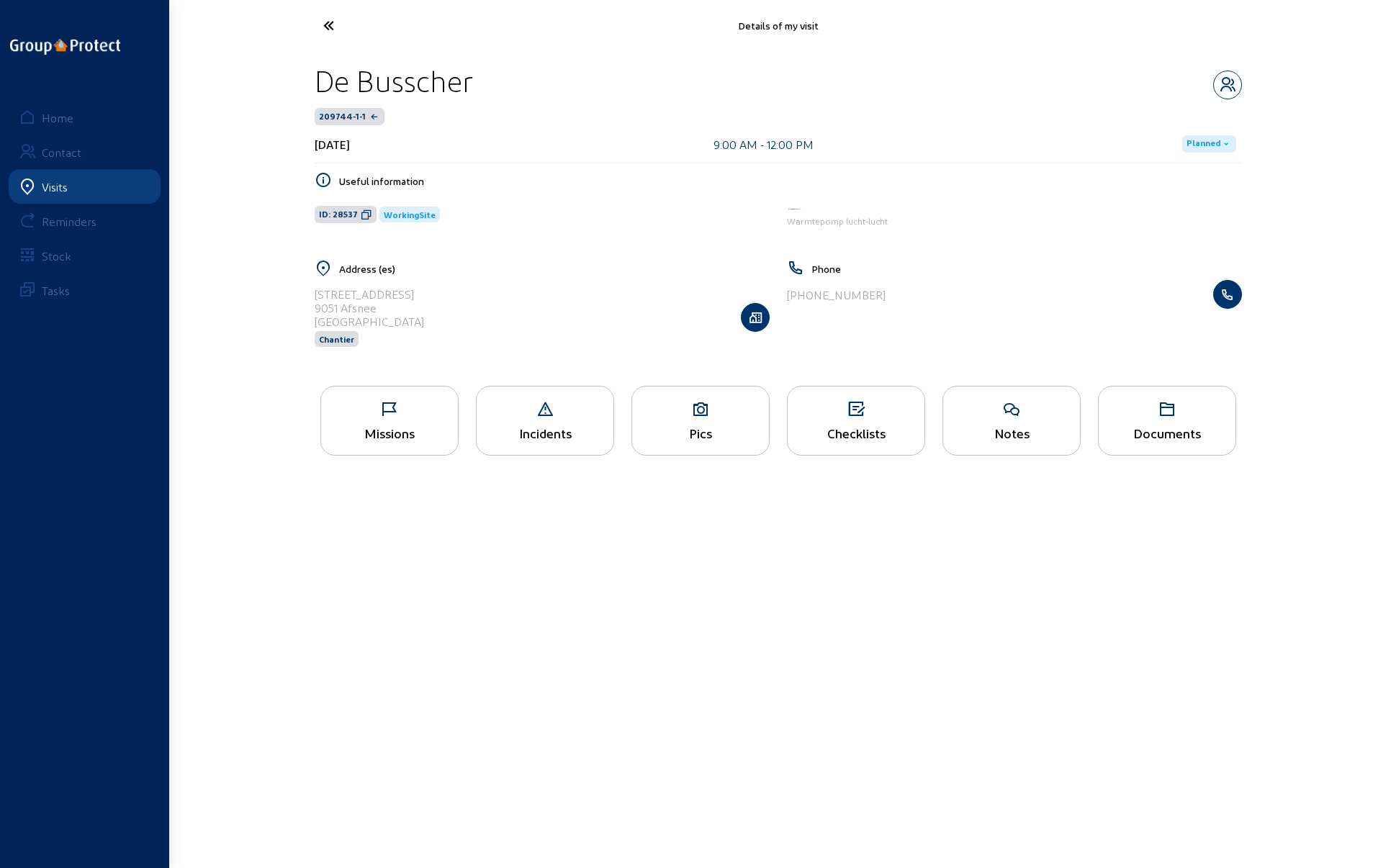
click at [328, 22] on icon at bounding box center [382, 26] width 133 height 25
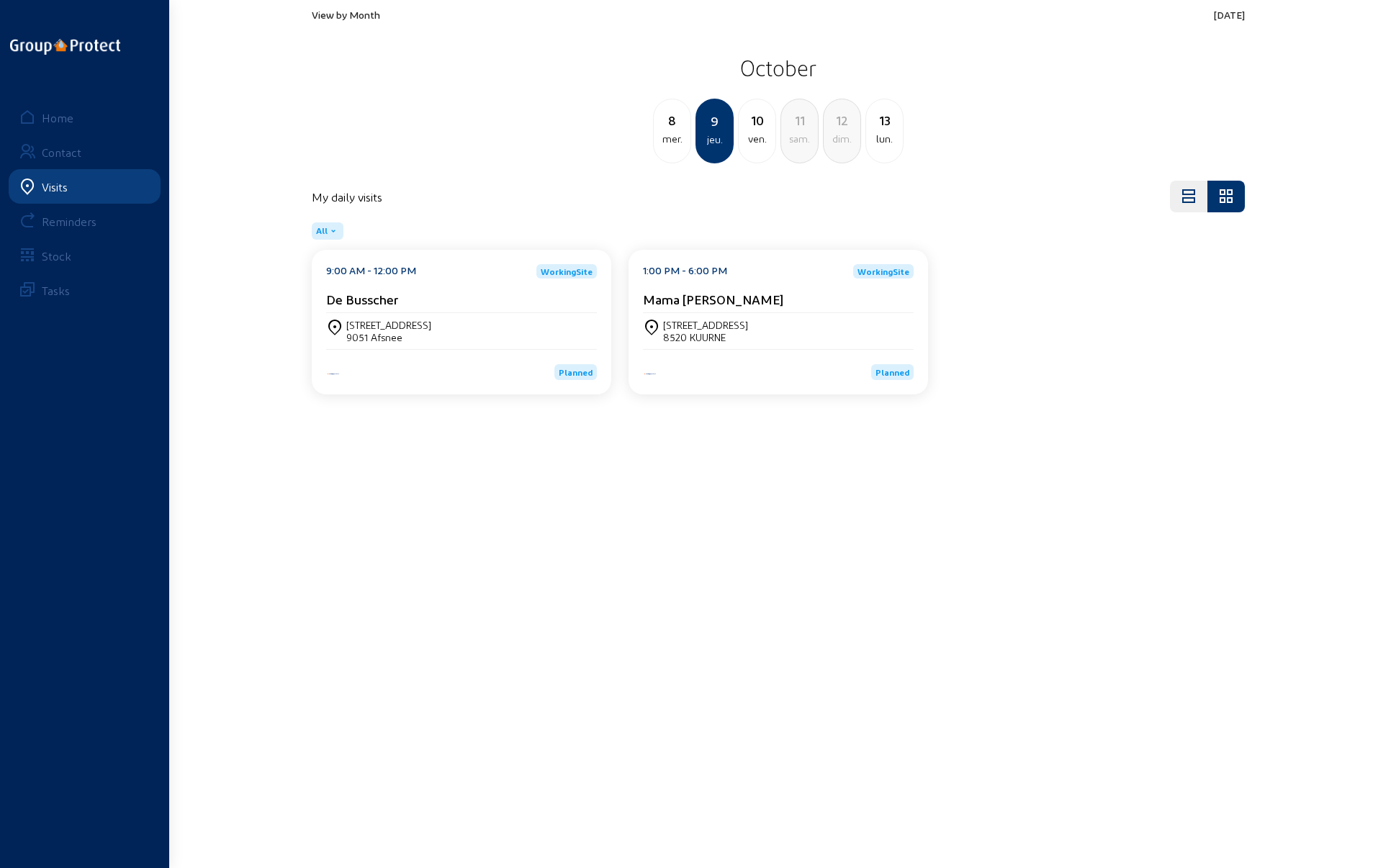
click at [679, 333] on div "8520 KUURNE" at bounding box center [705, 337] width 85 height 12
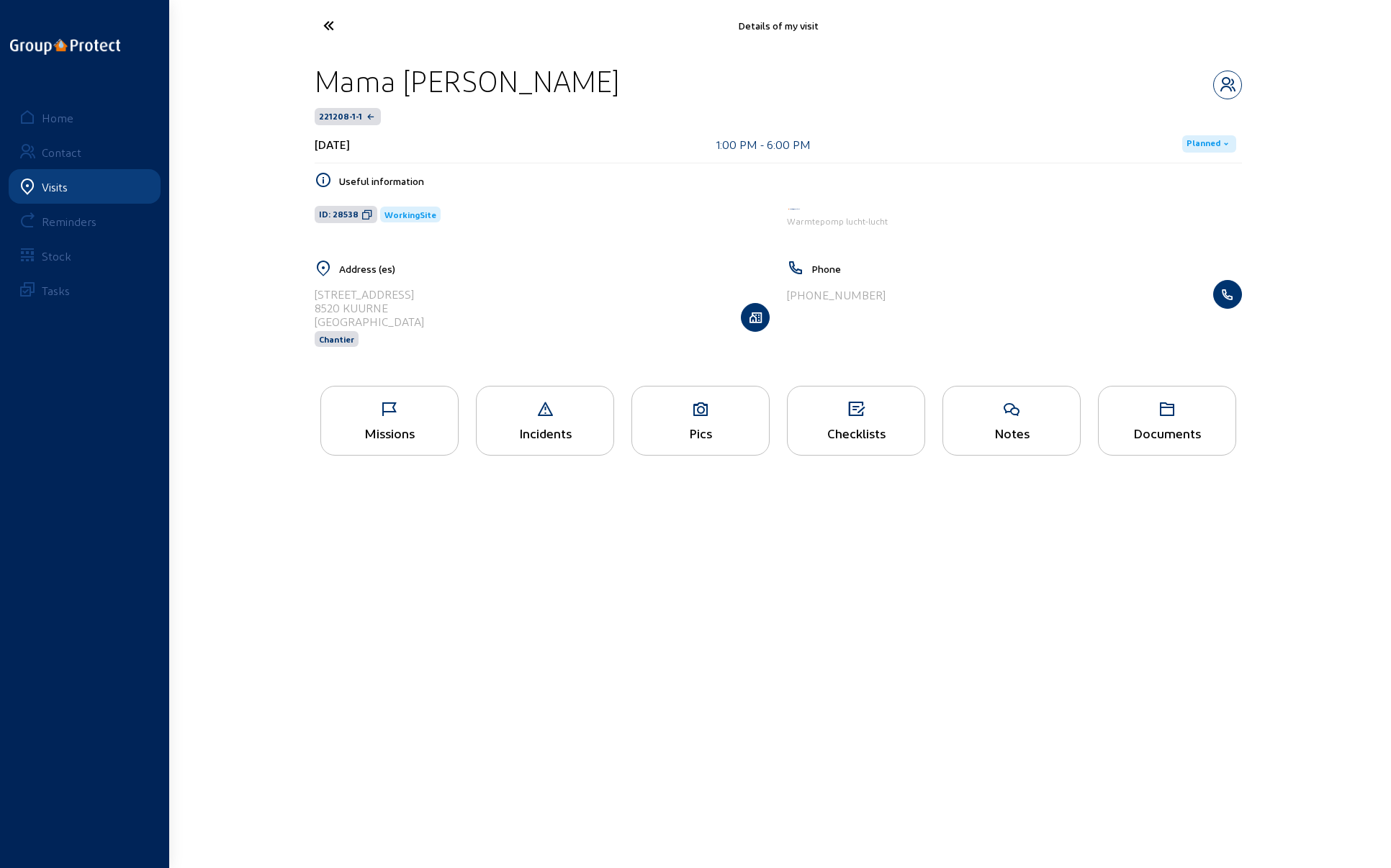
click at [700, 430] on div "Pics" at bounding box center [700, 433] width 137 height 15
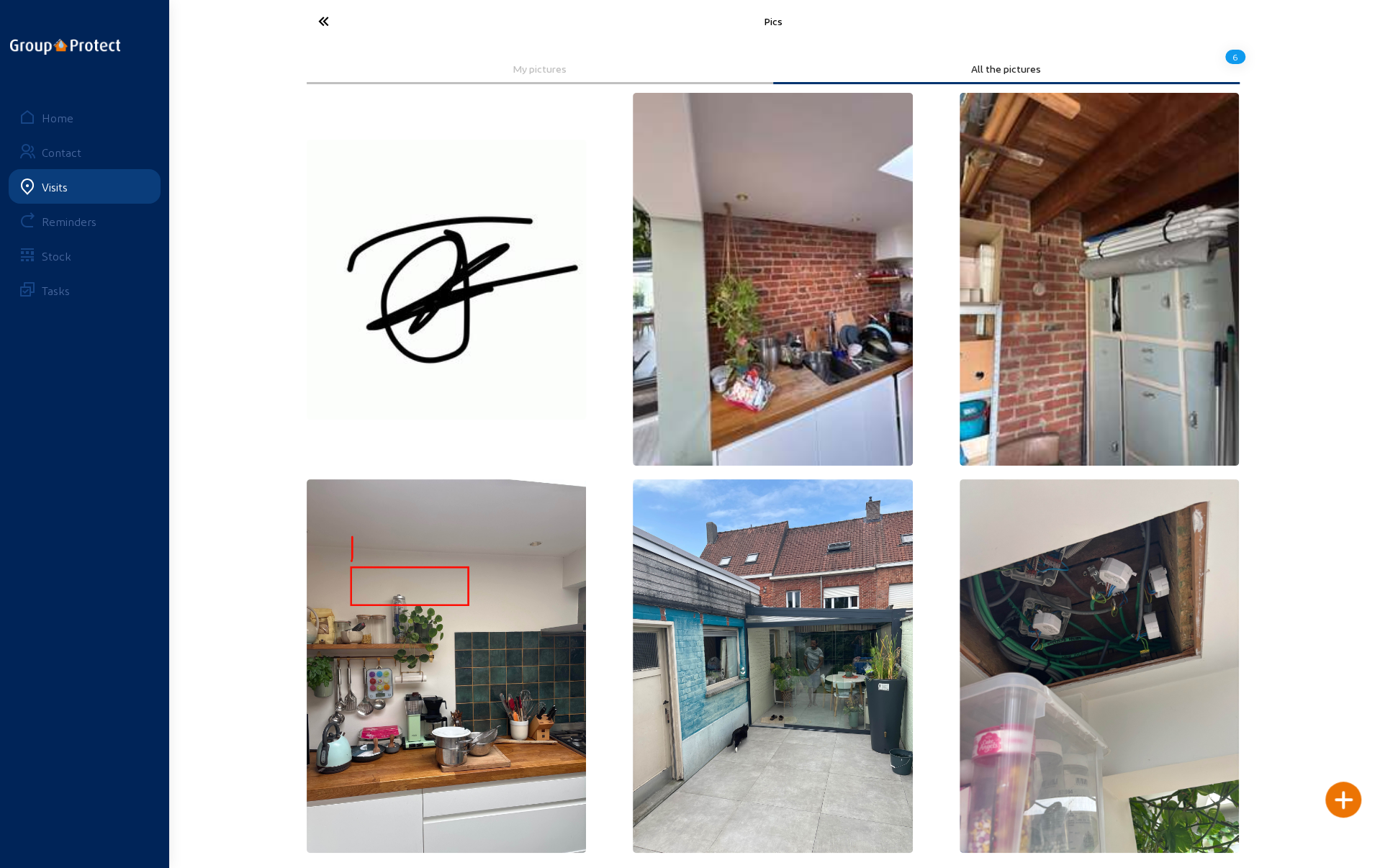
scroll to position [9, 0]
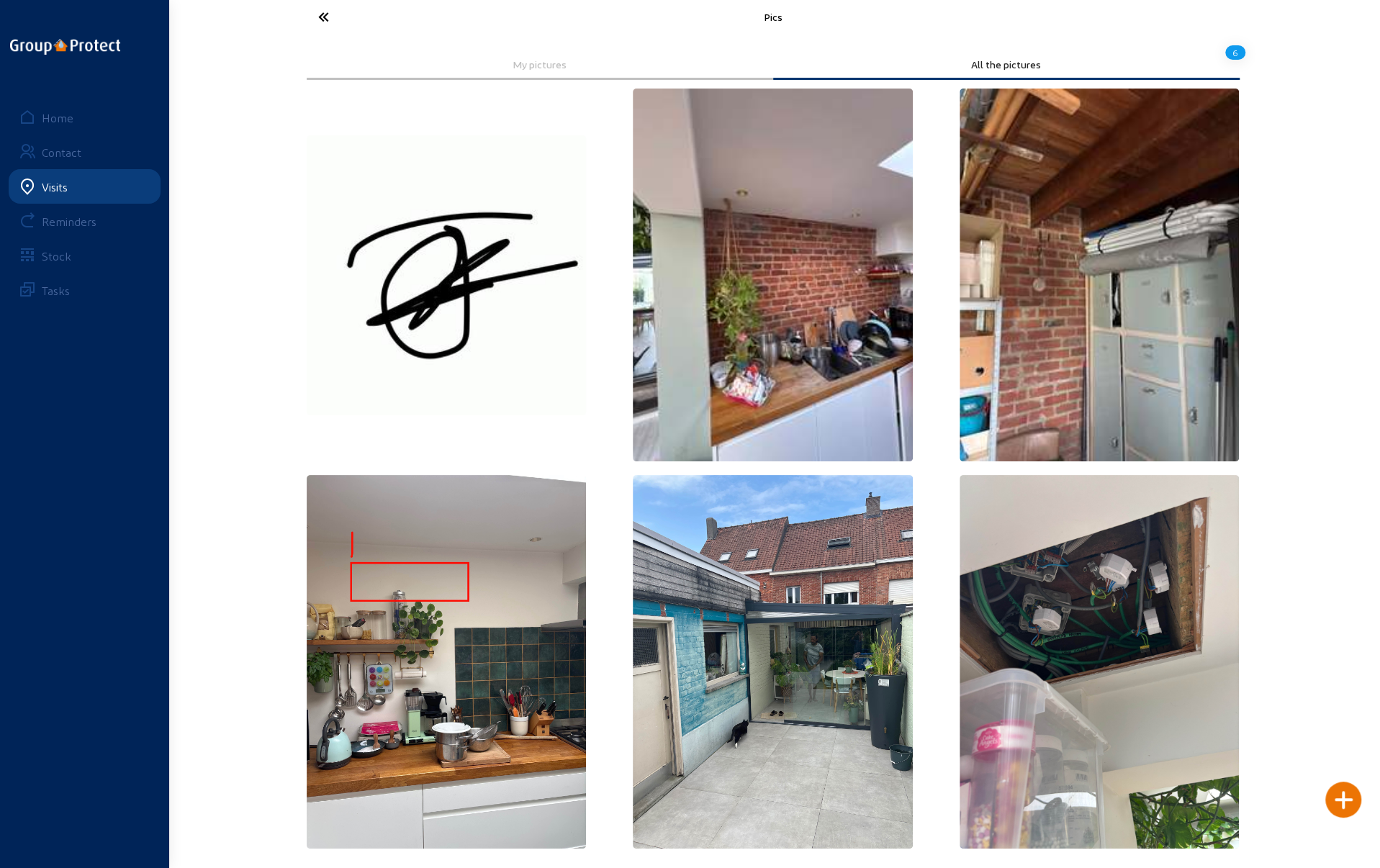
click at [316, 14] on icon at bounding box center [377, 17] width 133 height 25
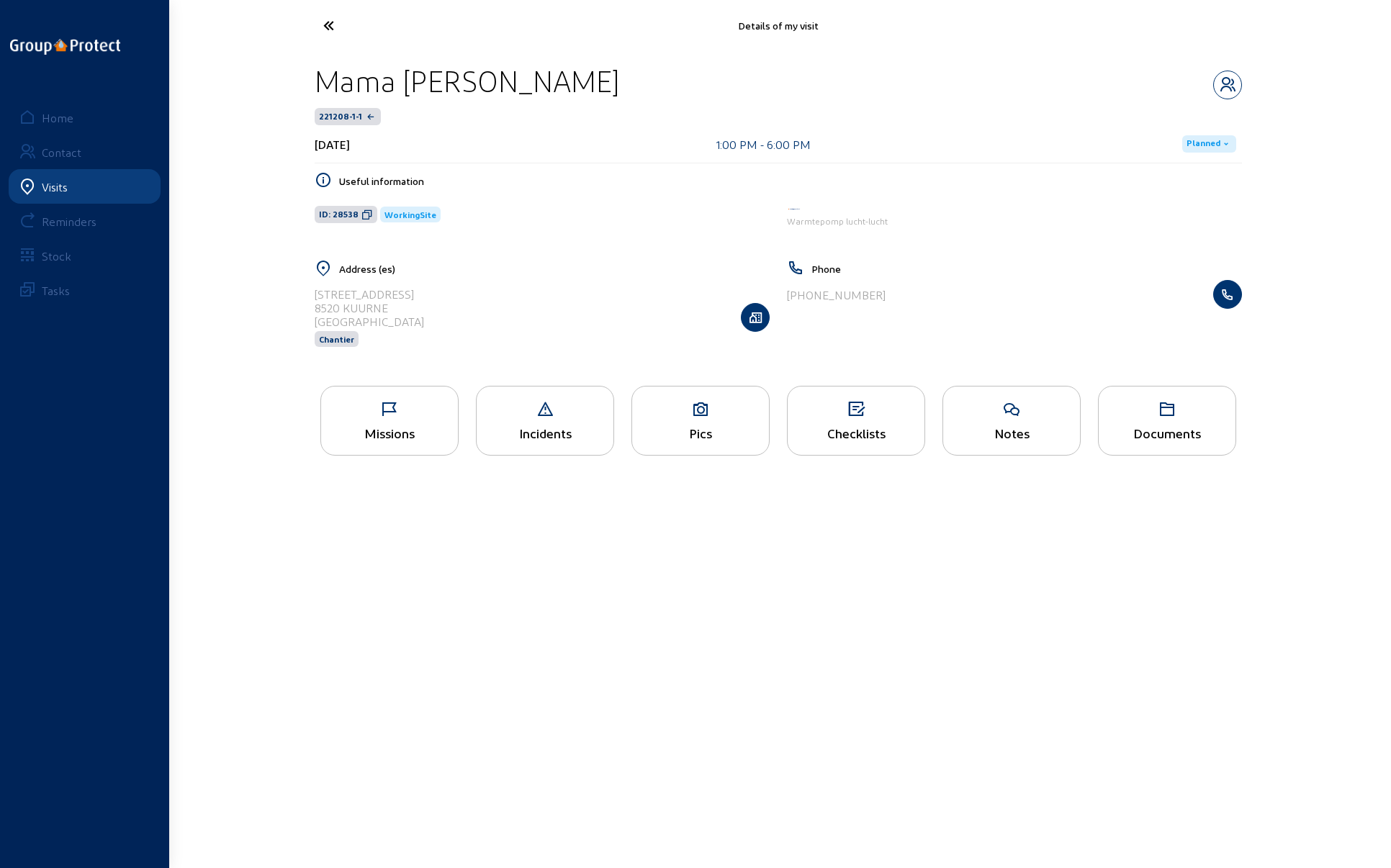
click at [326, 22] on icon at bounding box center [382, 26] width 133 height 25
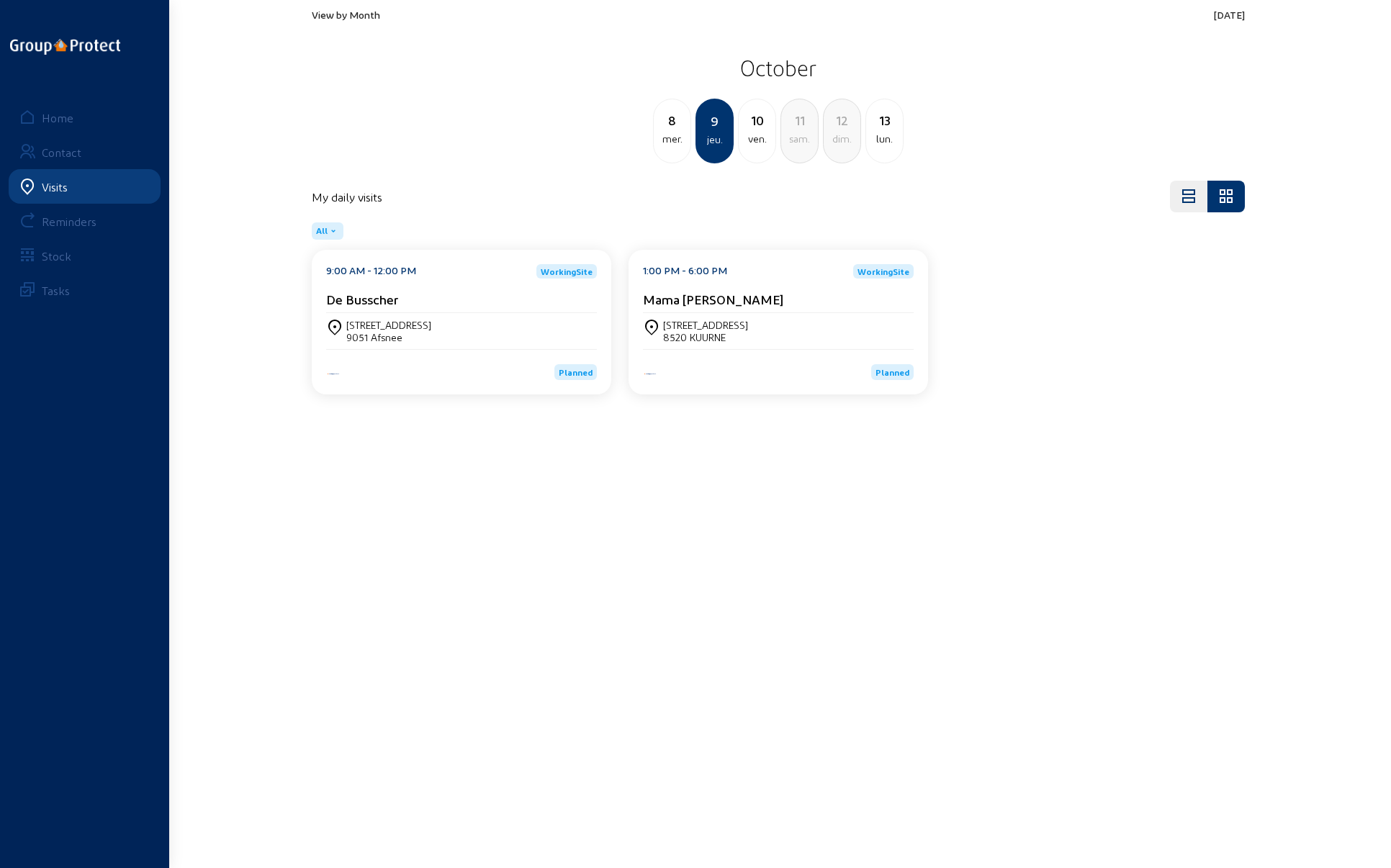
click at [755, 124] on div "10" at bounding box center [757, 119] width 36 height 20
click at [378, 320] on div "[PERSON_NAME], 18" at bounding box center [391, 325] width 89 height 12
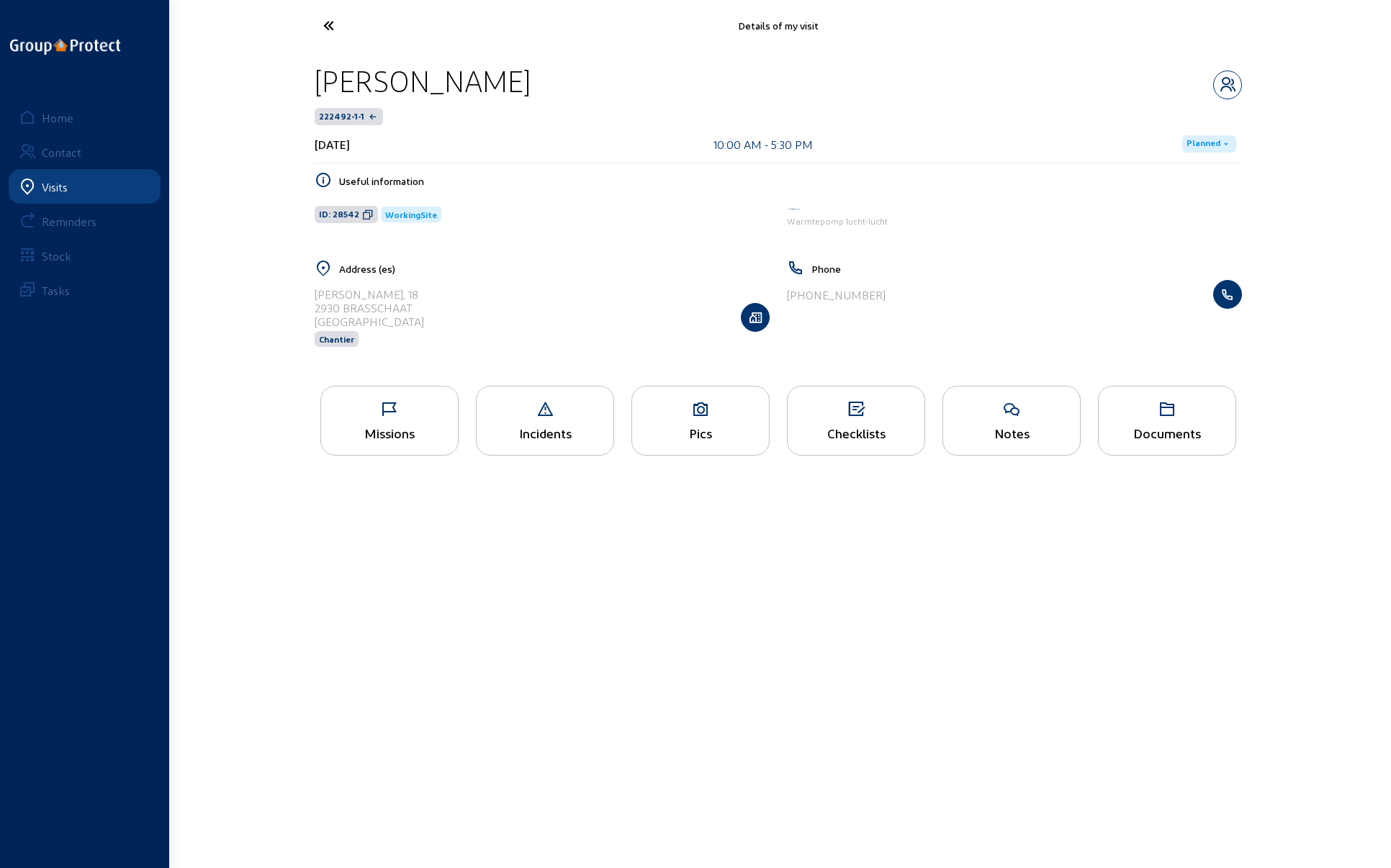
click at [696, 415] on icon at bounding box center [700, 410] width 137 height 17
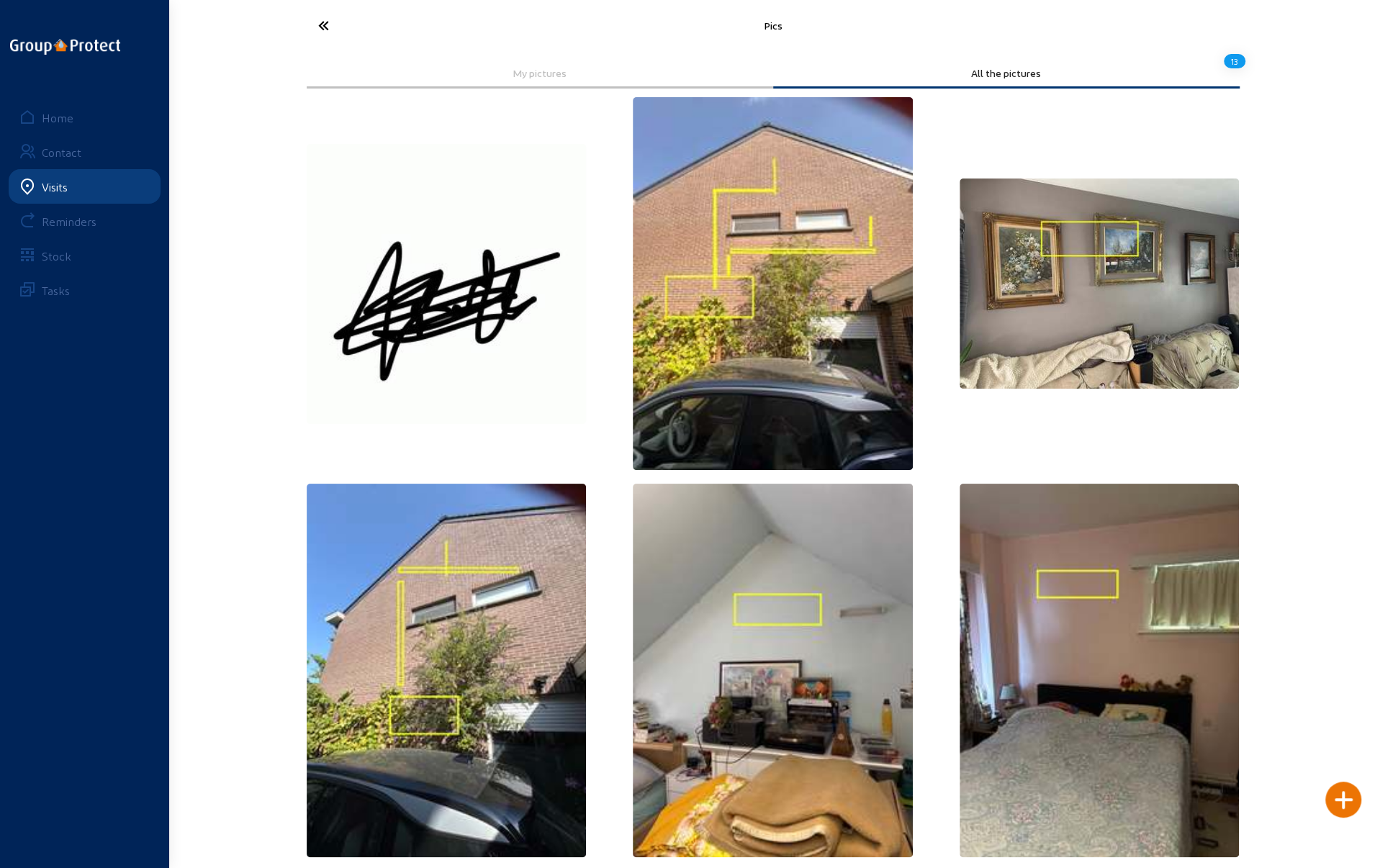
click at [328, 20] on icon at bounding box center [377, 26] width 133 height 25
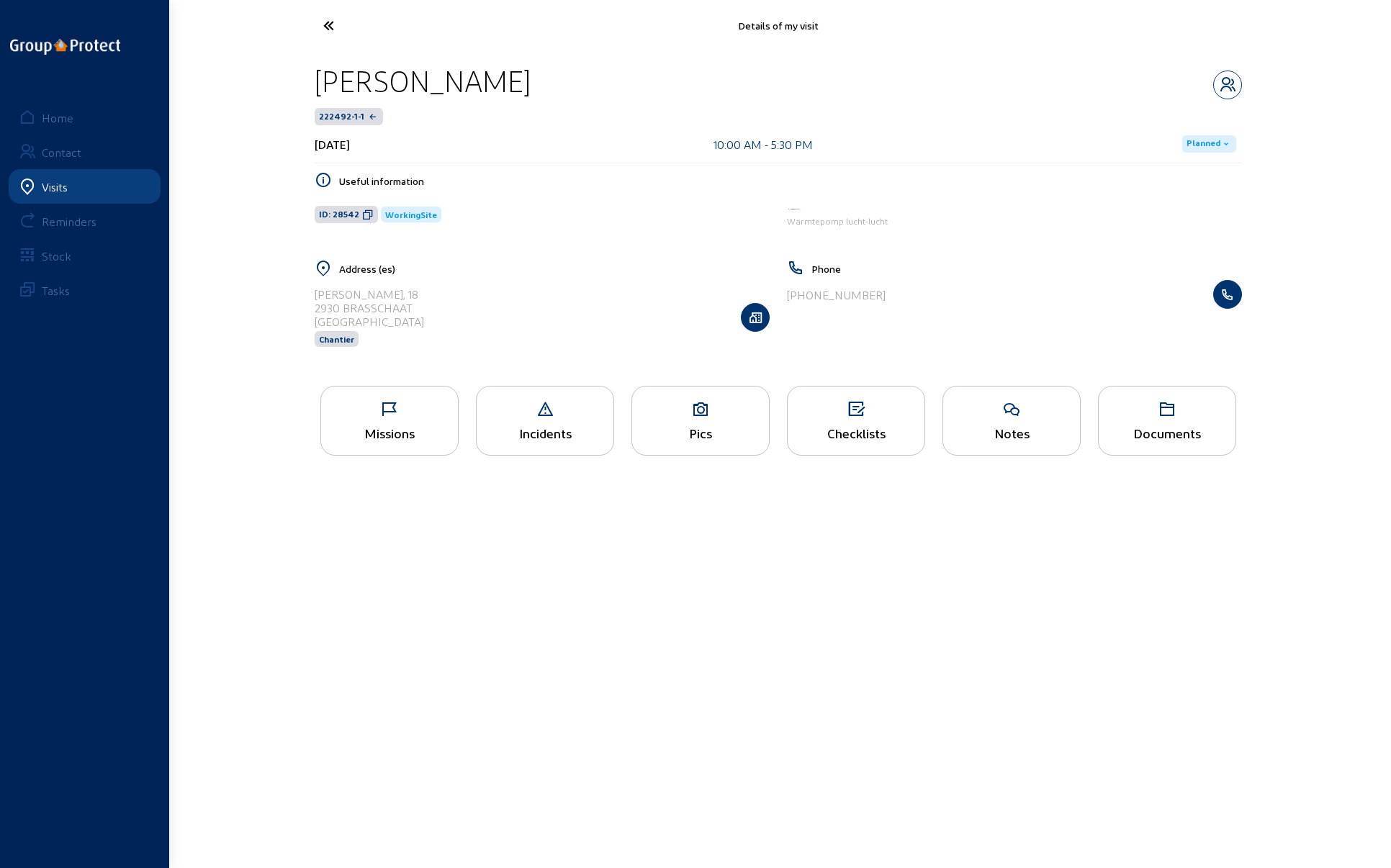
click at [326, 26] on icon at bounding box center [382, 26] width 133 height 25
